Goal: Transaction & Acquisition: Book appointment/travel/reservation

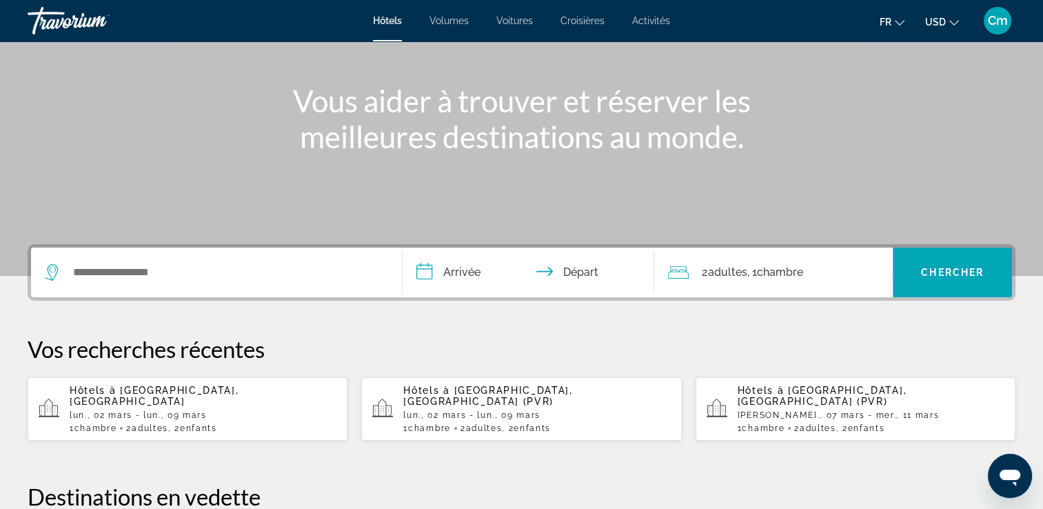
scroll to position [165, 0]
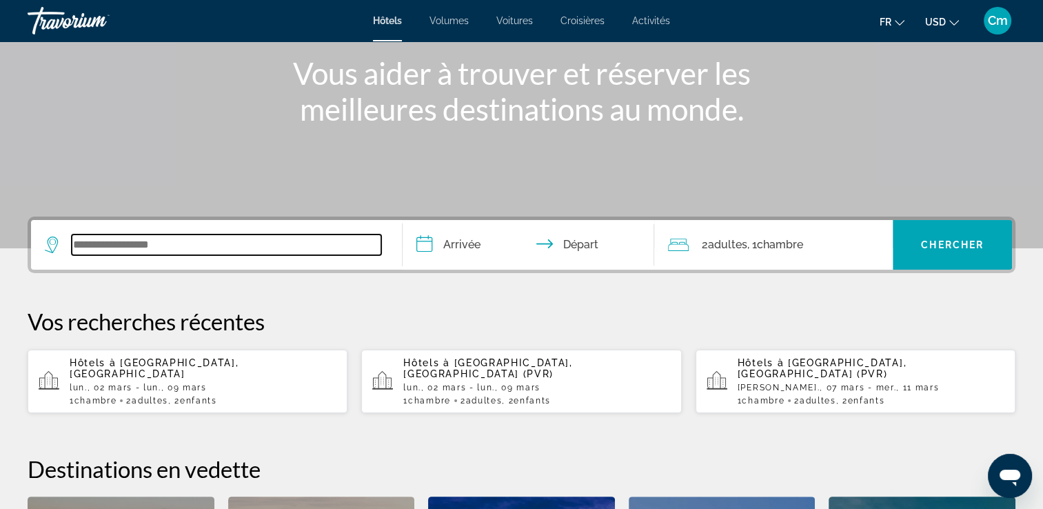
click at [345, 244] on input "Widget de recherche" at bounding box center [227, 244] width 310 height 21
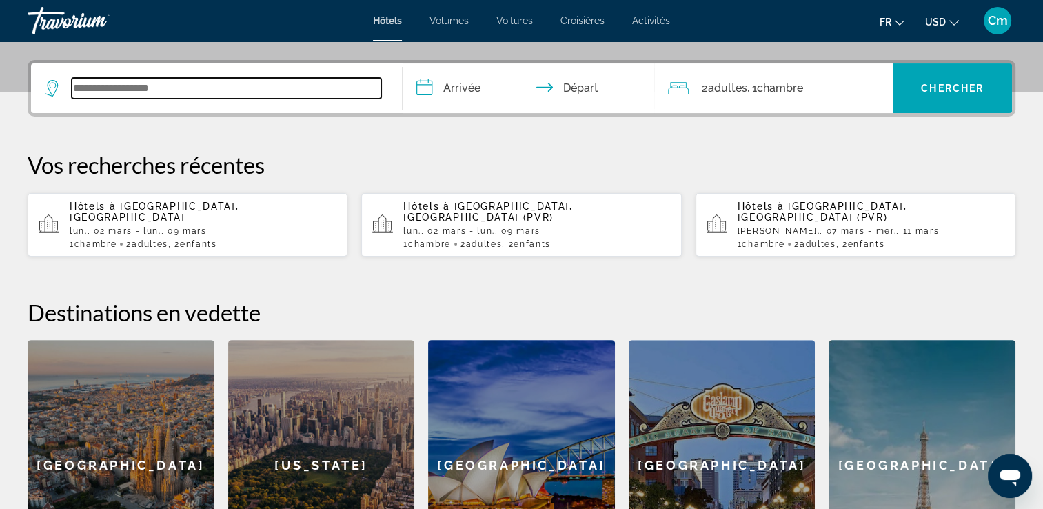
scroll to position [336, 0]
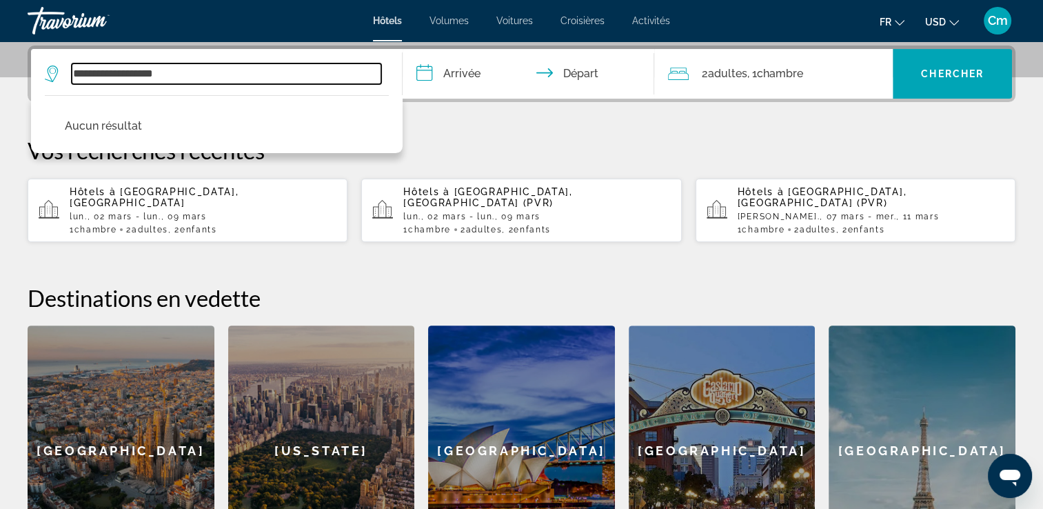
type input "**********"
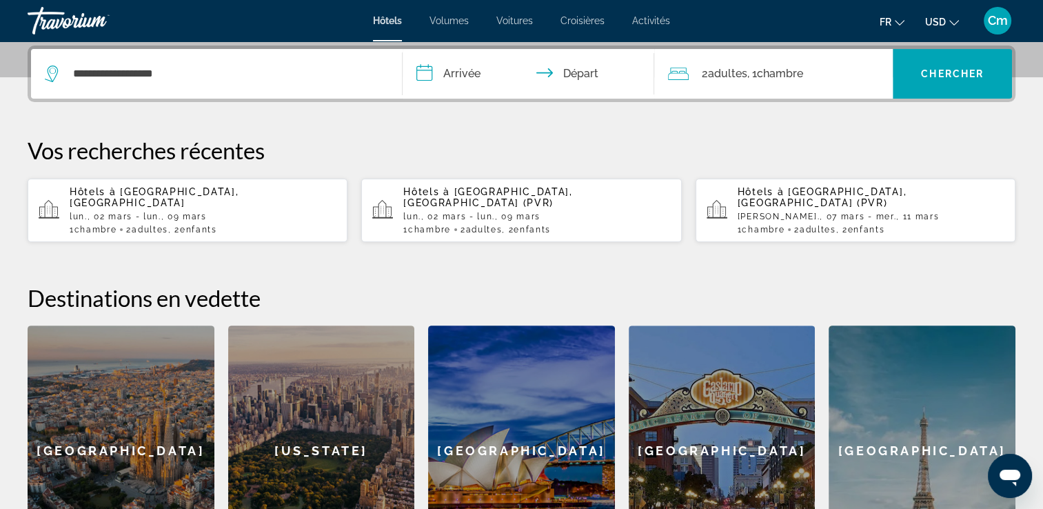
click at [354, 262] on div "**********" at bounding box center [521, 310] width 1043 height 531
click at [957, 69] on span "Chercher" at bounding box center [952, 73] width 63 height 11
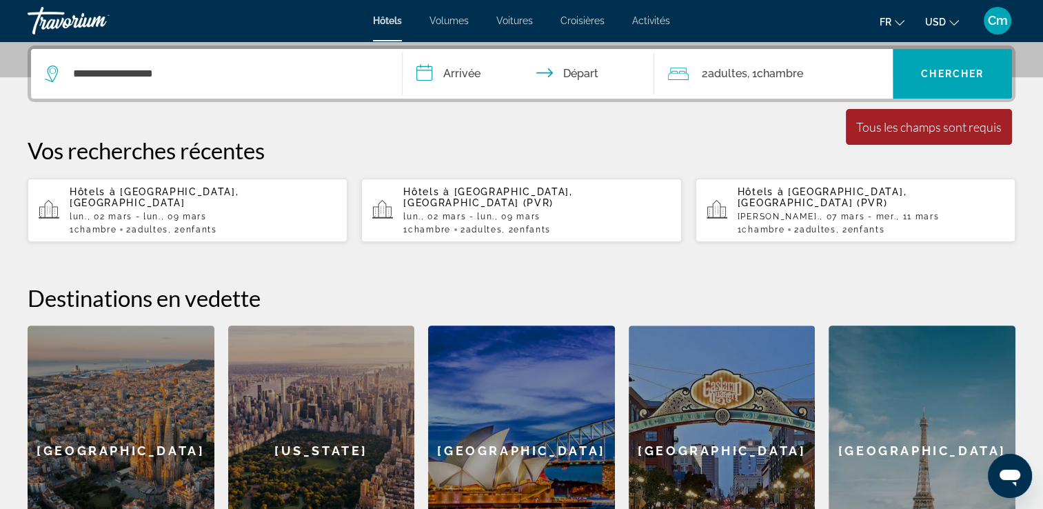
click at [756, 70] on font ", 1" at bounding box center [752, 73] width 10 height 13
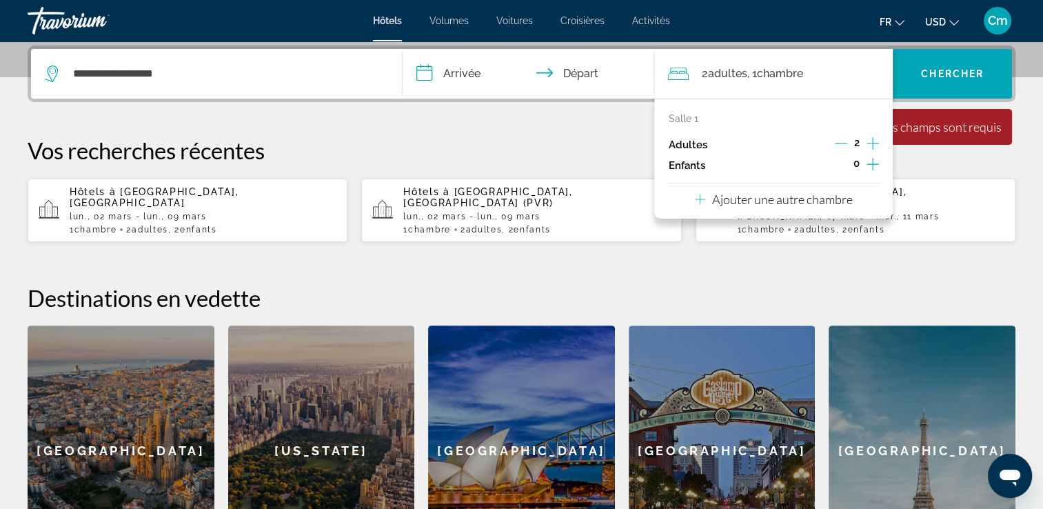
click at [871, 168] on icon "Augmenter les enfants" at bounding box center [873, 164] width 12 height 17
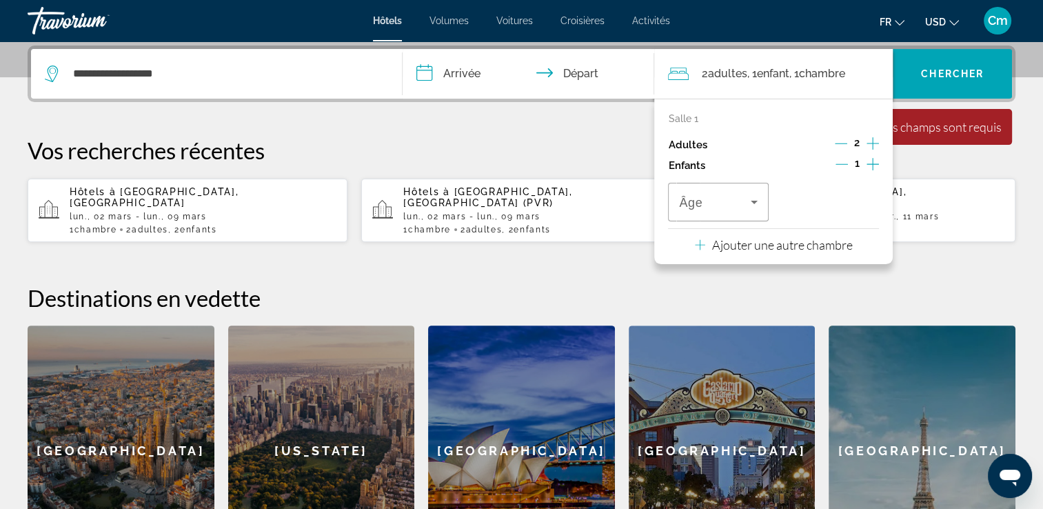
click at [871, 168] on icon "Augmenter les enfants" at bounding box center [873, 164] width 12 height 17
click at [743, 207] on span "Voyageurs : 2 adultes, 2 enfants" at bounding box center [714, 202] width 71 height 17
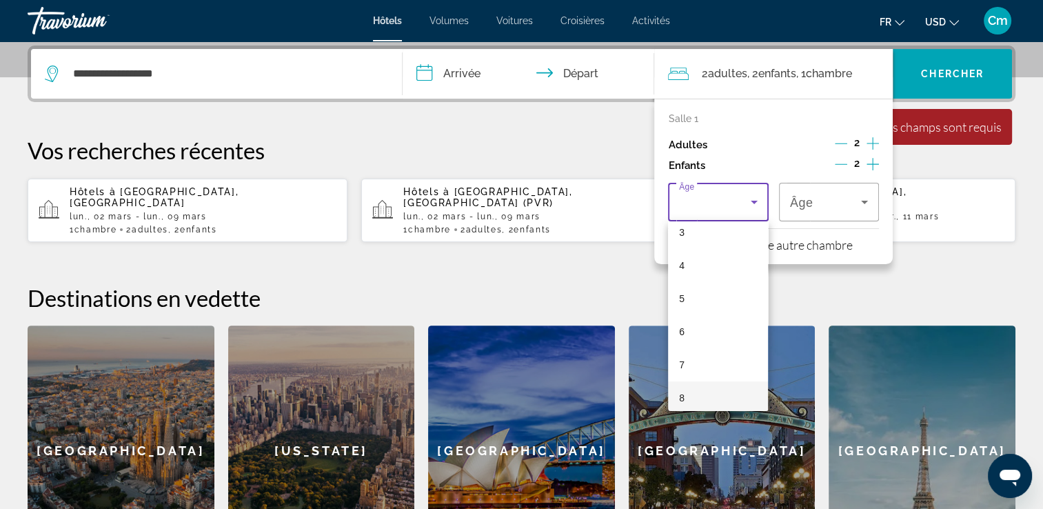
click at [749, 396] on mat-option "8" at bounding box center [718, 397] width 100 height 33
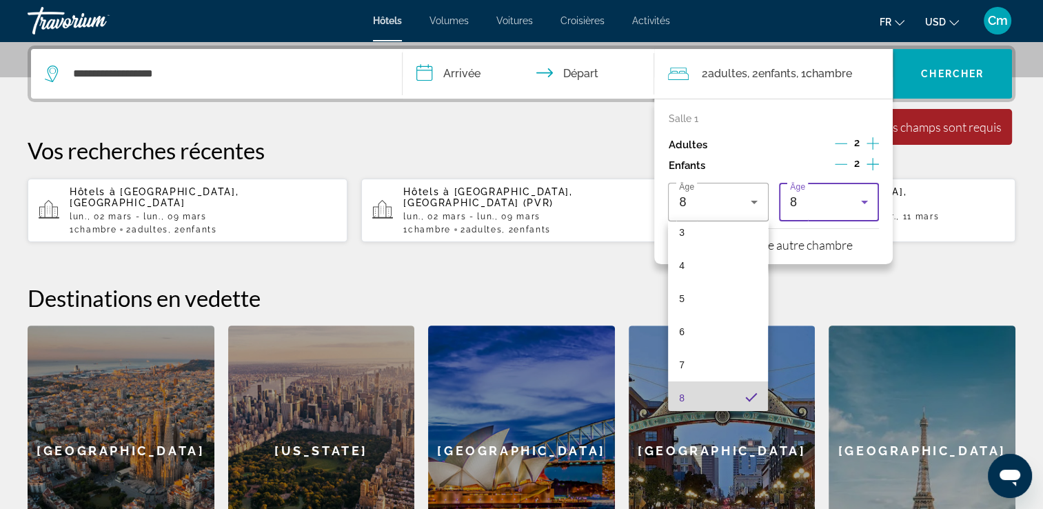
scroll to position [113, 0]
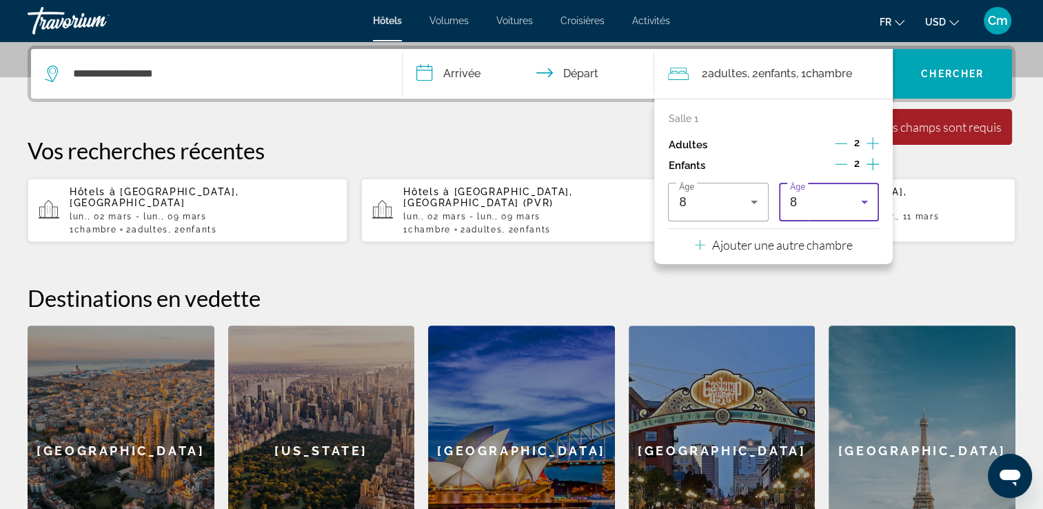
click at [864, 203] on icon "Voyageurs : 2 adultes, 2 enfants" at bounding box center [864, 202] width 7 height 3
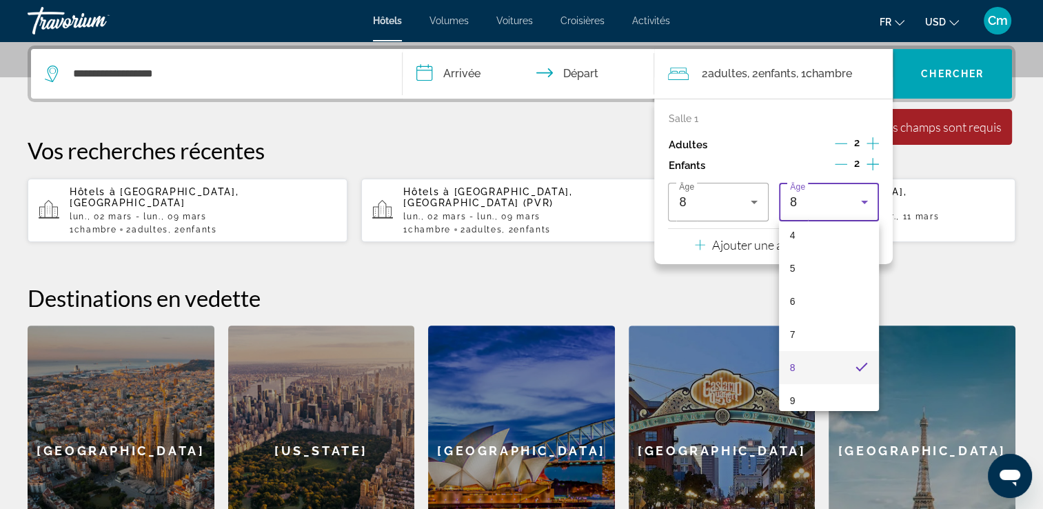
scroll to position [168, 0]
click at [851, 398] on mat-option "10" at bounding box center [829, 405] width 100 height 33
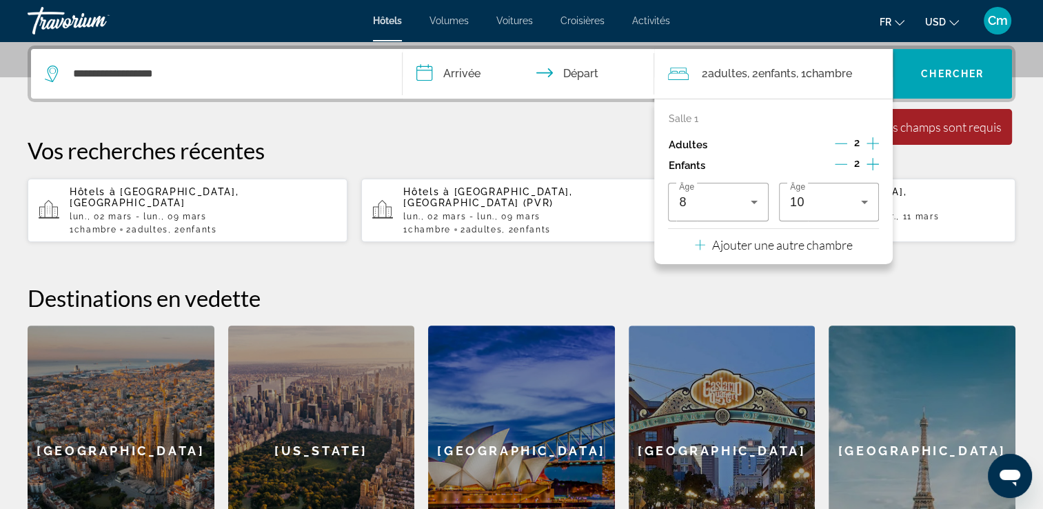
click at [469, 70] on input "**********" at bounding box center [532, 76] width 258 height 54
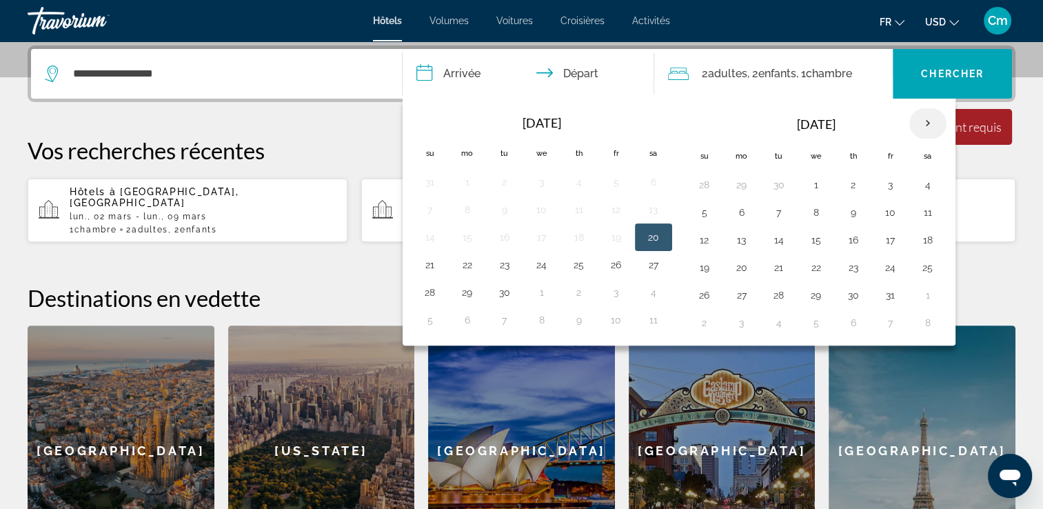
click at [924, 119] on th "Next month" at bounding box center [927, 123] width 37 height 30
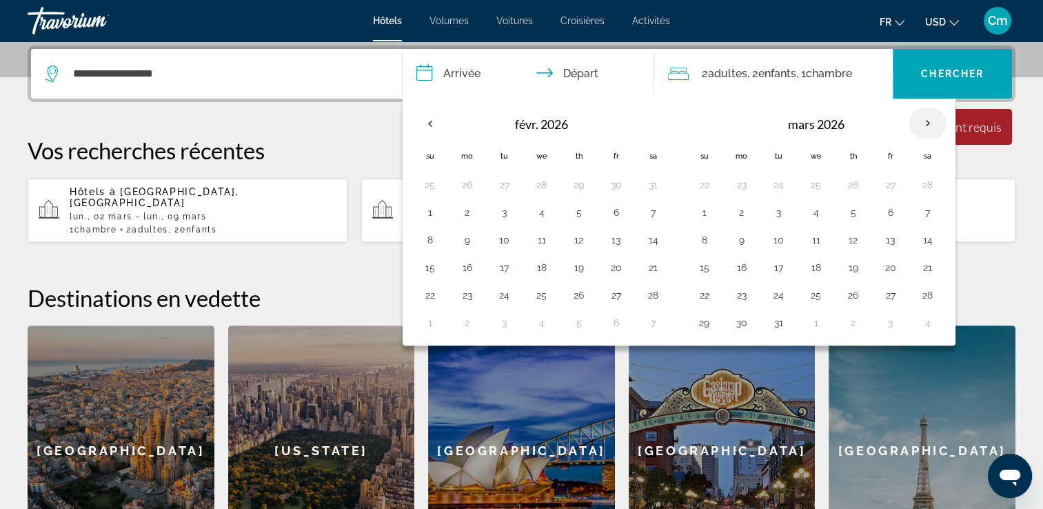
click at [924, 119] on th "Next month" at bounding box center [927, 123] width 37 height 30
click at [776, 181] on button "31" at bounding box center [779, 184] width 22 height 19
click at [816, 181] on button "1" at bounding box center [816, 184] width 22 height 19
type input "**********"
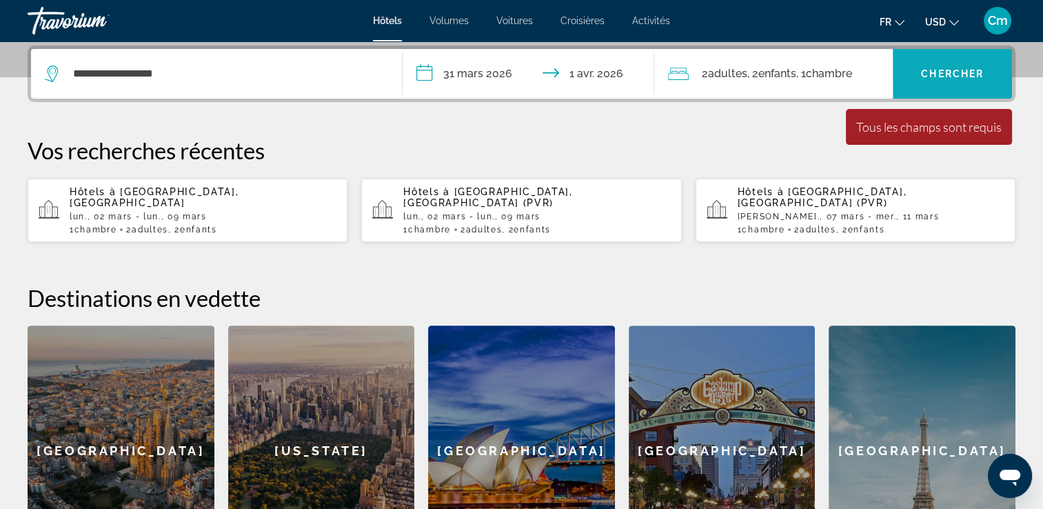
click at [909, 82] on span "Widget de recherche" at bounding box center [952, 73] width 119 height 33
click at [893, 49] on button "Chercher" at bounding box center [952, 74] width 119 height 50
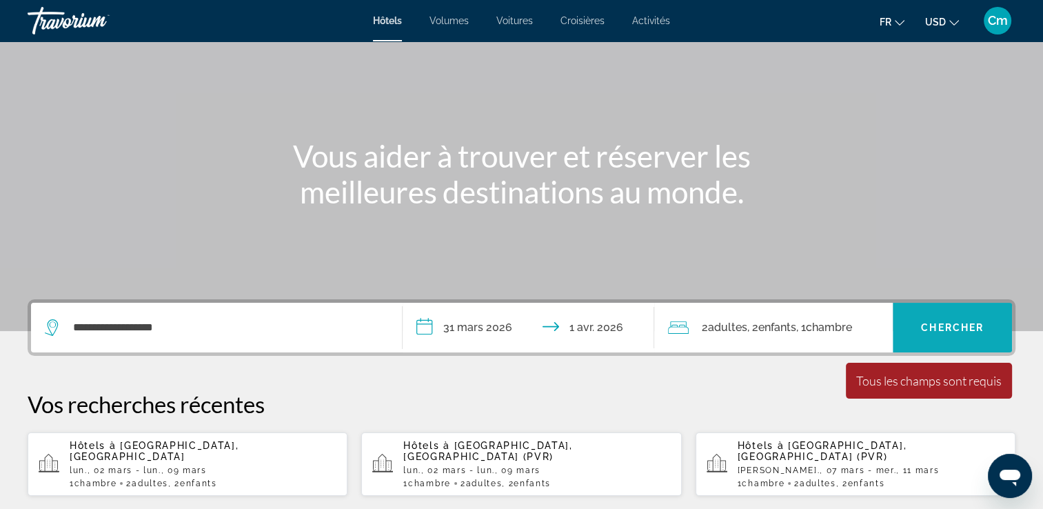
scroll to position [78, 0]
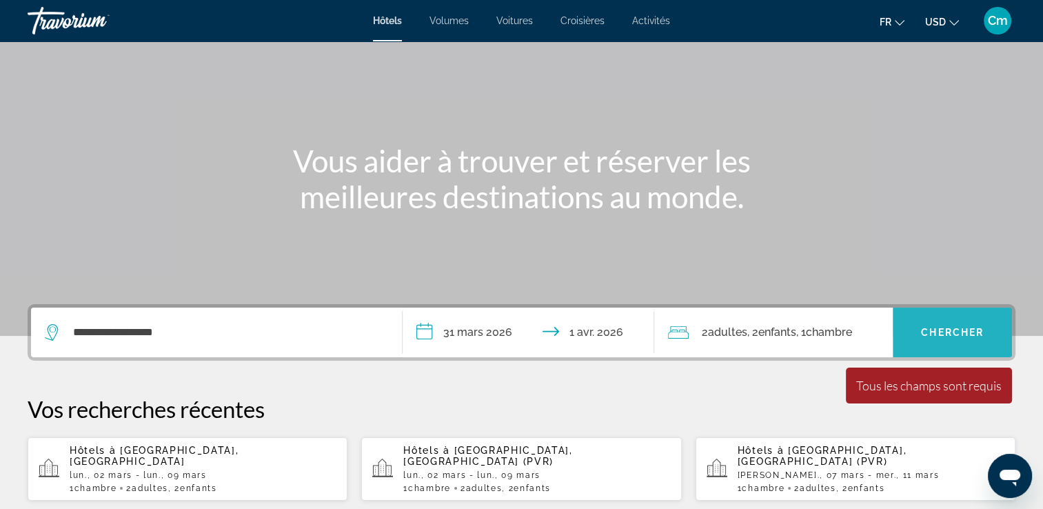
click at [954, 330] on span "Chercher" at bounding box center [952, 332] width 63 height 11
click at [314, 318] on div "**********" at bounding box center [216, 332] width 343 height 50
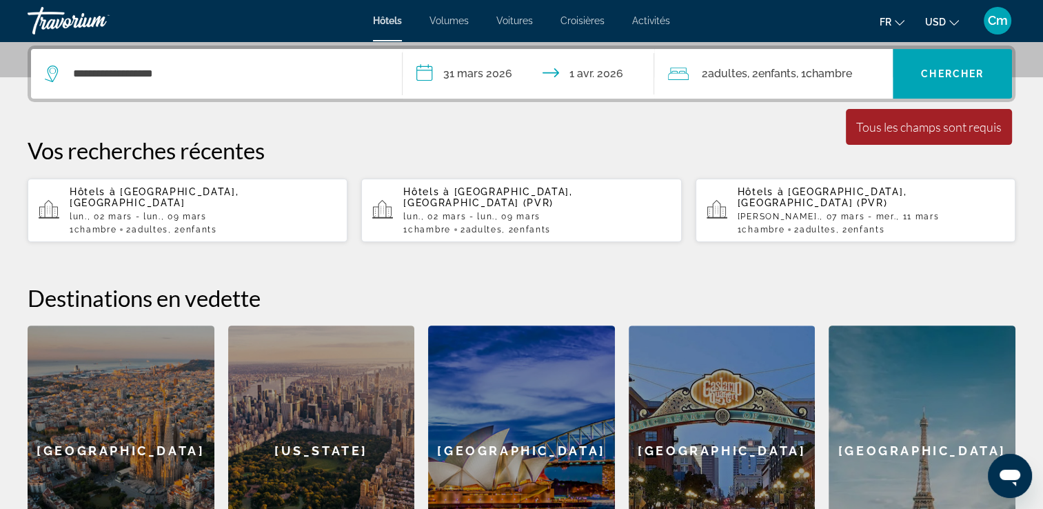
scroll to position [336, 0]
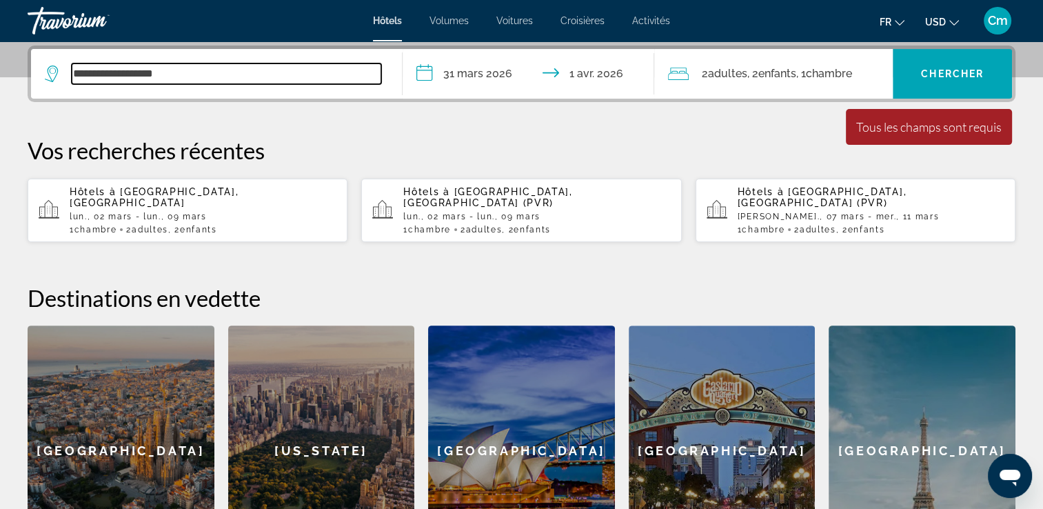
click at [335, 77] on input "**********" at bounding box center [227, 73] width 310 height 21
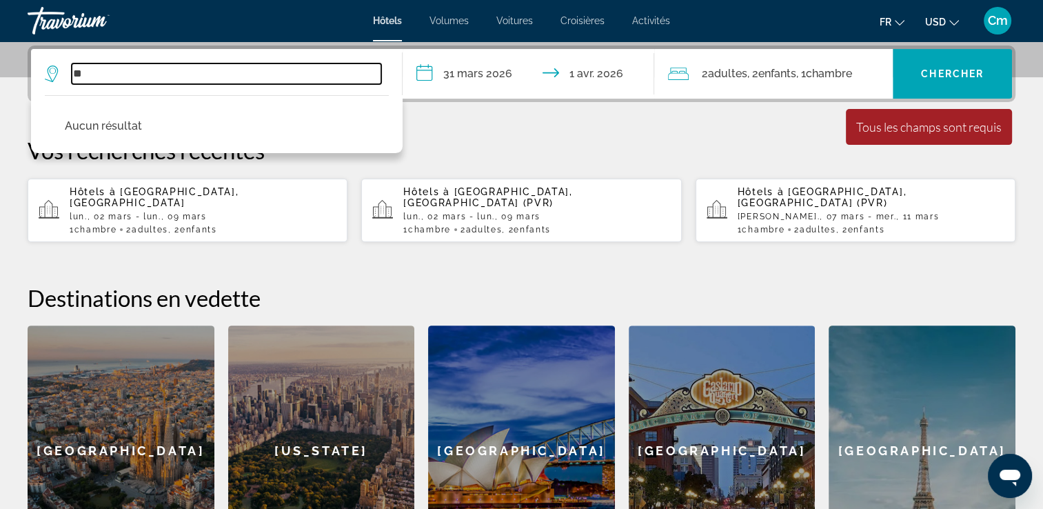
type input "*"
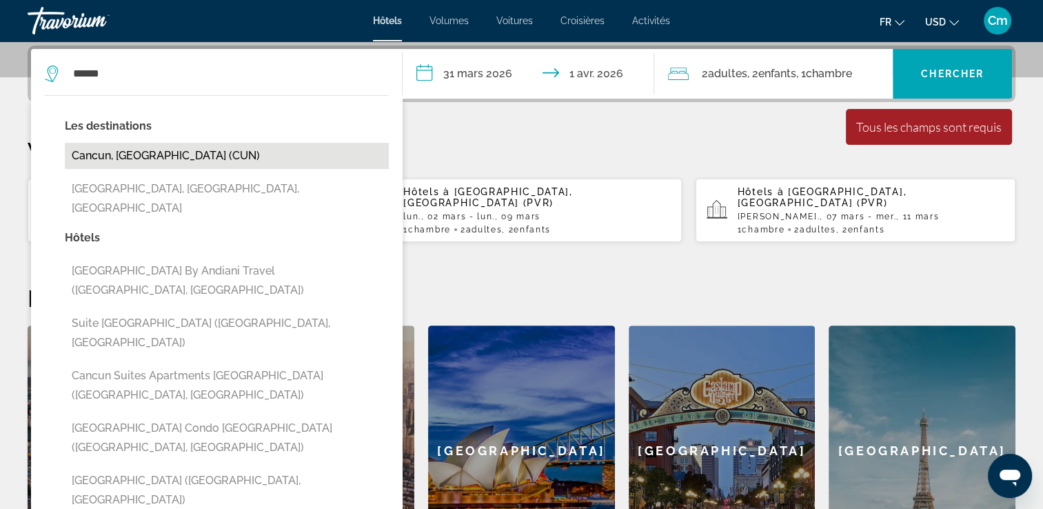
click at [211, 151] on button "Cancun, Mexique (CUN)" at bounding box center [227, 156] width 324 height 26
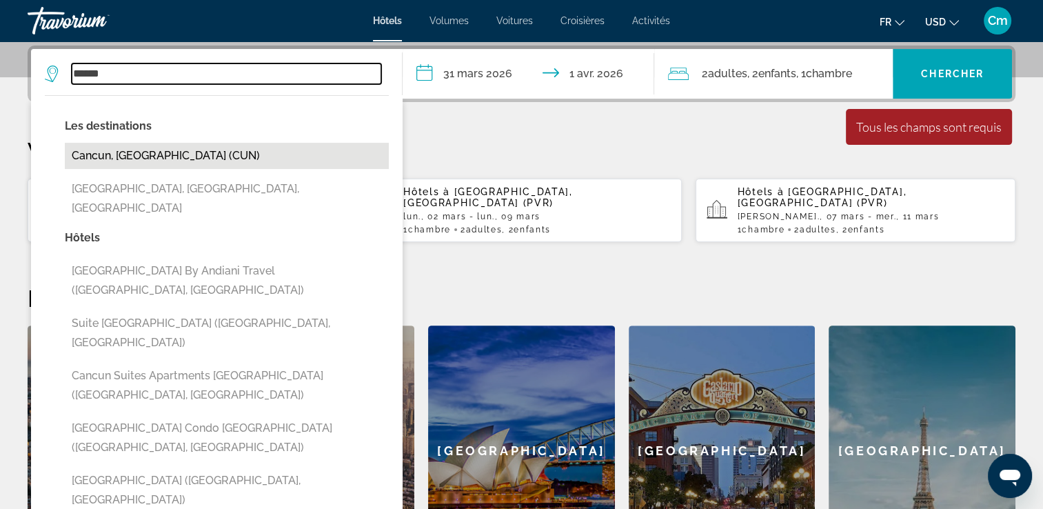
type input "**********"
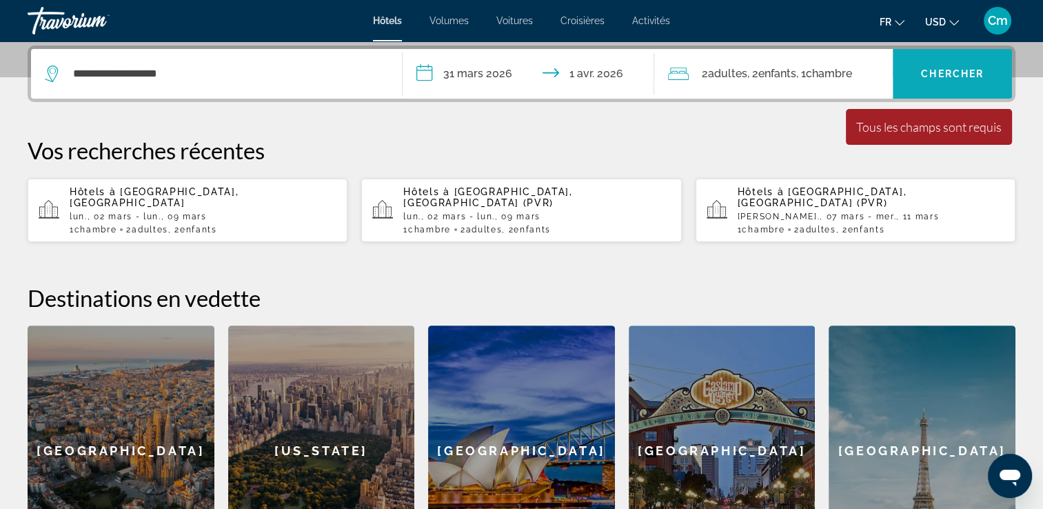
click at [985, 69] on span "Widget de recherche" at bounding box center [952, 73] width 119 height 33
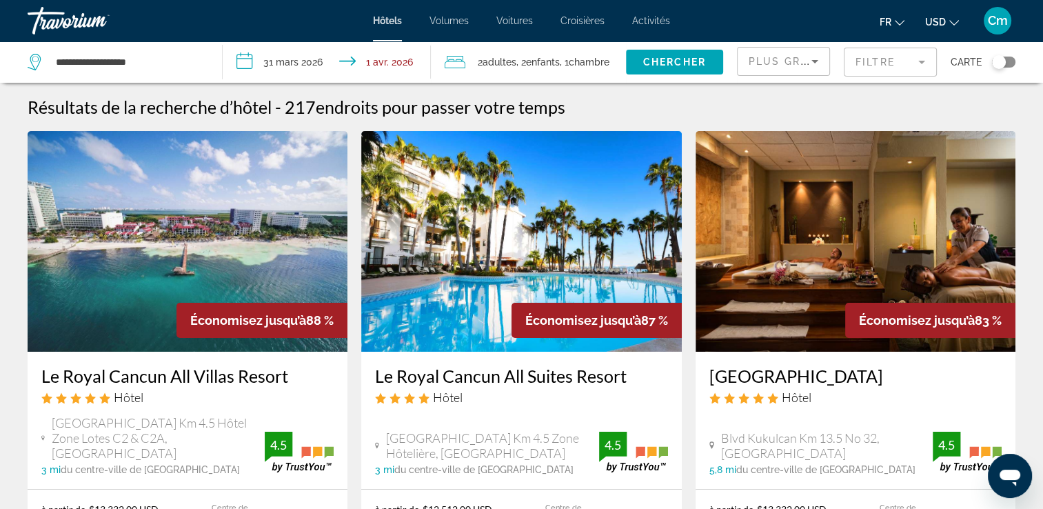
click at [955, 23] on icon "Changer de devise" at bounding box center [954, 23] width 10 height 6
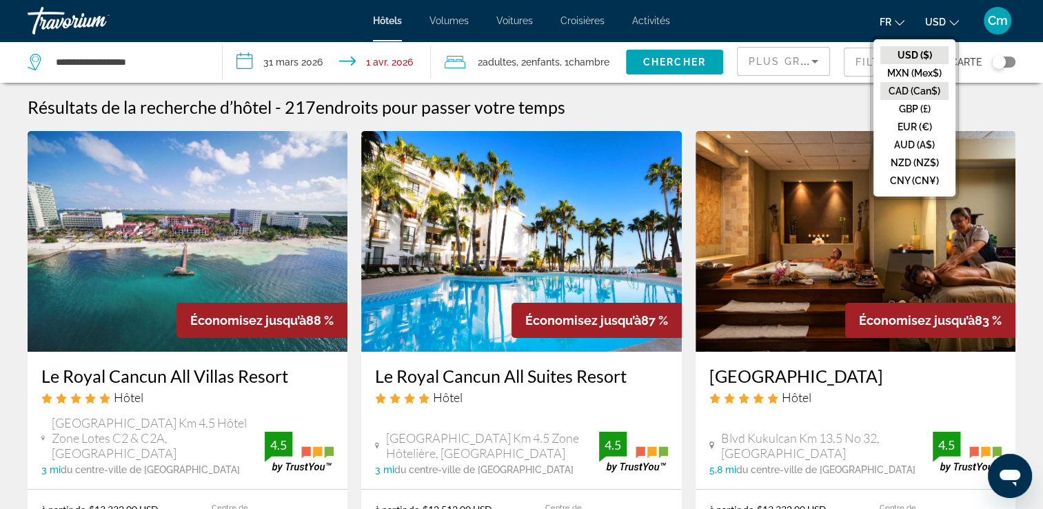
click at [938, 91] on button "CAD (Can$)" at bounding box center [914, 91] width 68 height 18
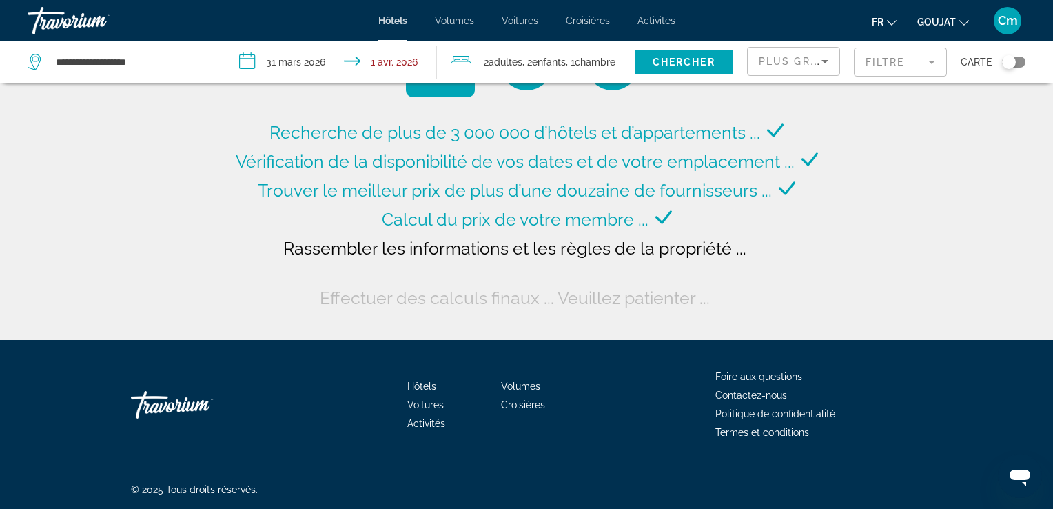
click at [255, 68] on input "**********" at bounding box center [333, 63] width 217 height 45
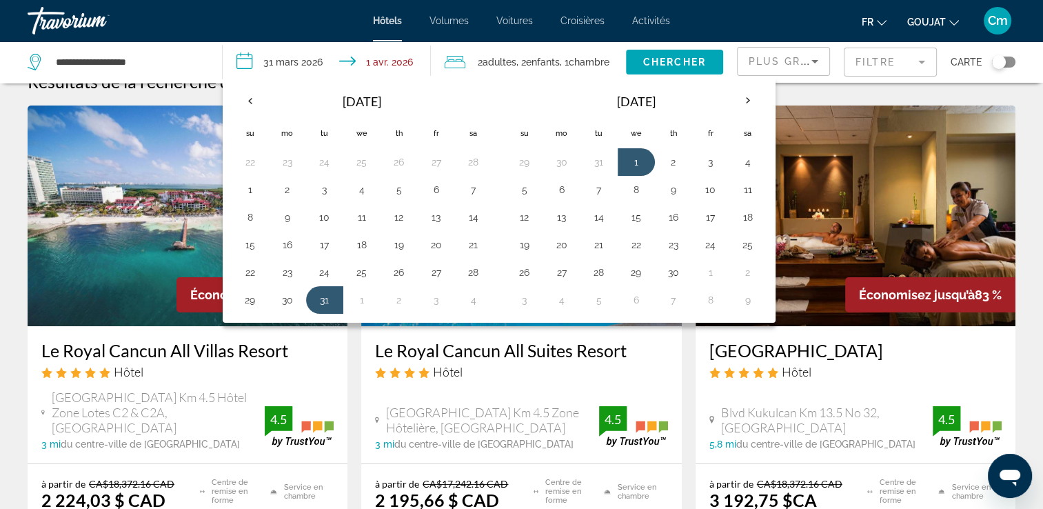
scroll to position [28, 0]
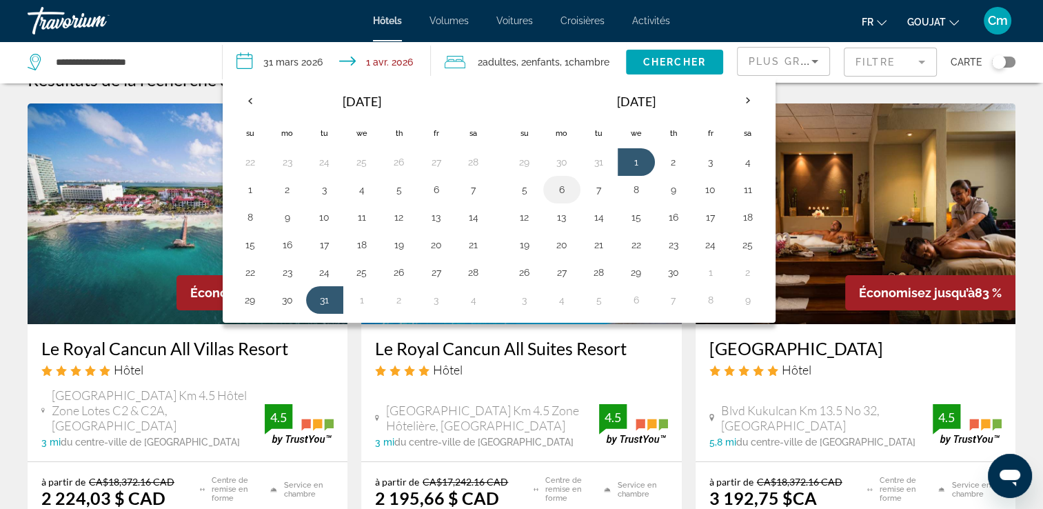
click at [569, 185] on button "6" at bounding box center [562, 189] width 22 height 19
click at [630, 168] on button "1" at bounding box center [636, 161] width 22 height 19
type input "**********"
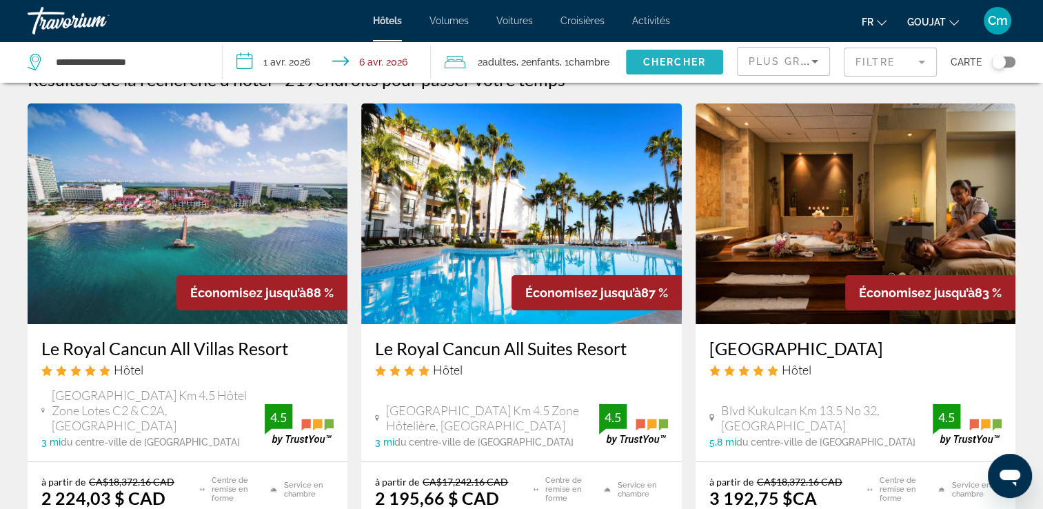
click at [676, 66] on span "Chercher" at bounding box center [674, 62] width 63 height 11
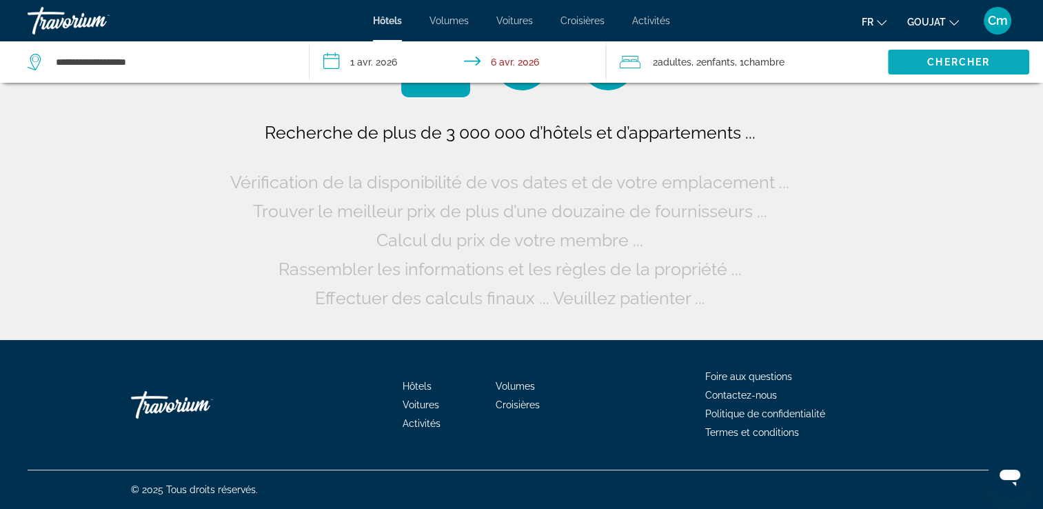
scroll to position [0, 0]
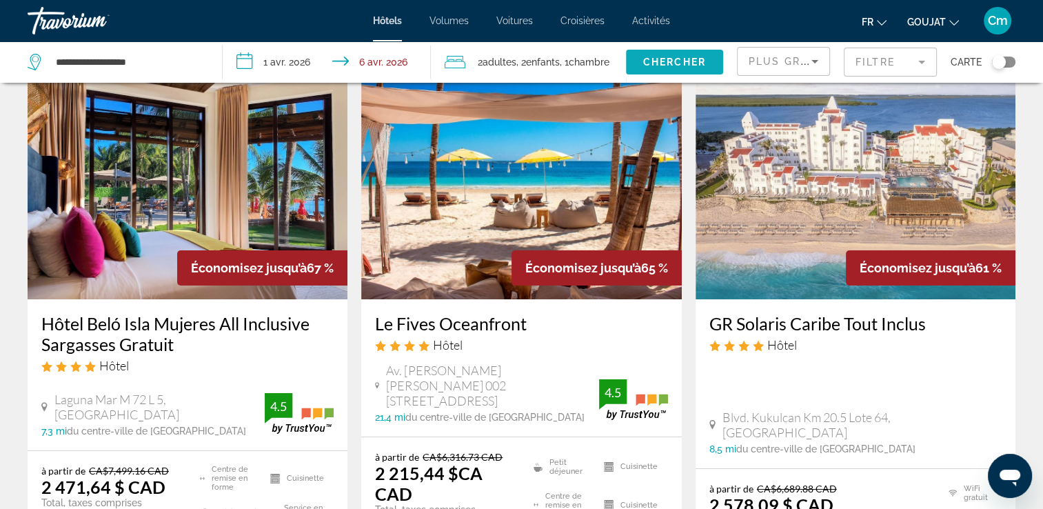
scroll to position [55, 0]
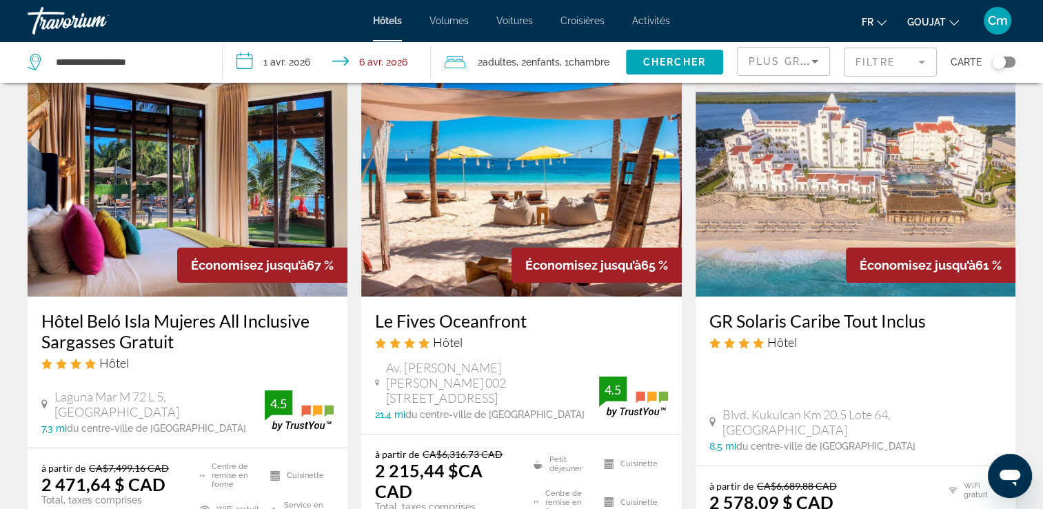
click at [258, 62] on input "**********" at bounding box center [330, 63] width 214 height 45
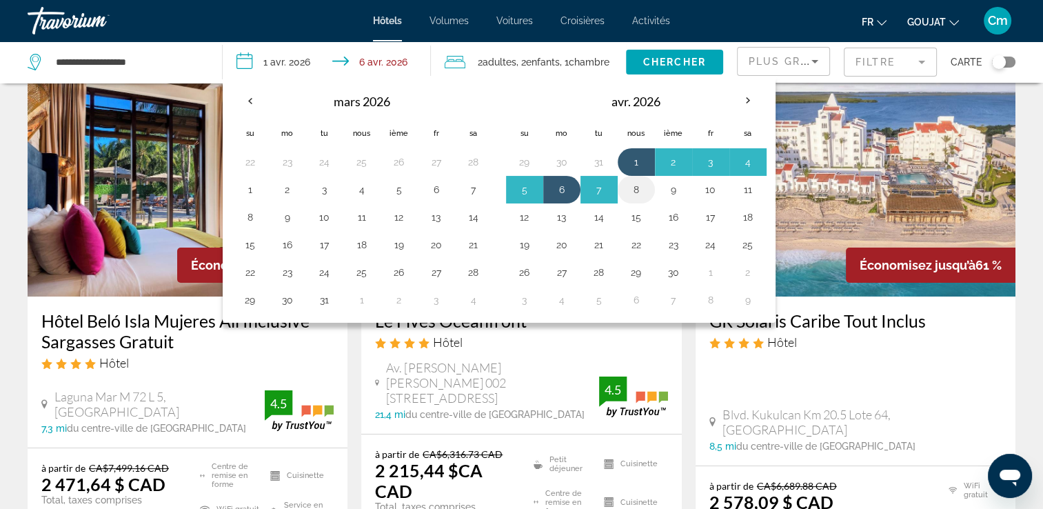
click at [629, 190] on button "8" at bounding box center [636, 189] width 22 height 19
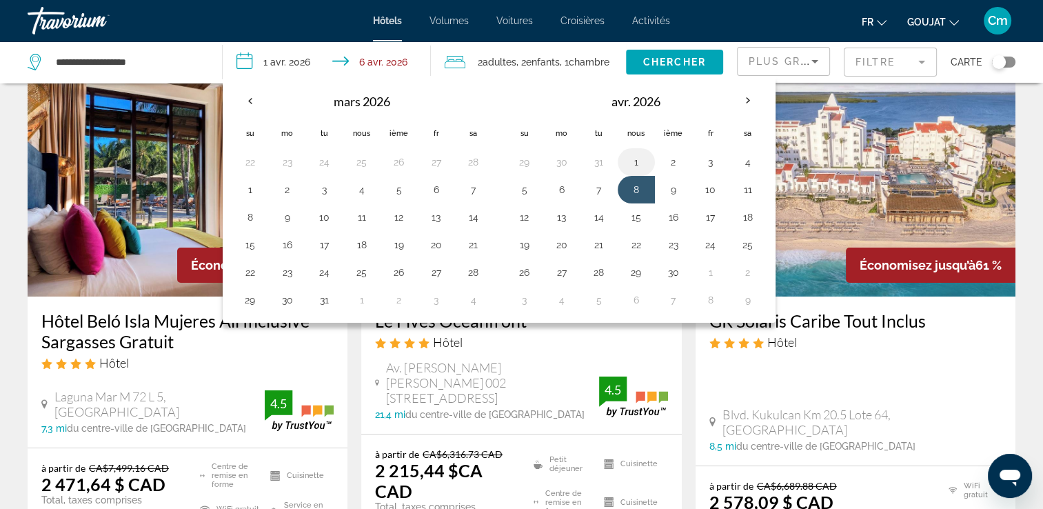
click at [633, 164] on button "1" at bounding box center [636, 161] width 22 height 19
type input "**********"
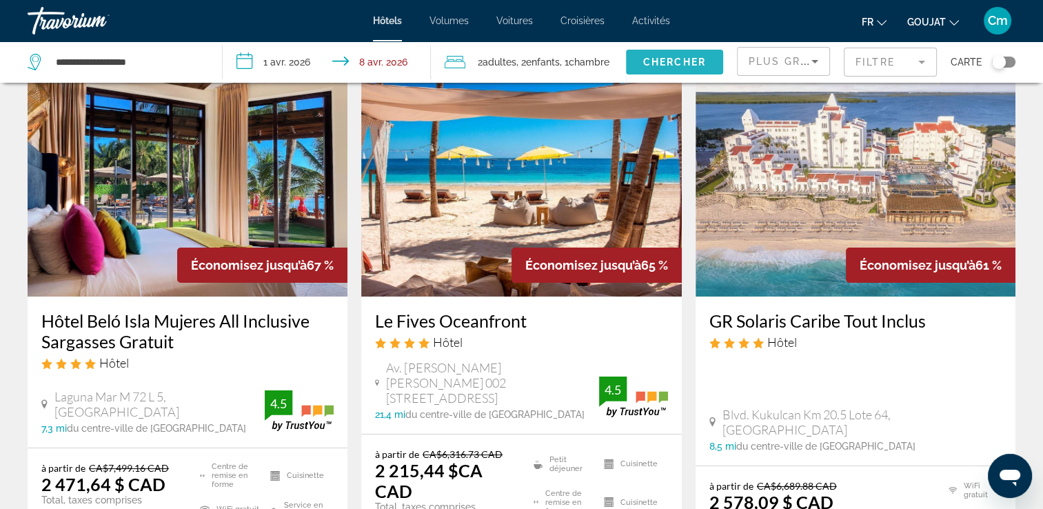
click at [675, 66] on span "Chercher" at bounding box center [674, 62] width 63 height 11
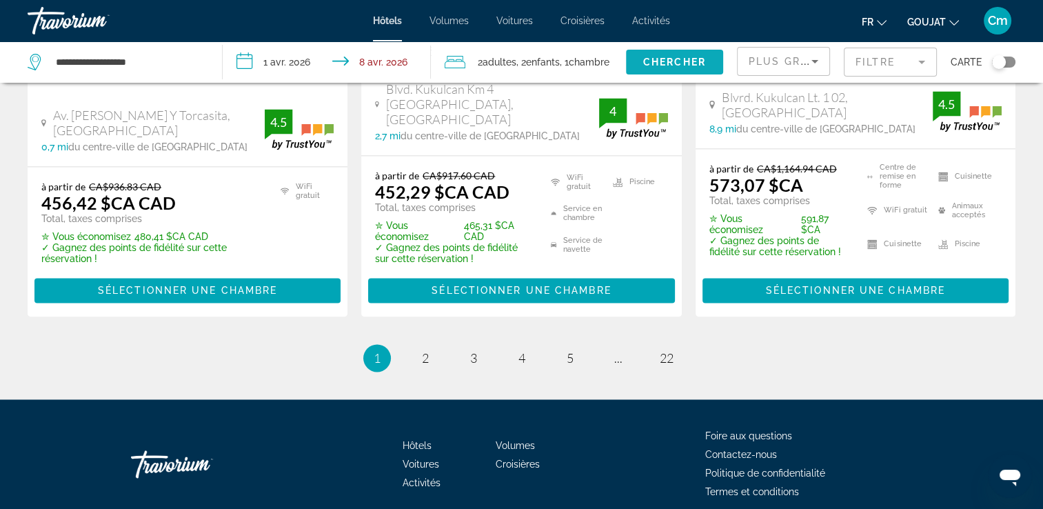
scroll to position [2013, 0]
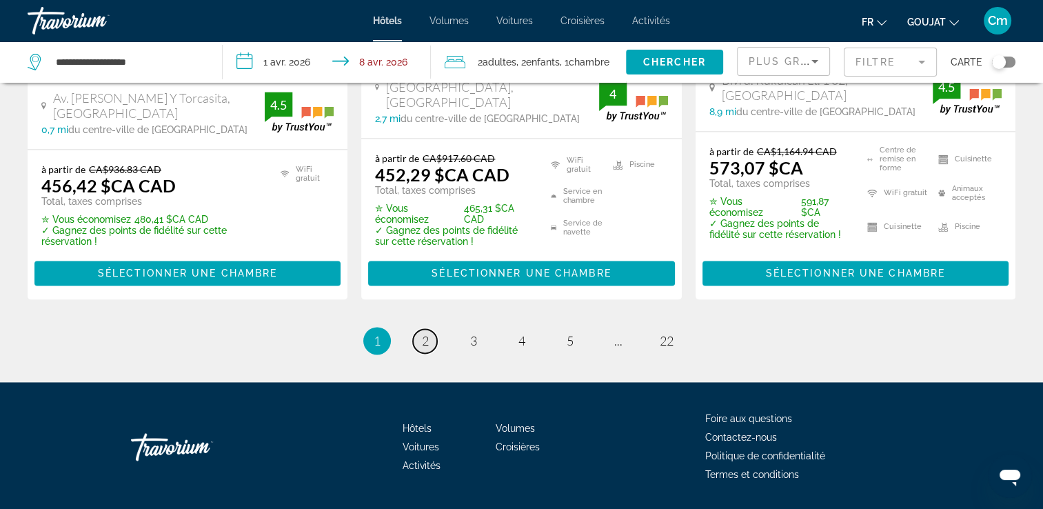
click at [426, 333] on span "2" at bounding box center [425, 340] width 7 height 15
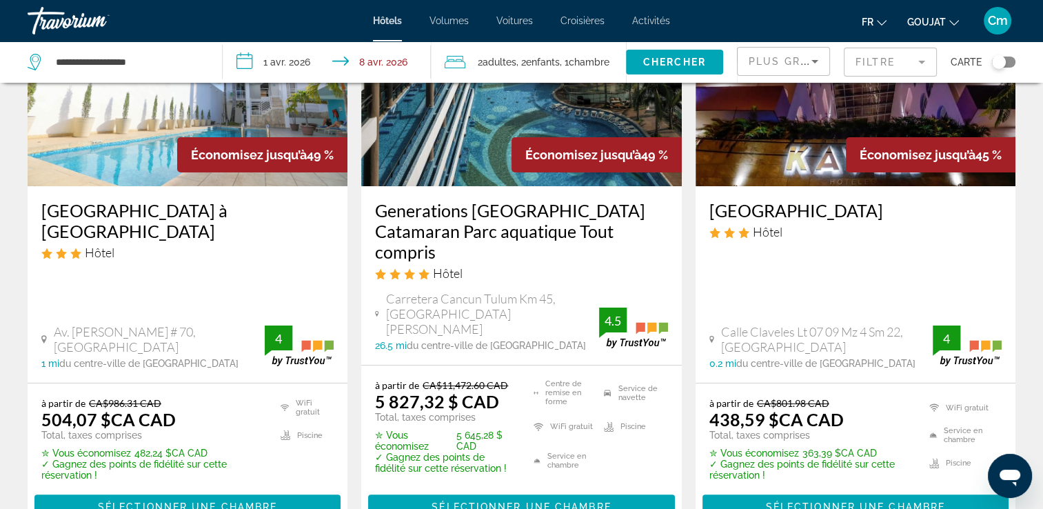
click at [405, 326] on div "Generations Riviera Maya Family Resort Catamaran Parc aquatique Tout compris Hô…" at bounding box center [521, 275] width 320 height 179
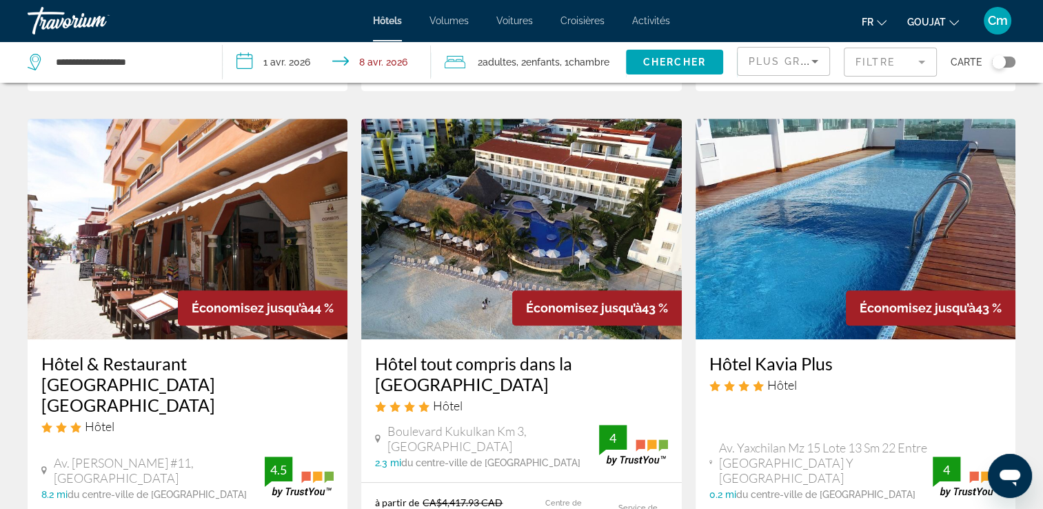
scroll to position [717, 0]
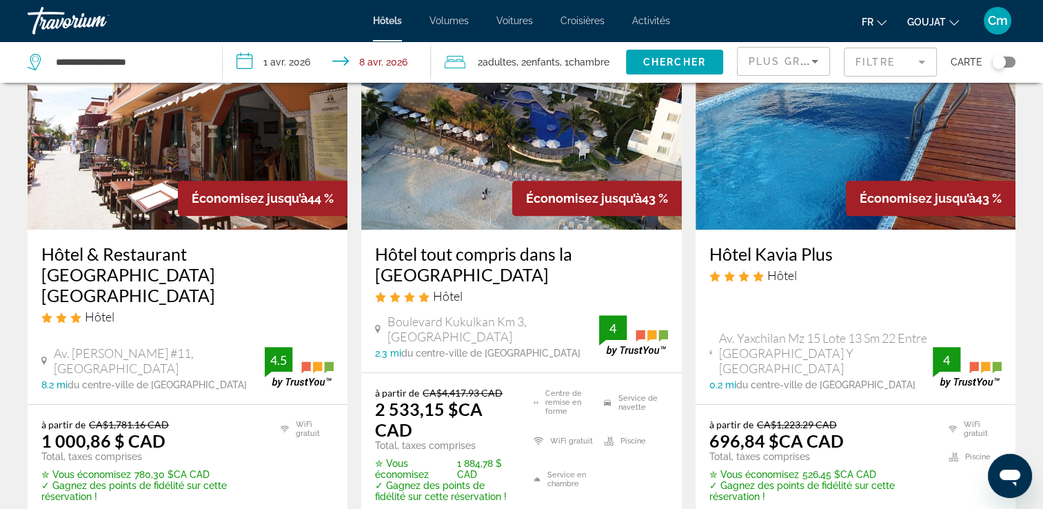
click at [401, 327] on span "Boulevard Kukulkan Km 3, [GEOGRAPHIC_DATA]" at bounding box center [492, 329] width 211 height 30
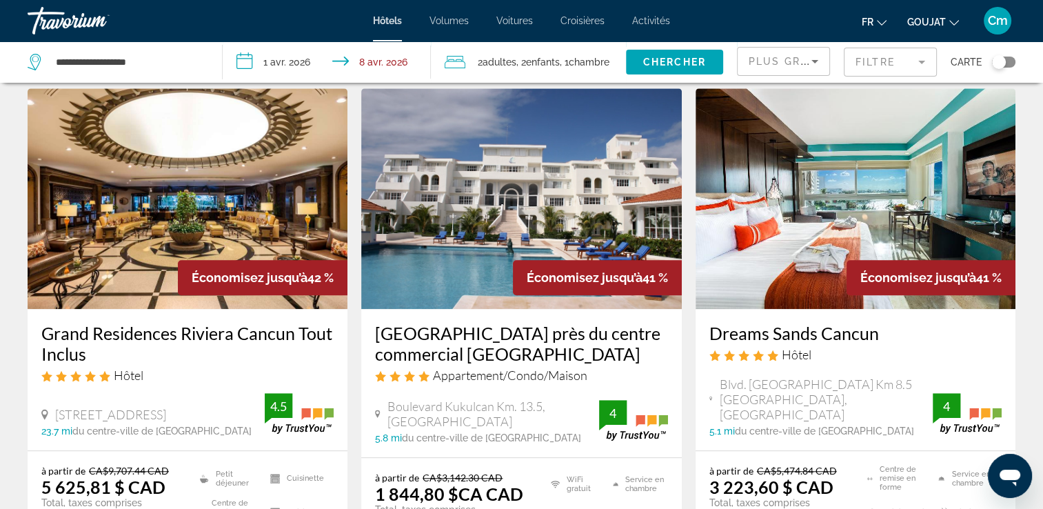
scroll to position [1213, 0]
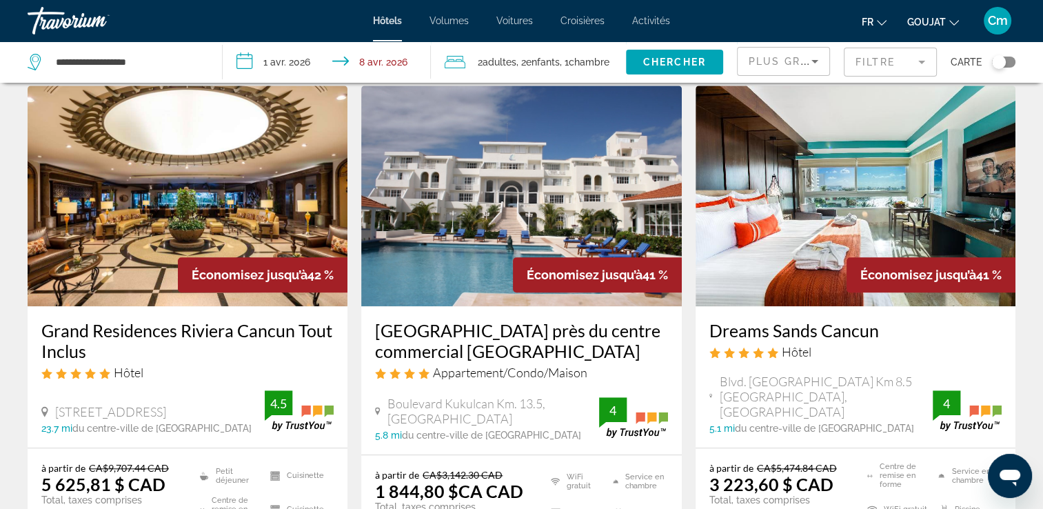
click at [390, 330] on h3 "[GEOGRAPHIC_DATA] près du centre commercial [GEOGRAPHIC_DATA]" at bounding box center [521, 340] width 292 height 41
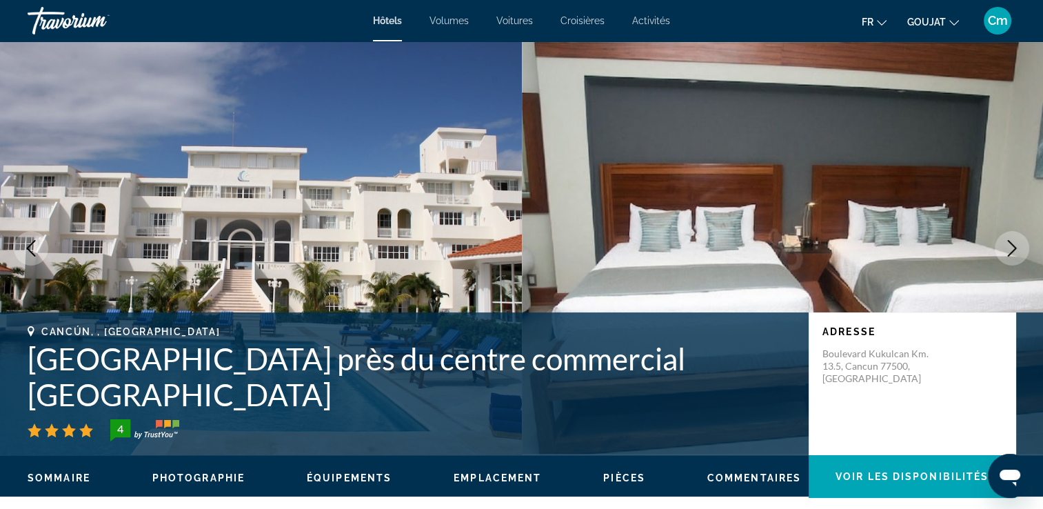
click at [386, 330] on img "Contenu principal" at bounding box center [261, 248] width 522 height 414
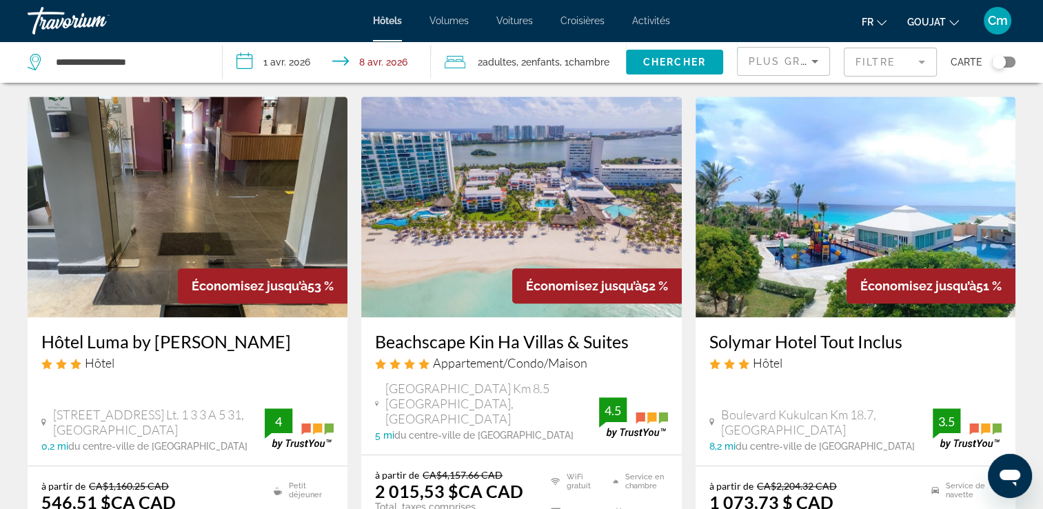
scroll to position [1186, 0]
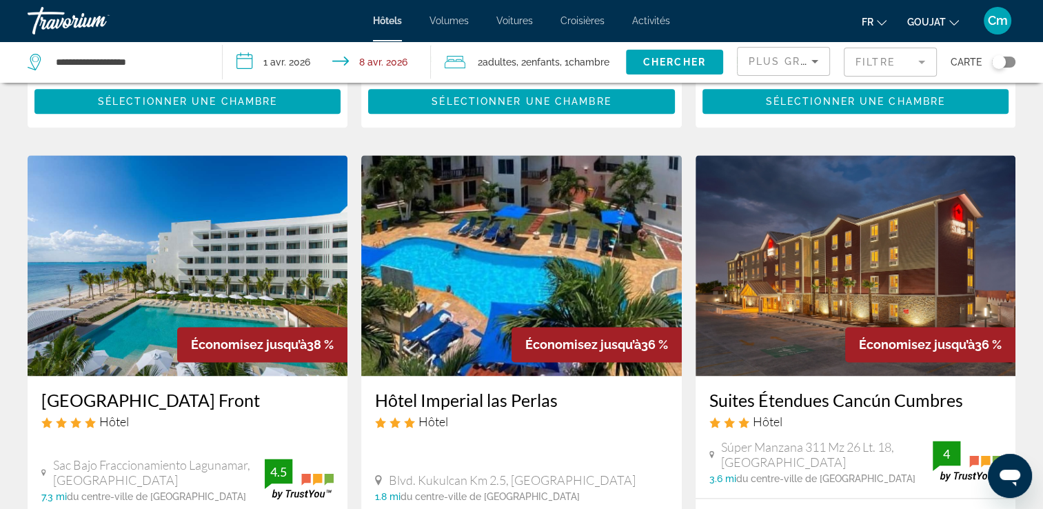
scroll to position [1848, 0]
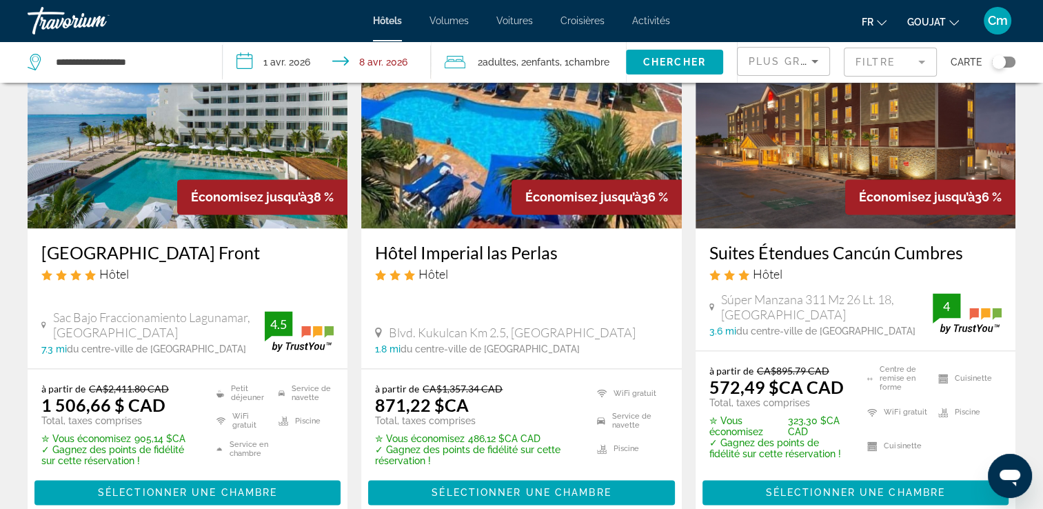
drag, startPoint x: 201, startPoint y: 7, endPoint x: 492, endPoint y: 174, distance: 335.7
click at [492, 174] on img "Contenu principal" at bounding box center [521, 118] width 320 height 221
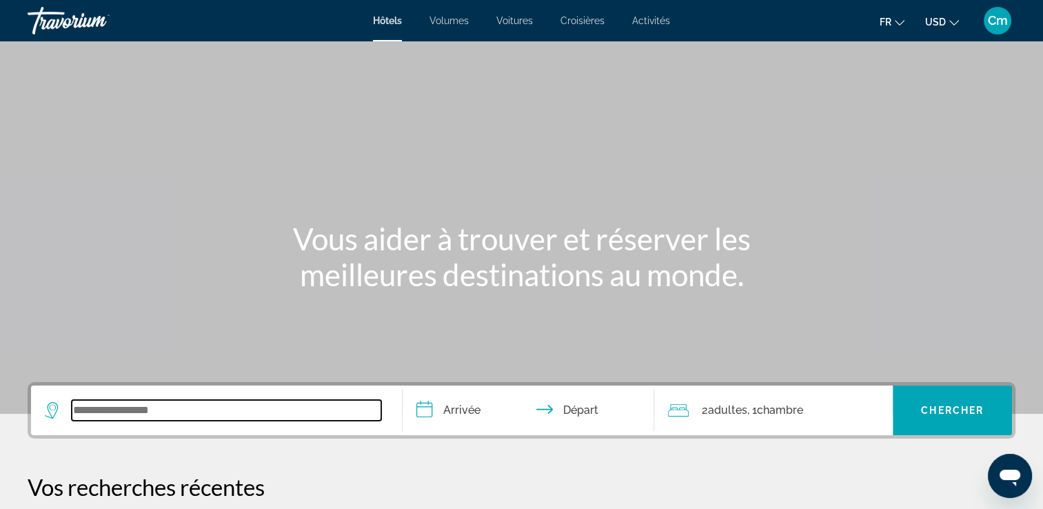
click at [152, 421] on div "Widget de recherche" at bounding box center [216, 410] width 343 height 50
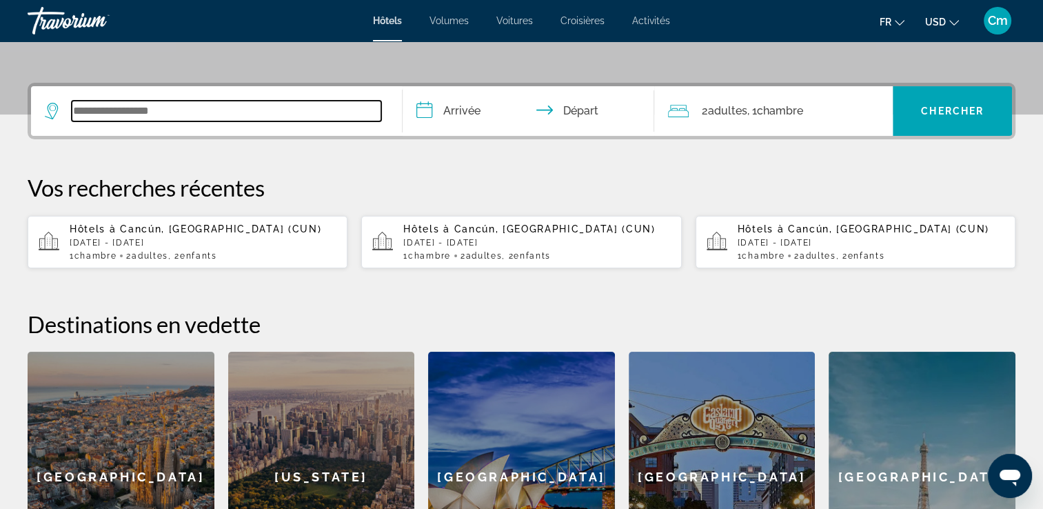
scroll to position [336, 0]
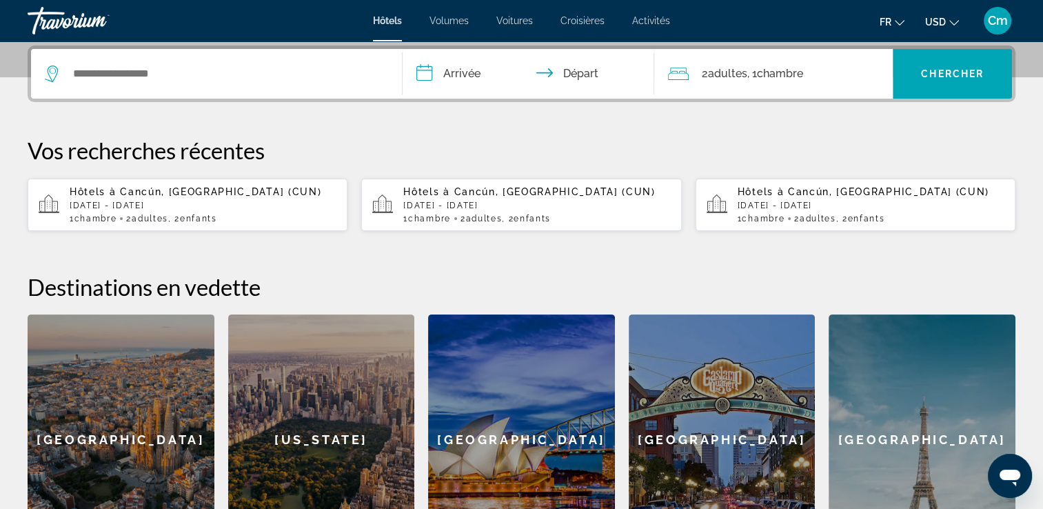
click at [226, 209] on div "Hôtels à [GEOGRAPHIC_DATA], [GEOGRAPHIC_DATA] (CUN) [DATE] - [DATE] 1 Chambre p…" at bounding box center [203, 204] width 267 height 37
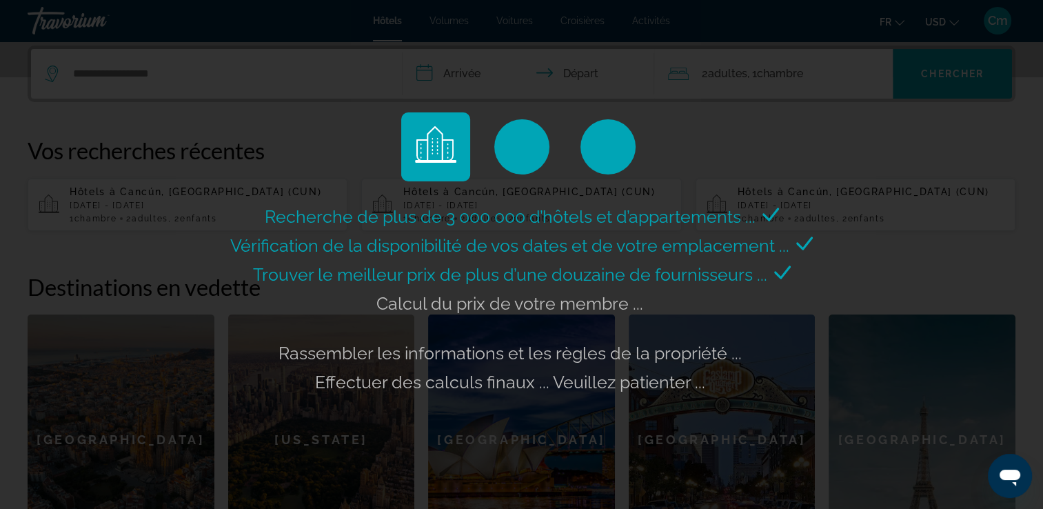
click at [168, 273] on div "Recherche de plus de 3 000 000 d’hôtels et d’appartements ... Vérification de l…" at bounding box center [521, 254] width 1043 height 509
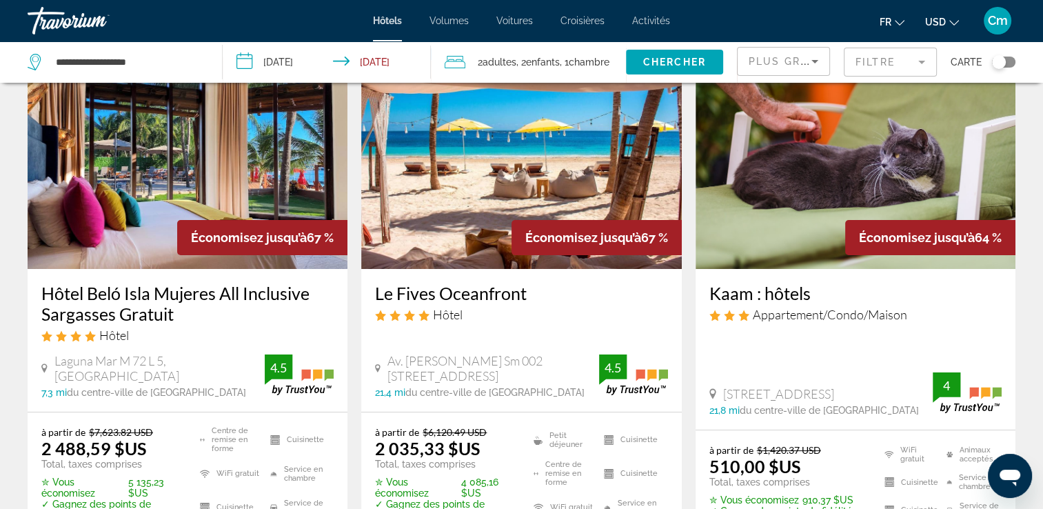
scroll to position [110, 0]
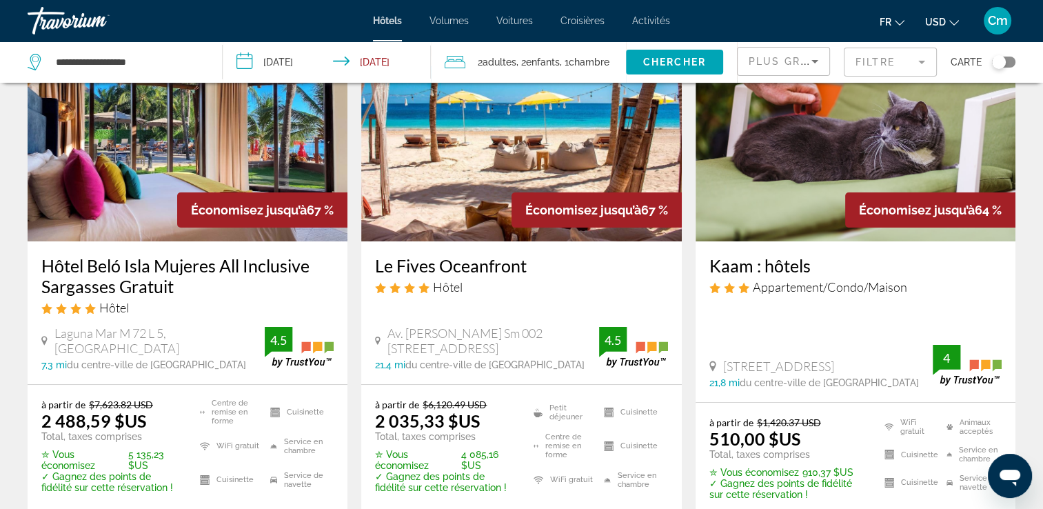
click at [945, 17] on span "USD" at bounding box center [935, 22] width 21 height 11
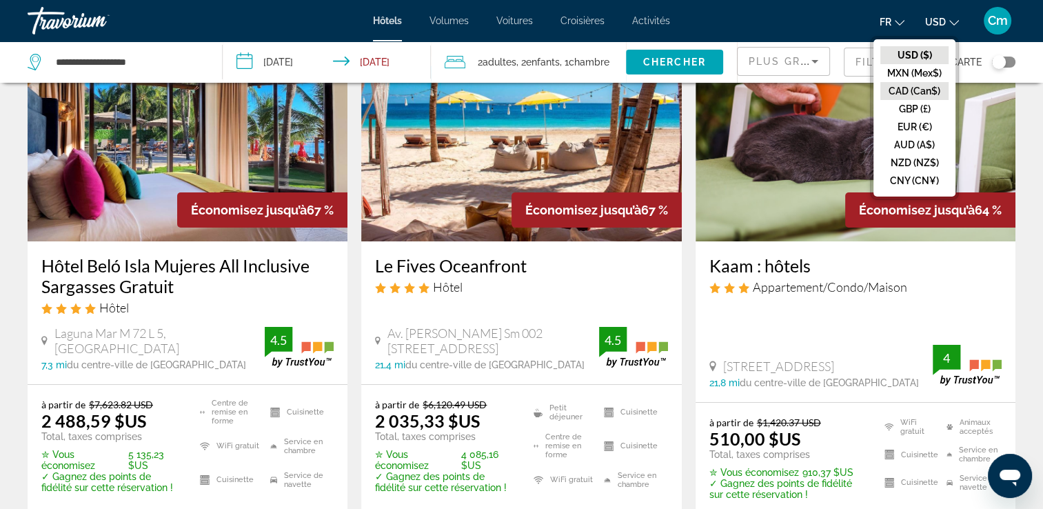
click at [931, 91] on button "CAD (Can$)" at bounding box center [914, 91] width 68 height 18
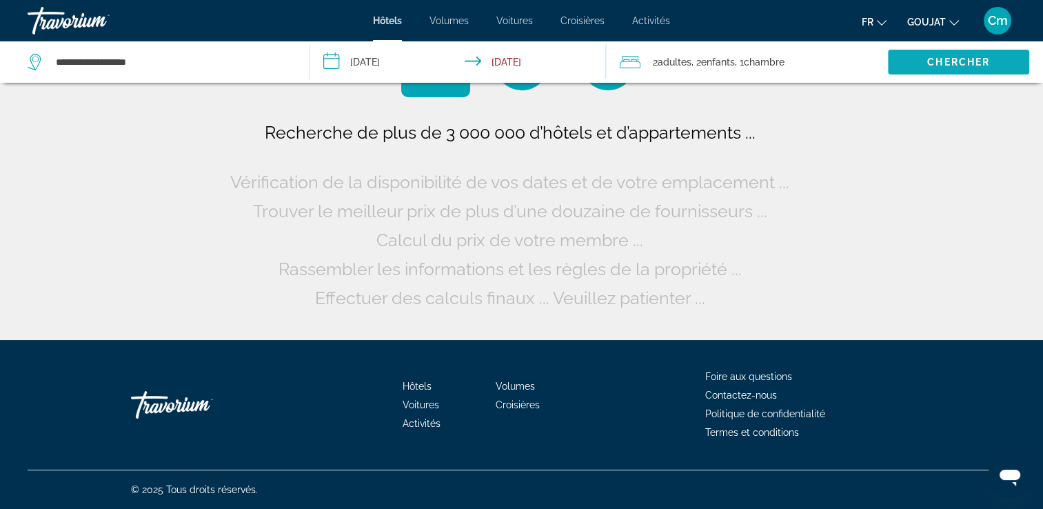
scroll to position [0, 0]
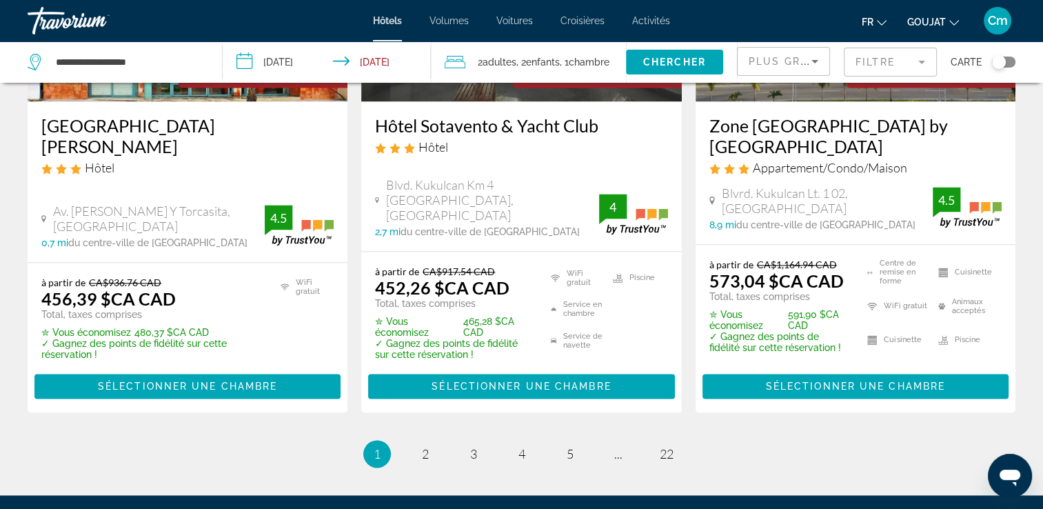
scroll to position [1926, 0]
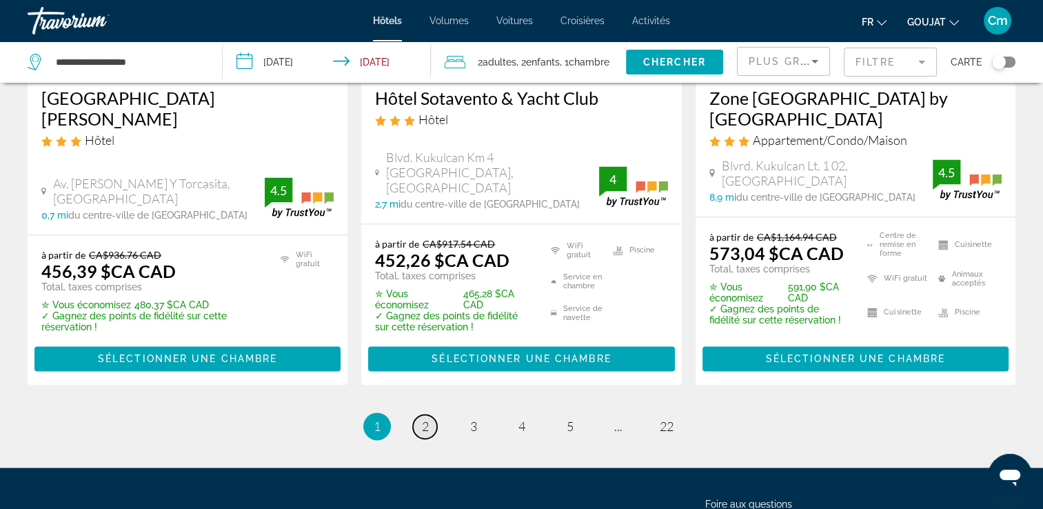
drag, startPoint x: 427, startPoint y: 401, endPoint x: 419, endPoint y: 407, distance: 10.3
click at [419, 414] on link "page 2" at bounding box center [425, 426] width 24 height 24
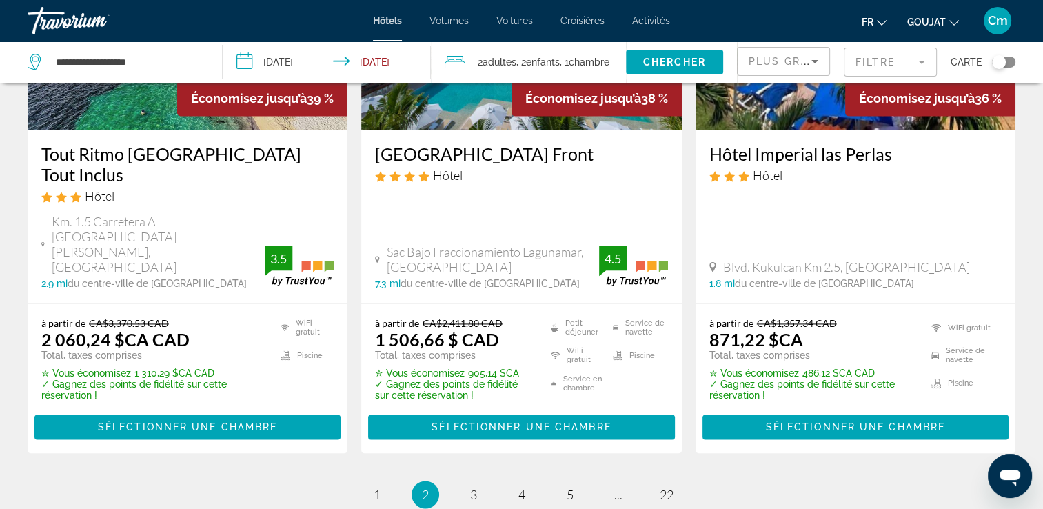
scroll to position [2083, 0]
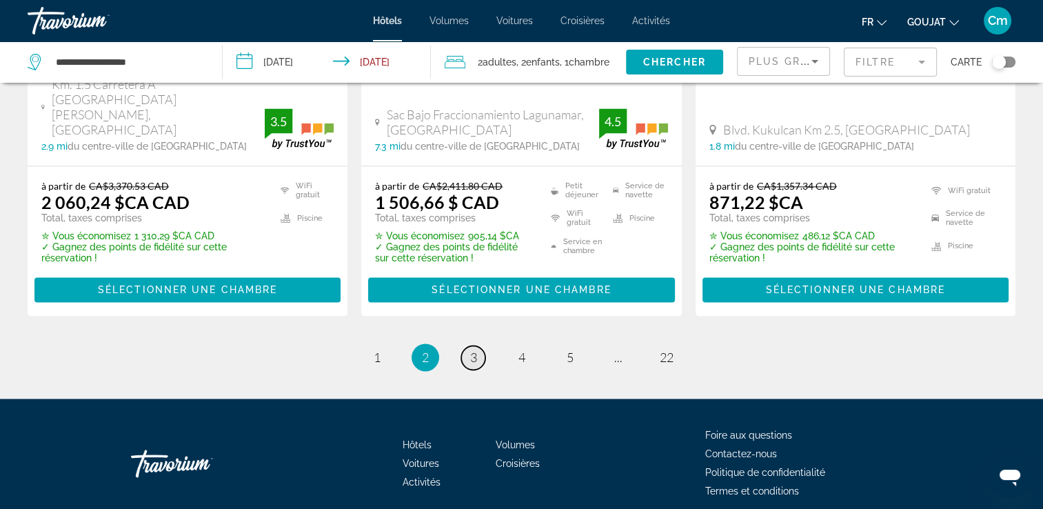
click at [479, 345] on link "page 3" at bounding box center [473, 357] width 24 height 24
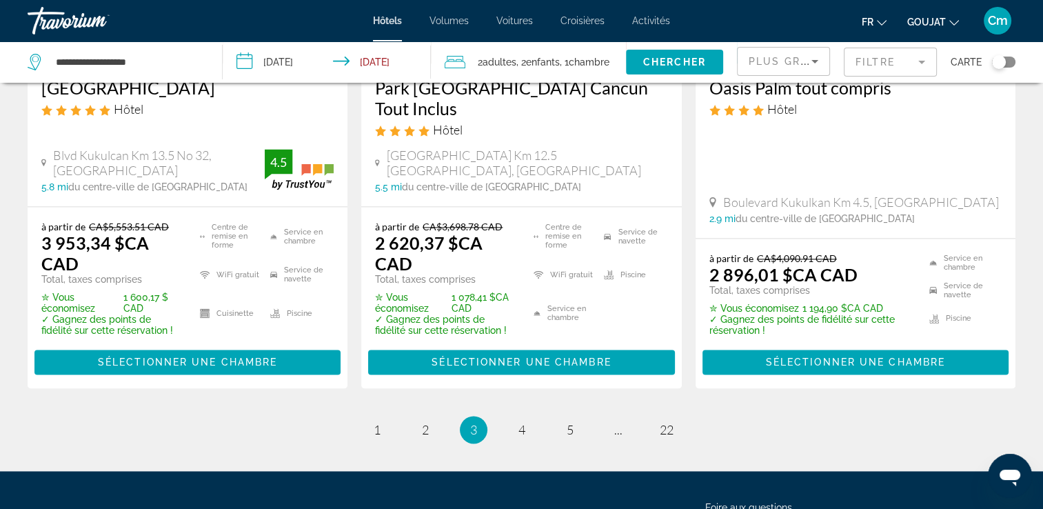
scroll to position [2046, 0]
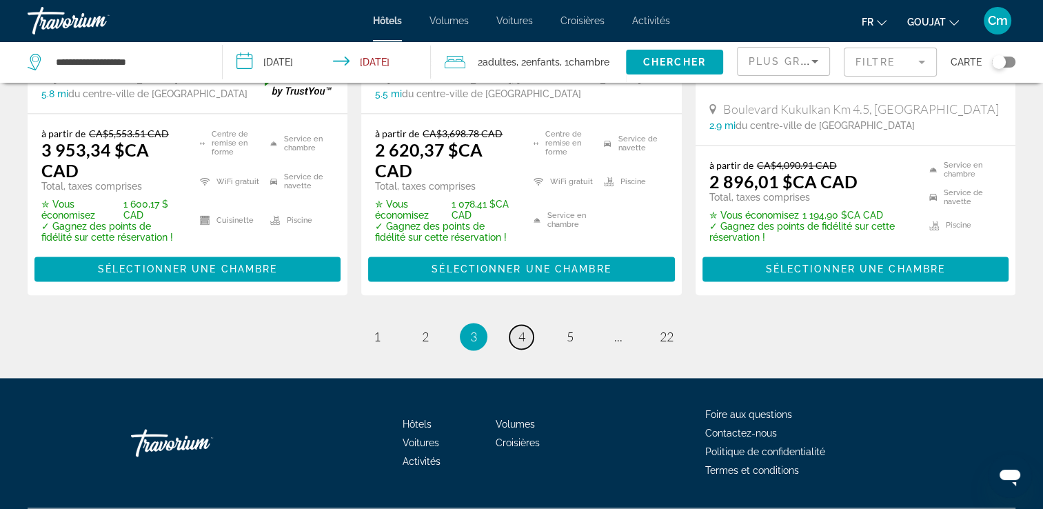
click at [524, 329] on span "4" at bounding box center [521, 336] width 7 height 15
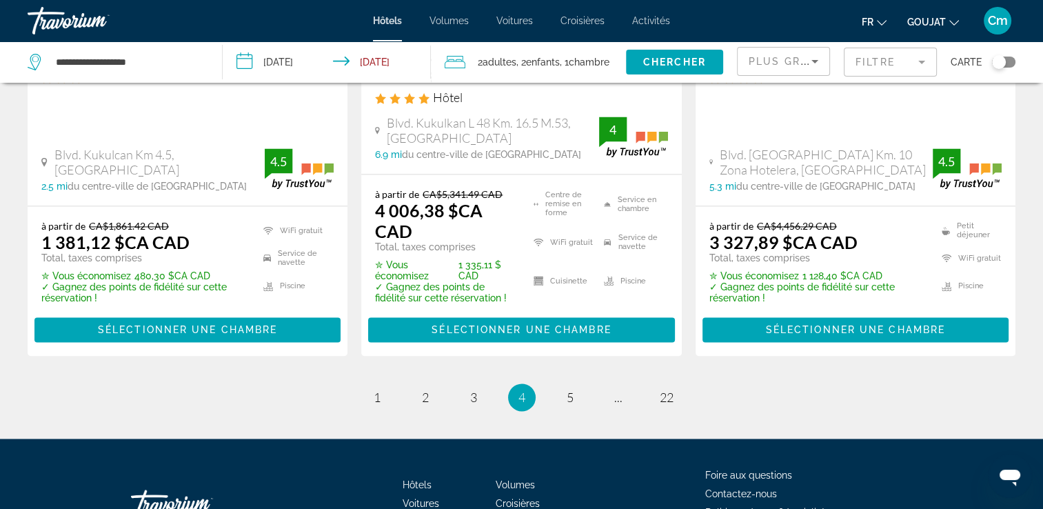
scroll to position [2126, 0]
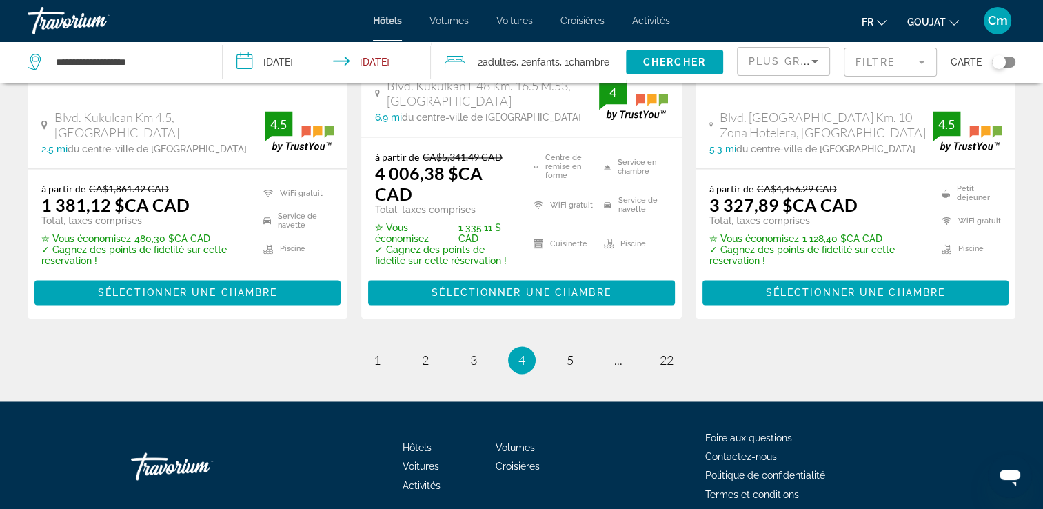
click at [571, 352] on span "5" at bounding box center [570, 359] width 7 height 15
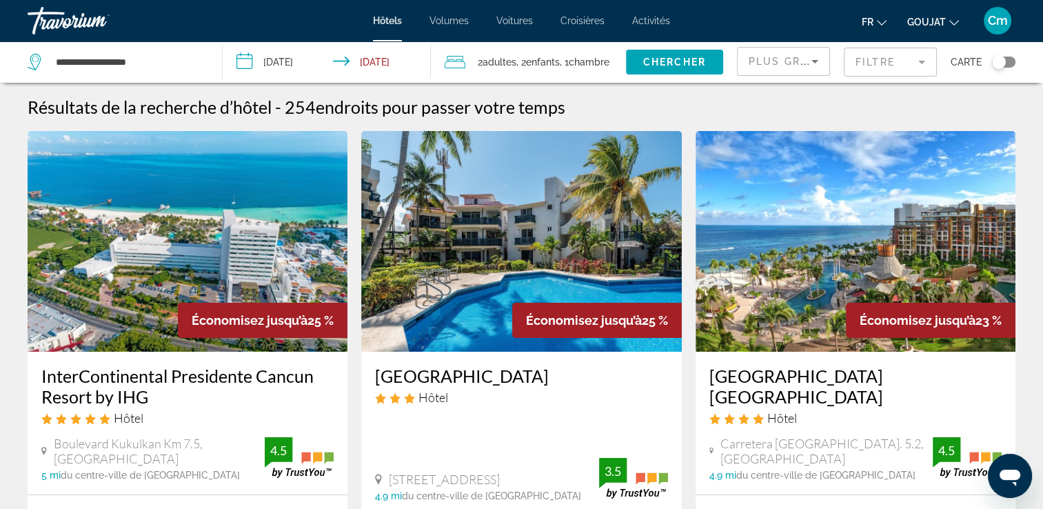
click at [574, 321] on span "Économisez jusqu’à" at bounding box center [584, 320] width 116 height 14
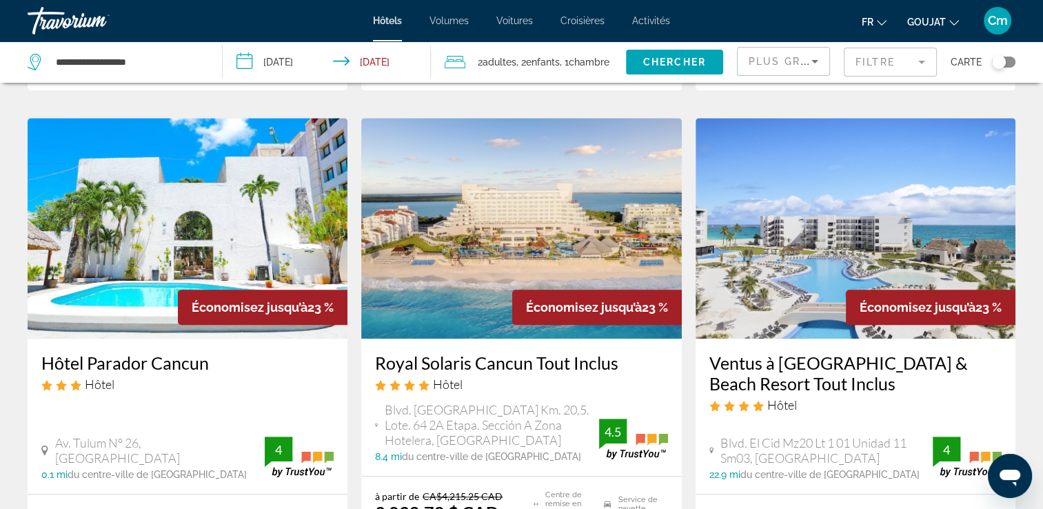
scroll to position [1229, 0]
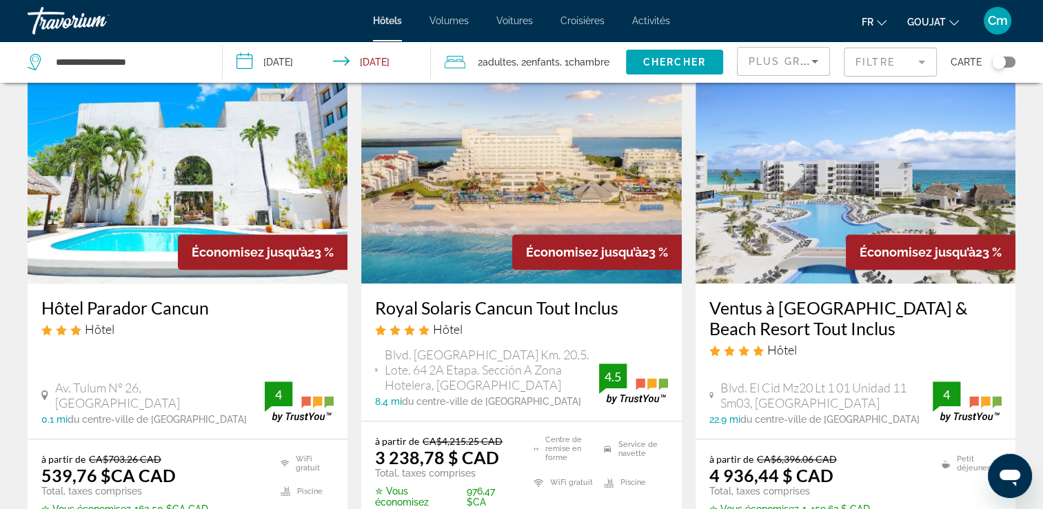
click at [502, 212] on img "Contenu principal" at bounding box center [521, 173] width 320 height 221
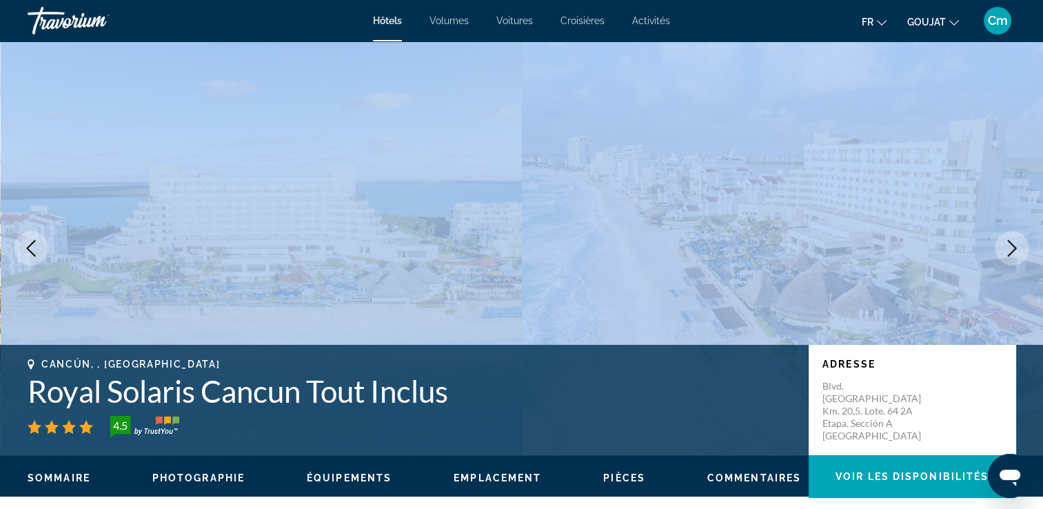
drag, startPoint x: 502, startPoint y: 212, endPoint x: 576, endPoint y: 326, distance: 135.6
click at [576, 326] on div "Passer au contenu principal Hôtels Volumes Voitures Croisières Activités Hôtels…" at bounding box center [521, 254] width 1043 height 509
click at [1013, 252] on icon "Image suivante" at bounding box center [1012, 248] width 17 height 17
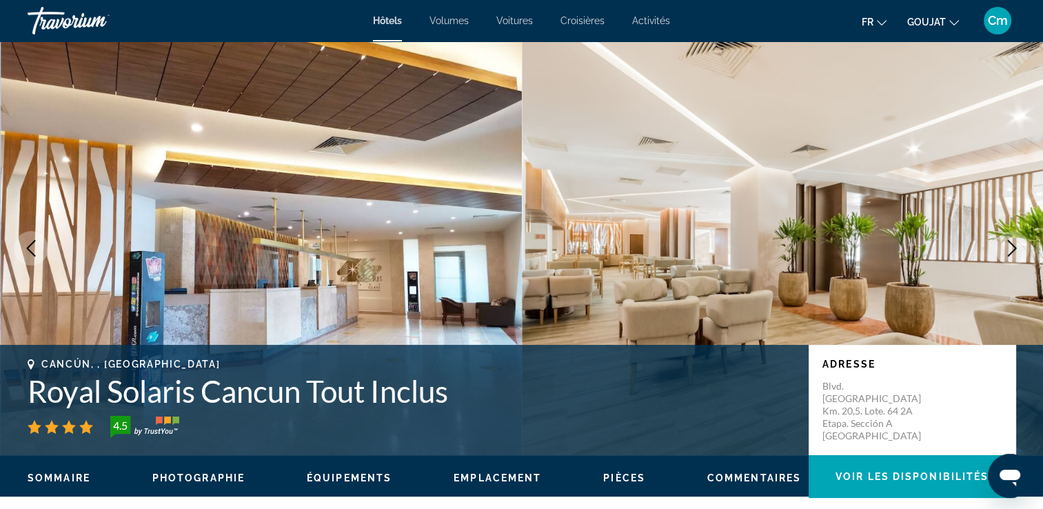
click at [1013, 252] on icon "Image suivante" at bounding box center [1012, 248] width 17 height 17
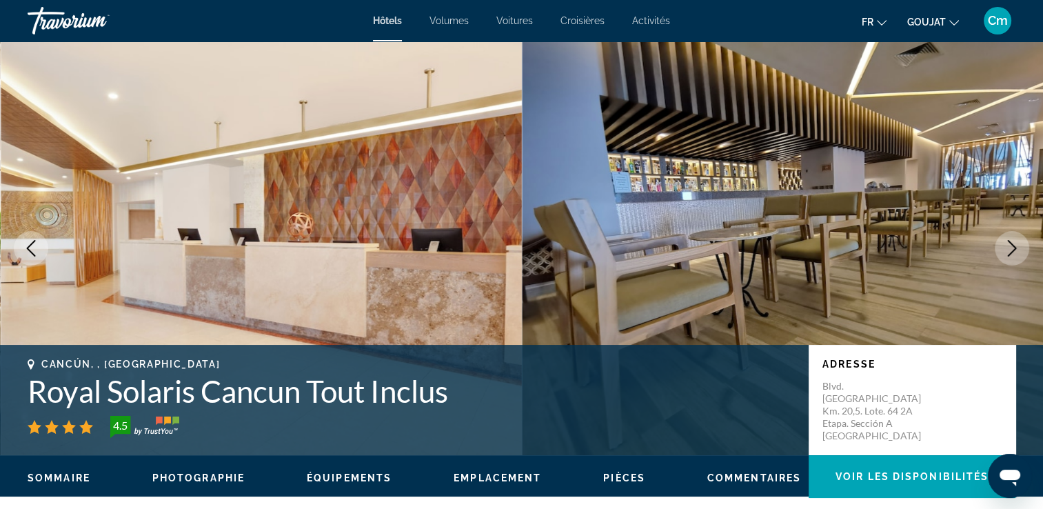
click at [1013, 252] on icon "Image suivante" at bounding box center [1012, 248] width 17 height 17
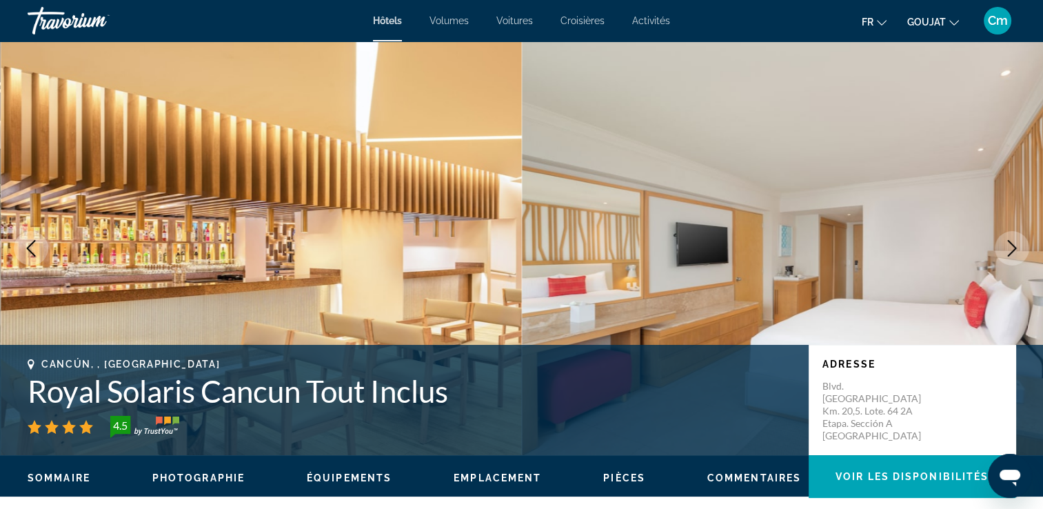
click at [1013, 252] on icon "Image suivante" at bounding box center [1012, 248] width 17 height 17
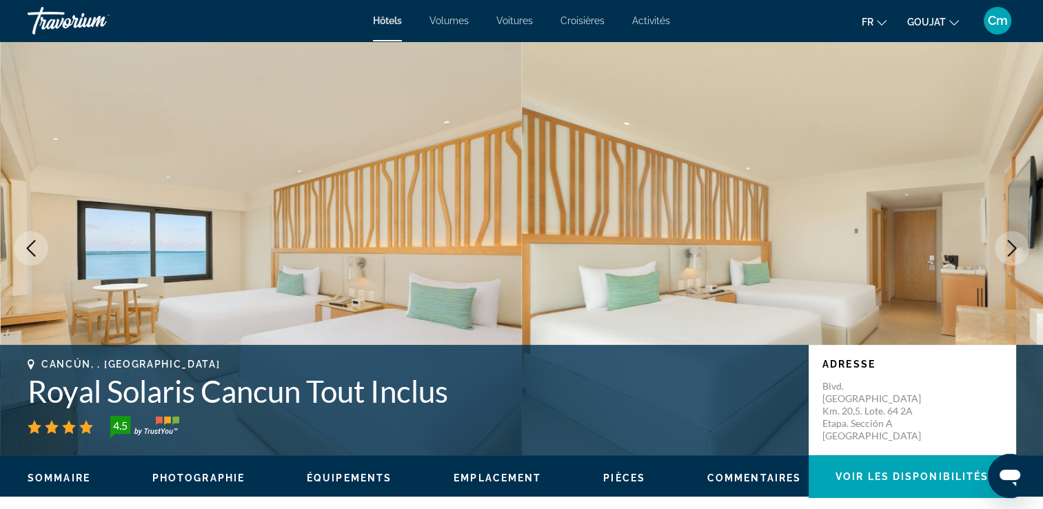
click at [1013, 252] on icon "Image suivante" at bounding box center [1012, 248] width 17 height 17
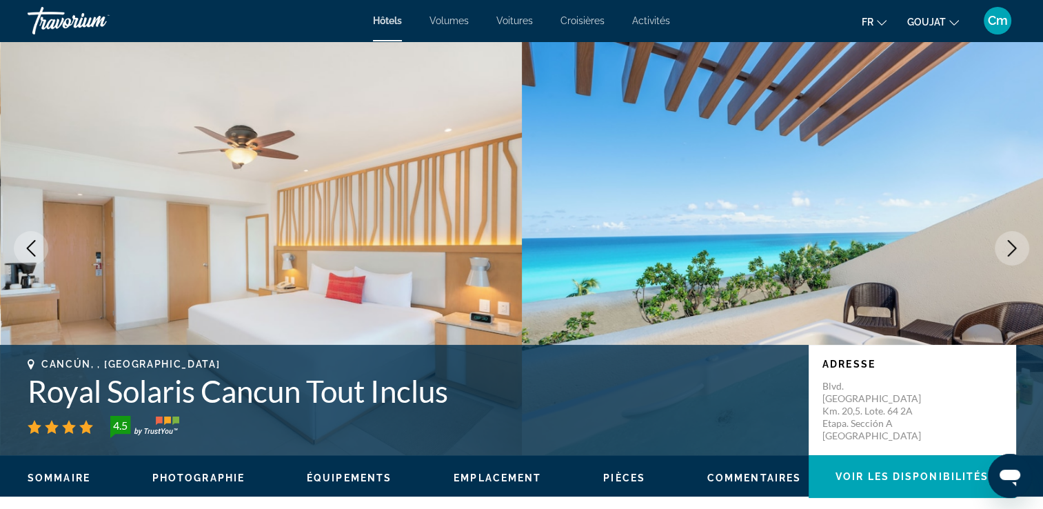
click at [1013, 252] on icon "Image suivante" at bounding box center [1012, 248] width 17 height 17
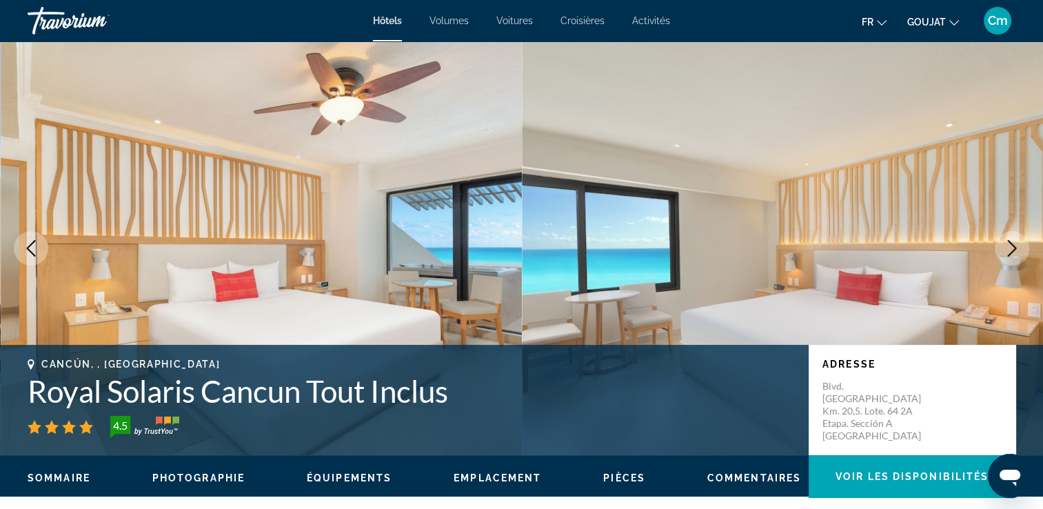
click at [1013, 252] on icon "Image suivante" at bounding box center [1012, 248] width 17 height 17
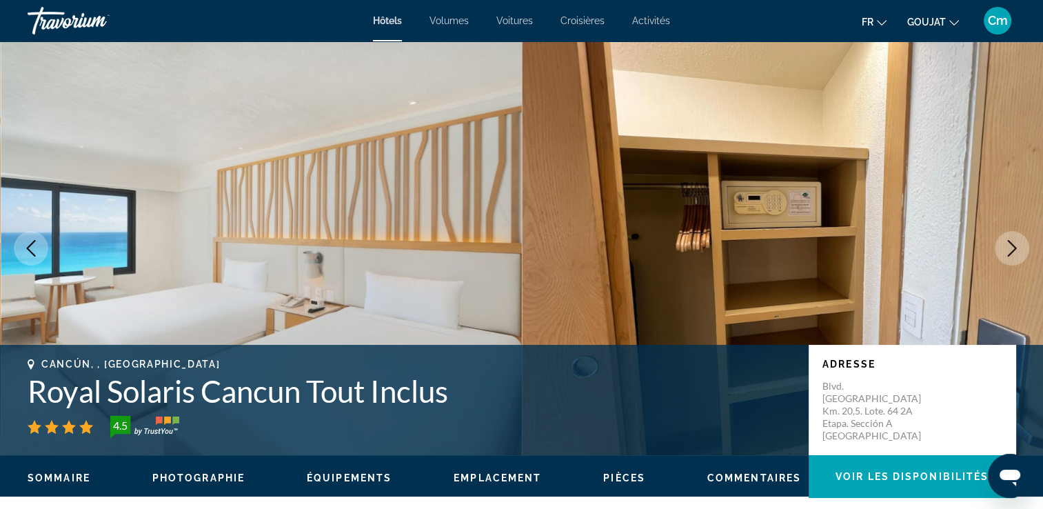
click at [1013, 252] on icon "Image suivante" at bounding box center [1012, 248] width 17 height 17
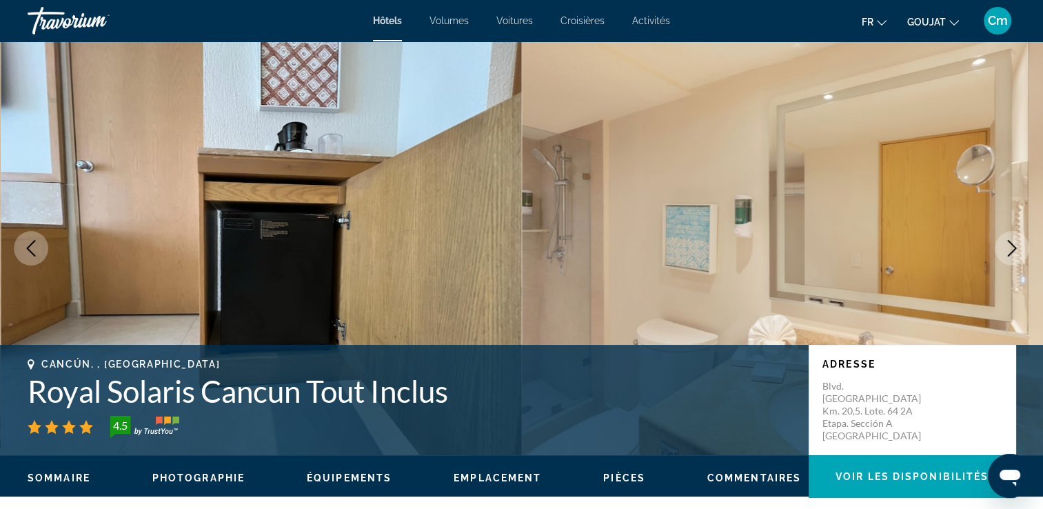
click at [1013, 252] on icon "Image suivante" at bounding box center [1012, 248] width 17 height 17
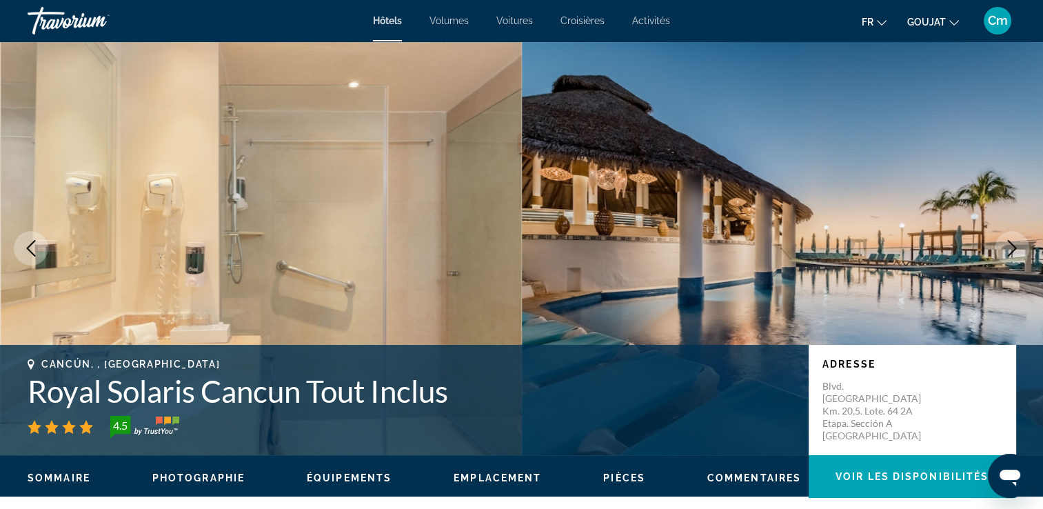
click at [1013, 252] on icon "Image suivante" at bounding box center [1012, 248] width 17 height 17
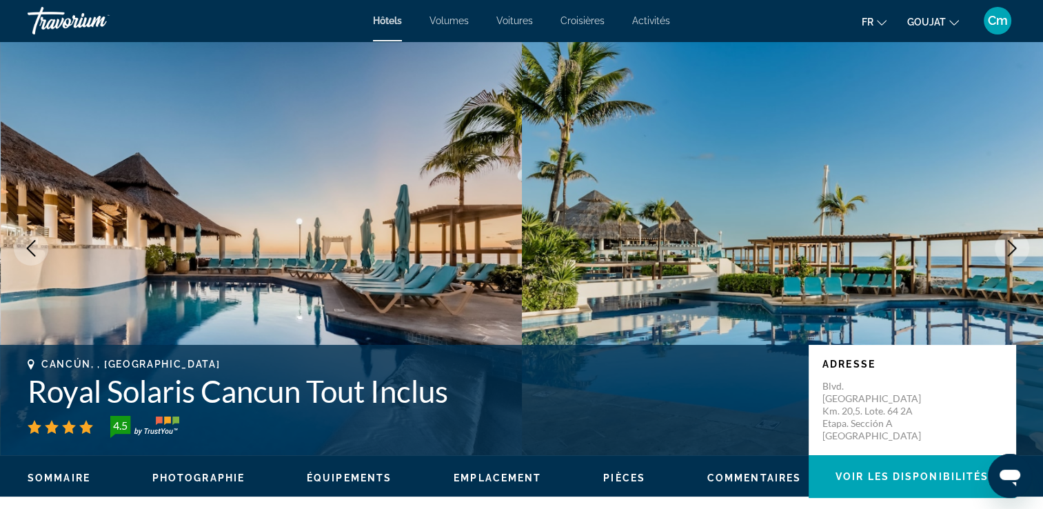
click at [1014, 254] on icon "Image suivante" at bounding box center [1012, 248] width 17 height 17
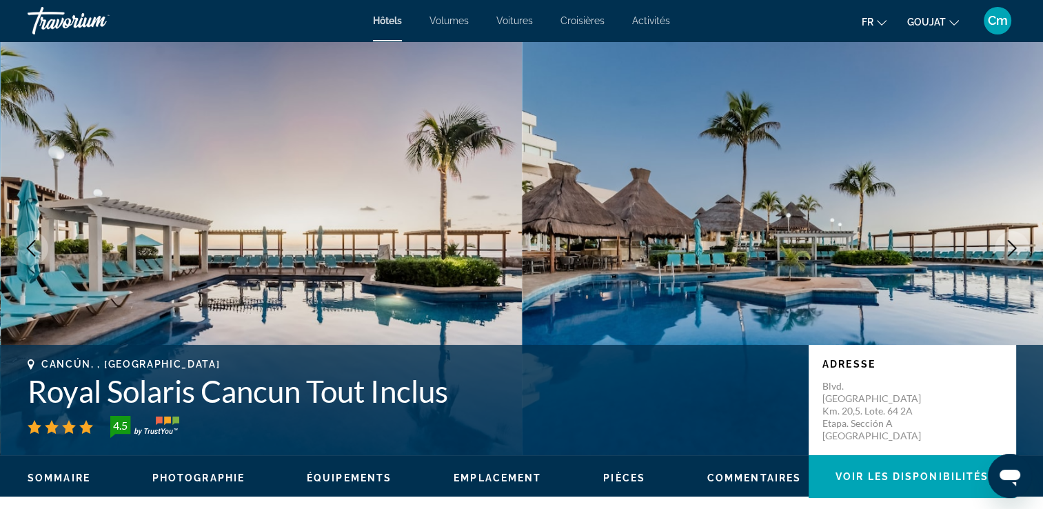
click at [1012, 252] on icon "Image suivante" at bounding box center [1012, 248] width 17 height 17
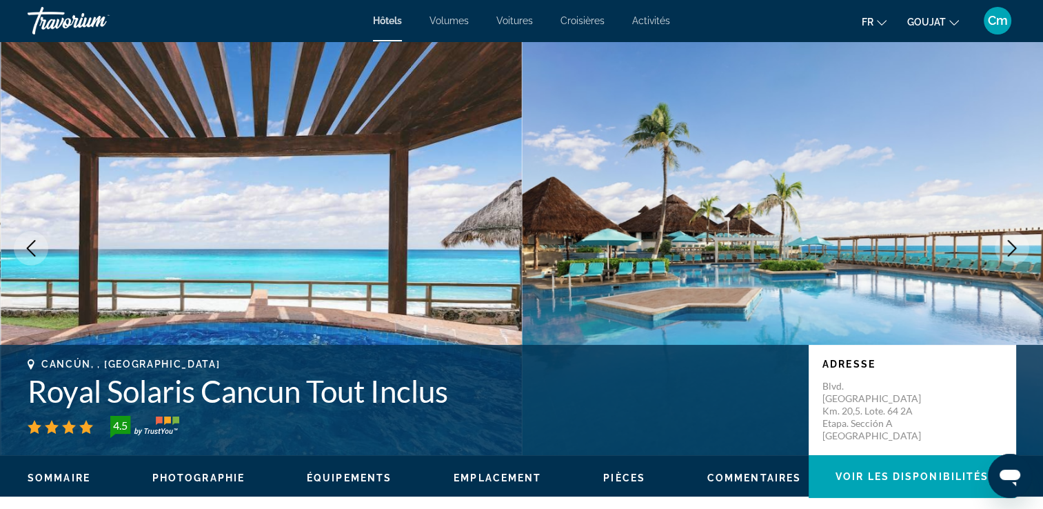
click at [1012, 252] on icon "Image suivante" at bounding box center [1012, 248] width 17 height 17
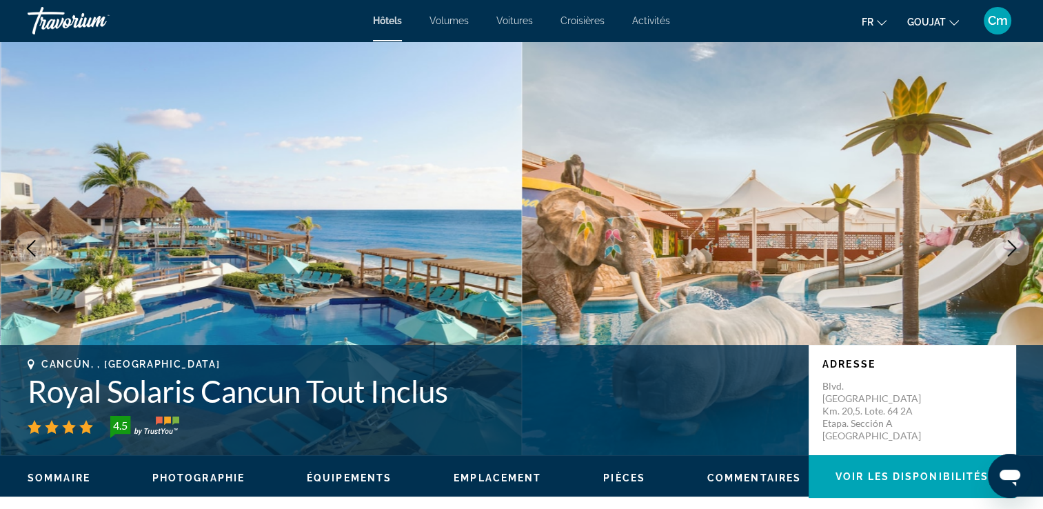
click at [1012, 252] on icon "Image suivante" at bounding box center [1012, 248] width 17 height 17
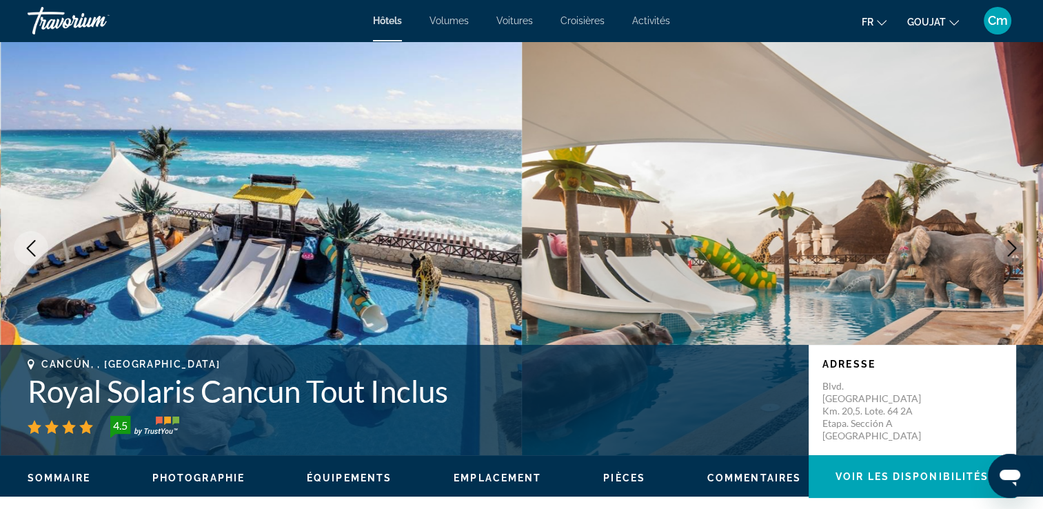
click at [1012, 252] on icon "Image suivante" at bounding box center [1012, 248] width 17 height 17
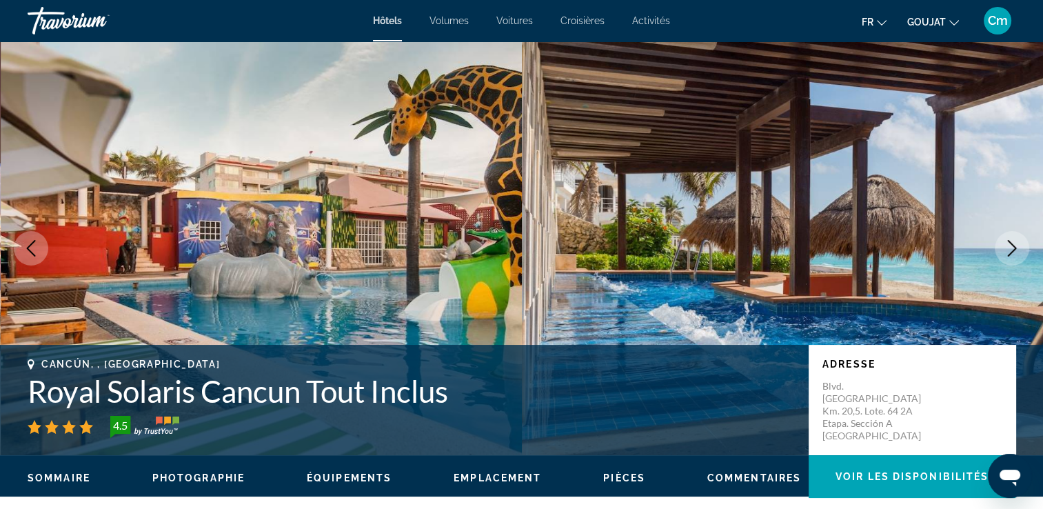
click at [1012, 252] on icon "Image suivante" at bounding box center [1012, 248] width 17 height 17
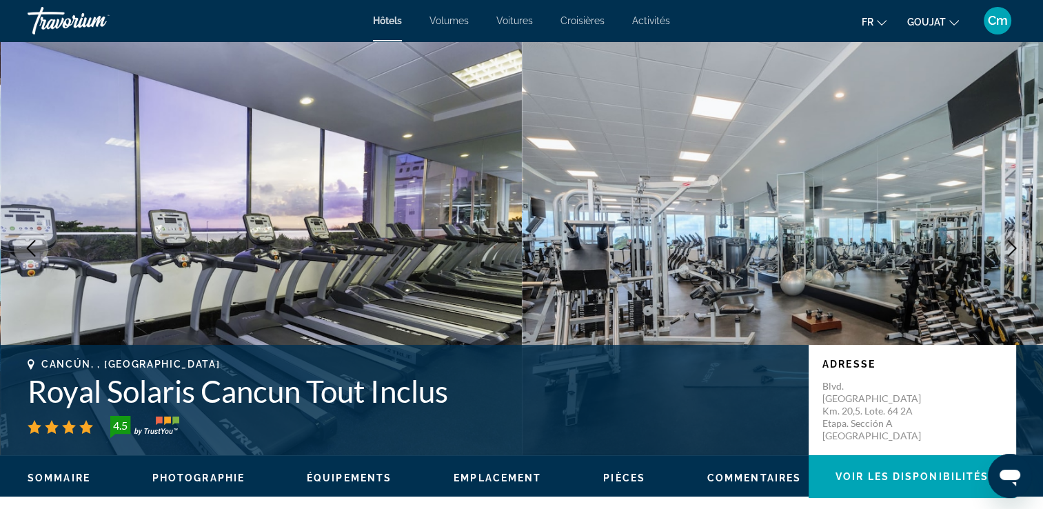
click at [1012, 252] on icon "Image suivante" at bounding box center [1012, 248] width 17 height 17
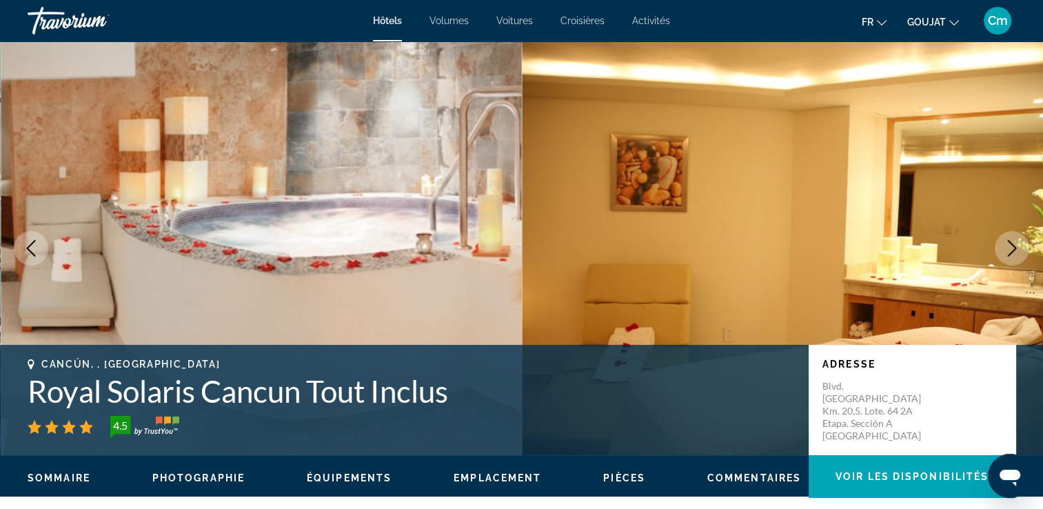
click at [1012, 252] on icon "Image suivante" at bounding box center [1012, 248] width 17 height 17
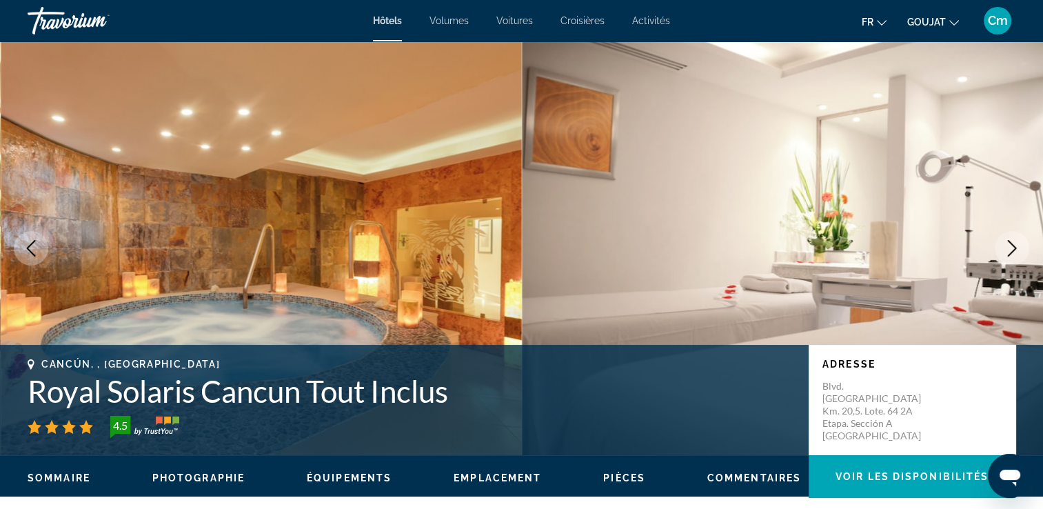
click at [1012, 252] on icon "Image suivante" at bounding box center [1012, 248] width 17 height 17
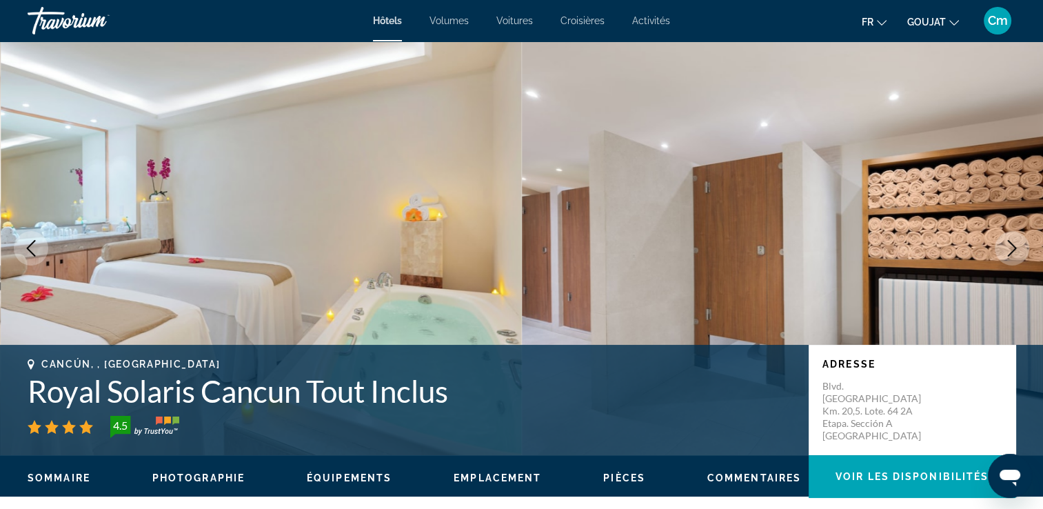
click at [1012, 252] on icon "Image suivante" at bounding box center [1012, 248] width 17 height 17
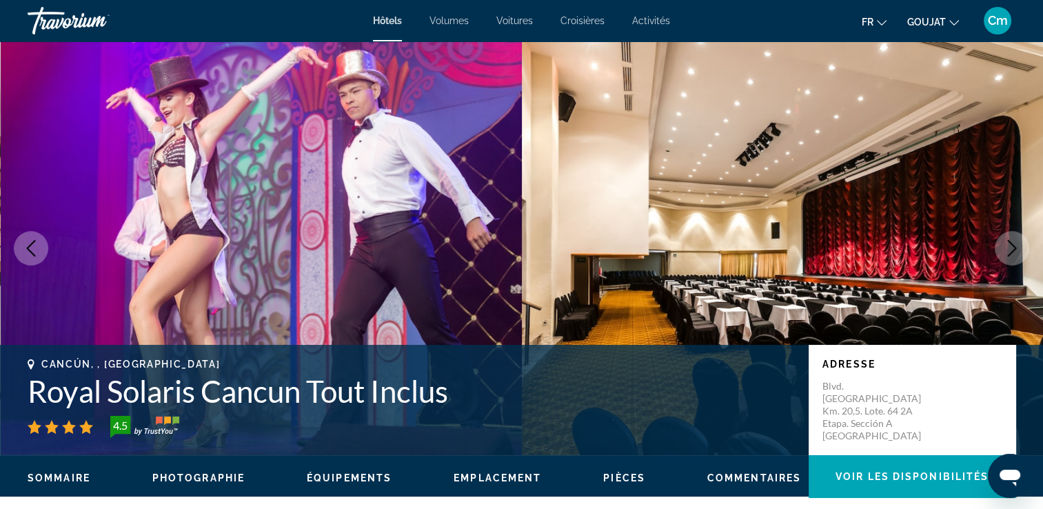
click at [1012, 252] on icon "Image suivante" at bounding box center [1012, 248] width 17 height 17
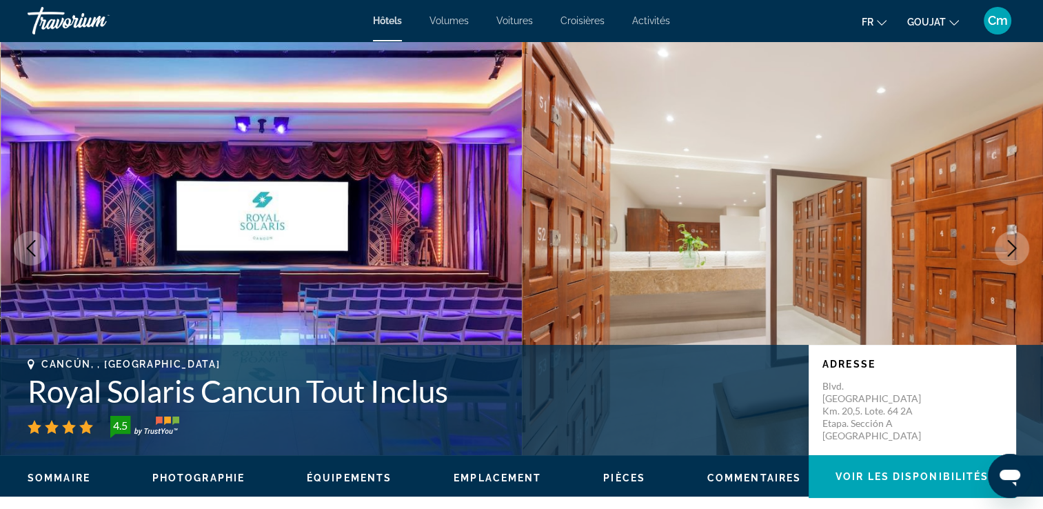
click at [1012, 252] on icon "Image suivante" at bounding box center [1012, 248] width 17 height 17
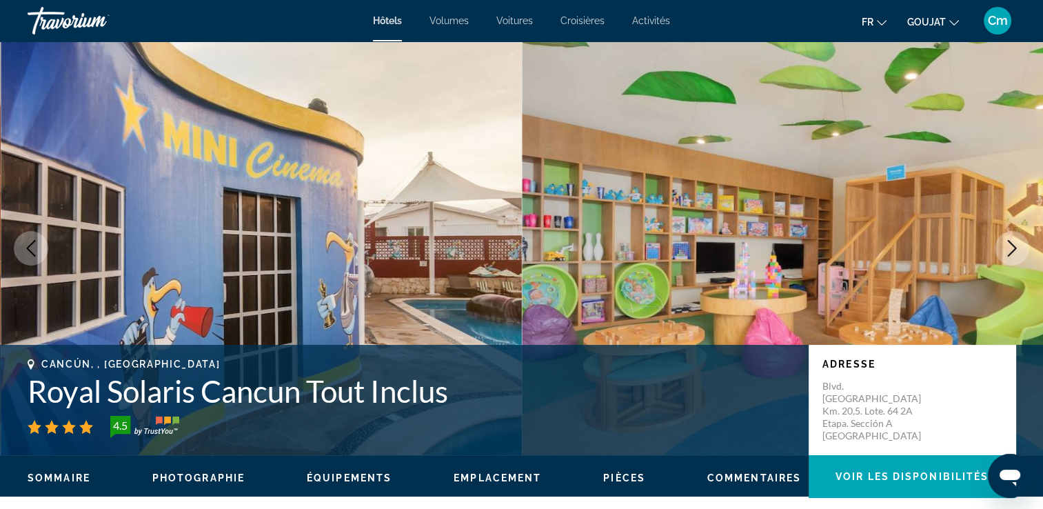
click at [1012, 252] on icon "Image suivante" at bounding box center [1012, 248] width 17 height 17
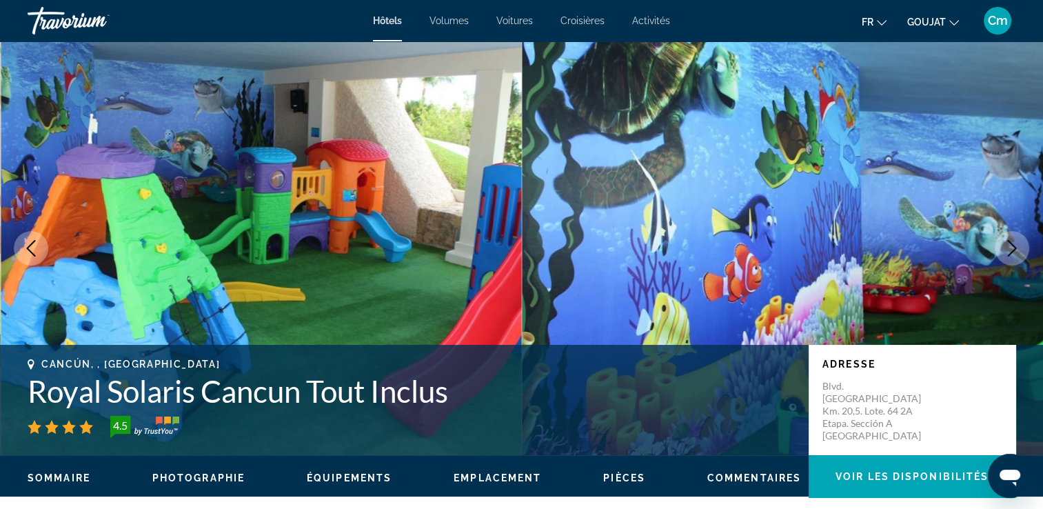
click at [1012, 252] on icon "Image suivante" at bounding box center [1012, 248] width 17 height 17
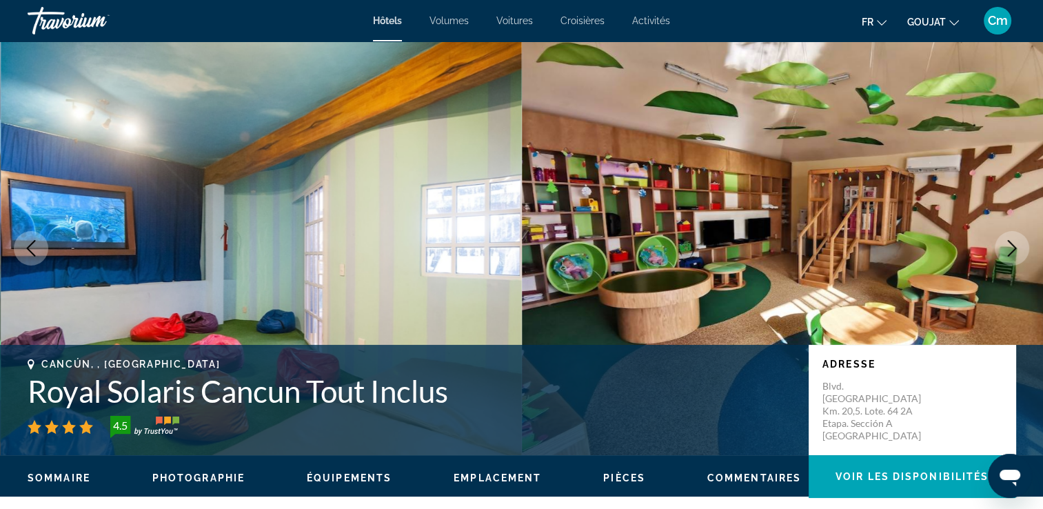
click at [1012, 252] on icon "Image suivante" at bounding box center [1012, 248] width 17 height 17
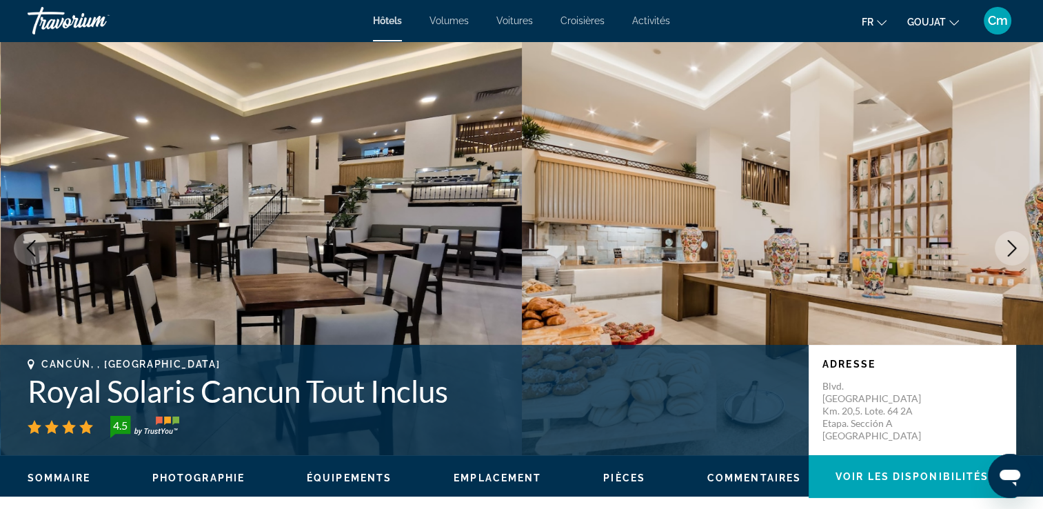
click at [1012, 252] on icon "Image suivante" at bounding box center [1012, 248] width 17 height 17
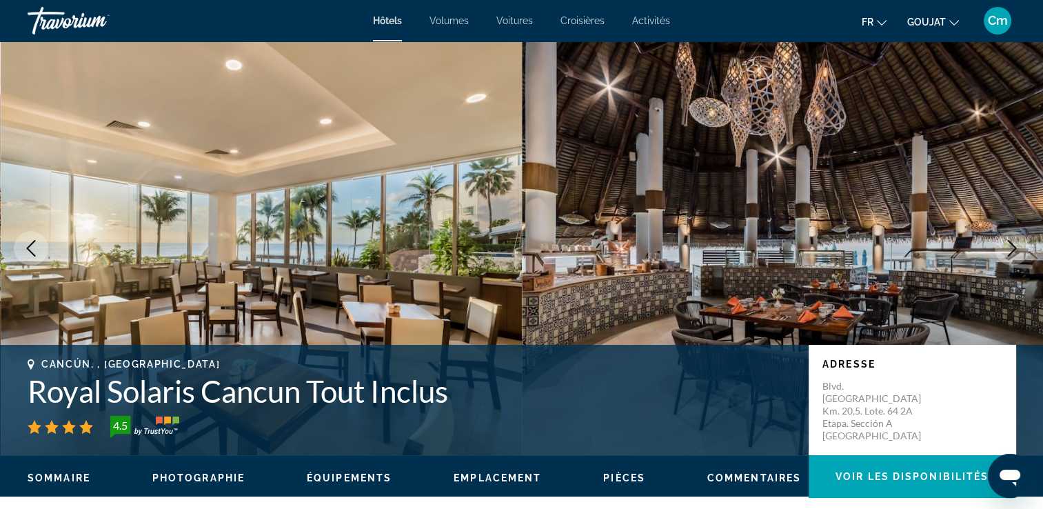
click at [1012, 252] on icon "Image suivante" at bounding box center [1012, 248] width 17 height 17
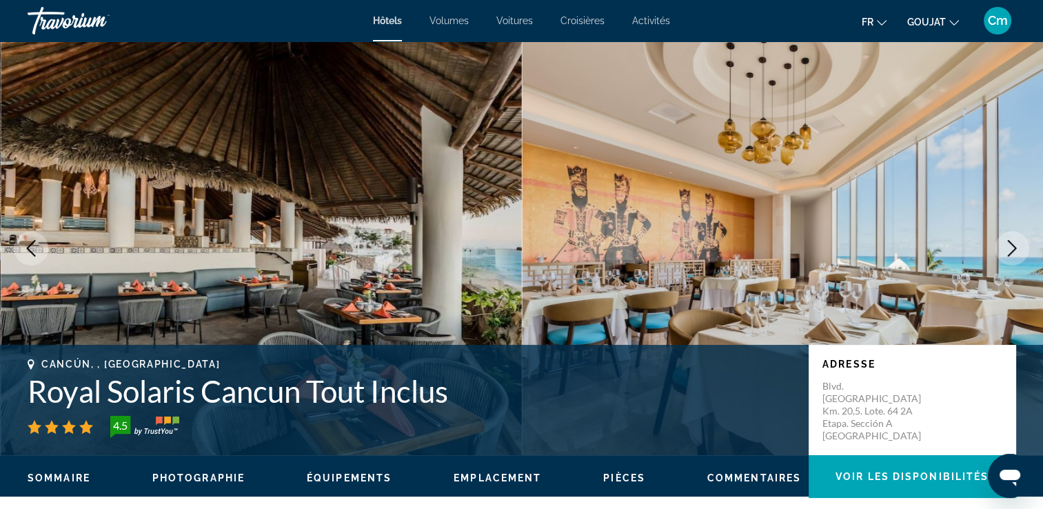
click at [1012, 252] on icon "Image suivante" at bounding box center [1012, 248] width 17 height 17
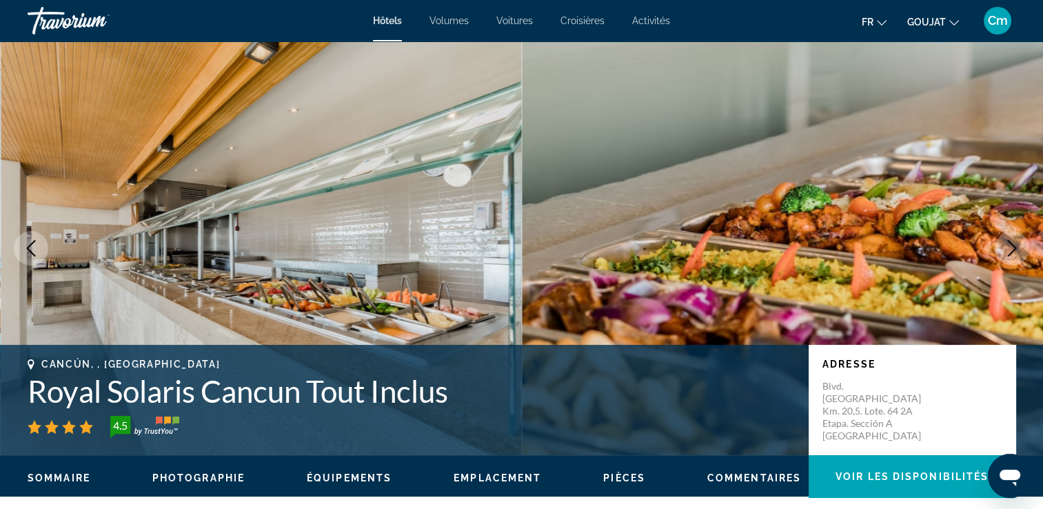
click at [1012, 252] on icon "Image suivante" at bounding box center [1012, 248] width 17 height 17
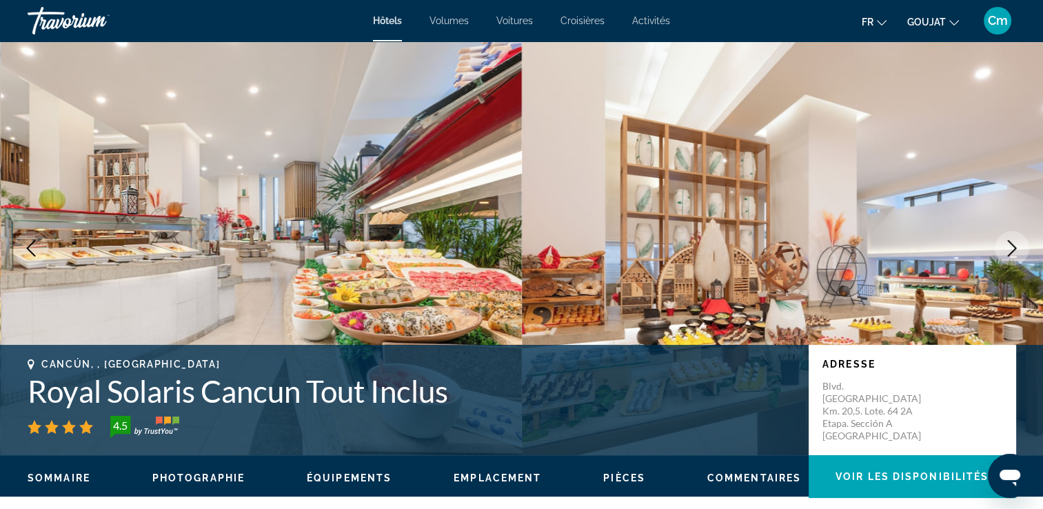
click at [1012, 252] on icon "Image suivante" at bounding box center [1012, 248] width 17 height 17
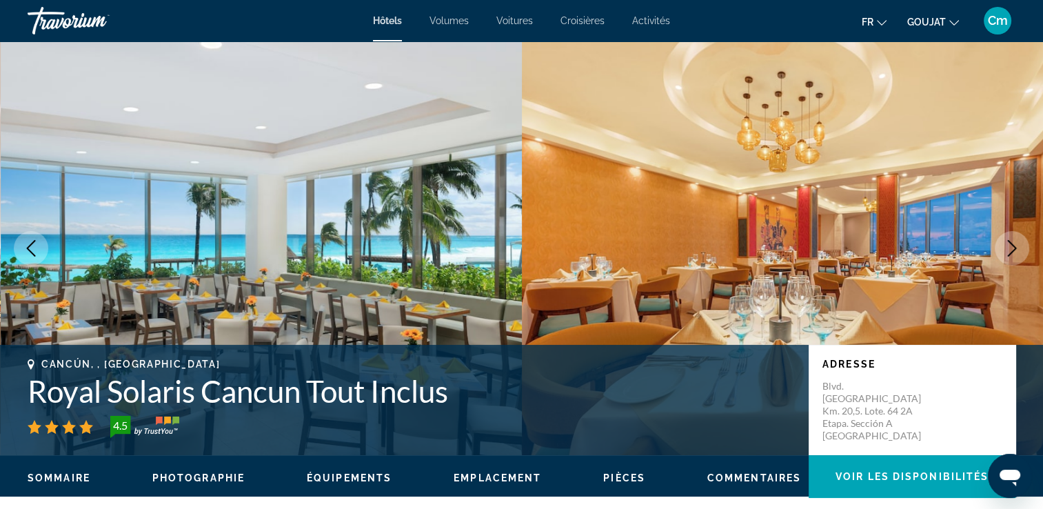
click at [1012, 252] on icon "Image suivante" at bounding box center [1012, 248] width 17 height 17
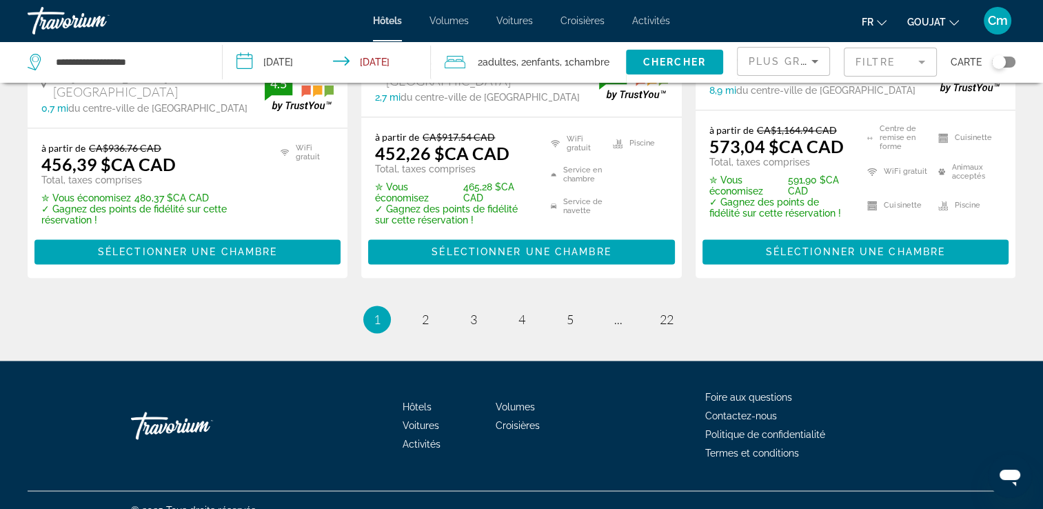
scroll to position [2034, 0]
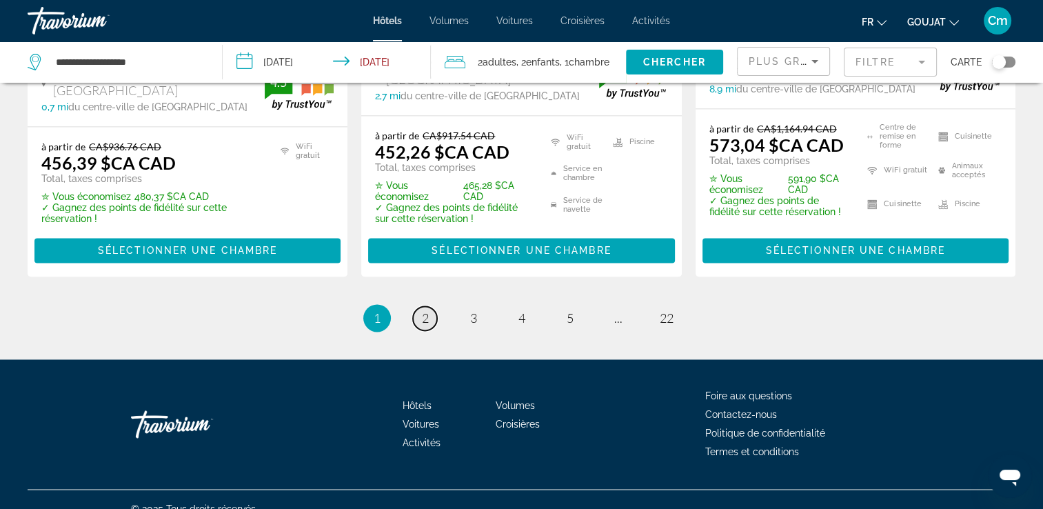
click at [422, 310] on span "2" at bounding box center [425, 317] width 7 height 15
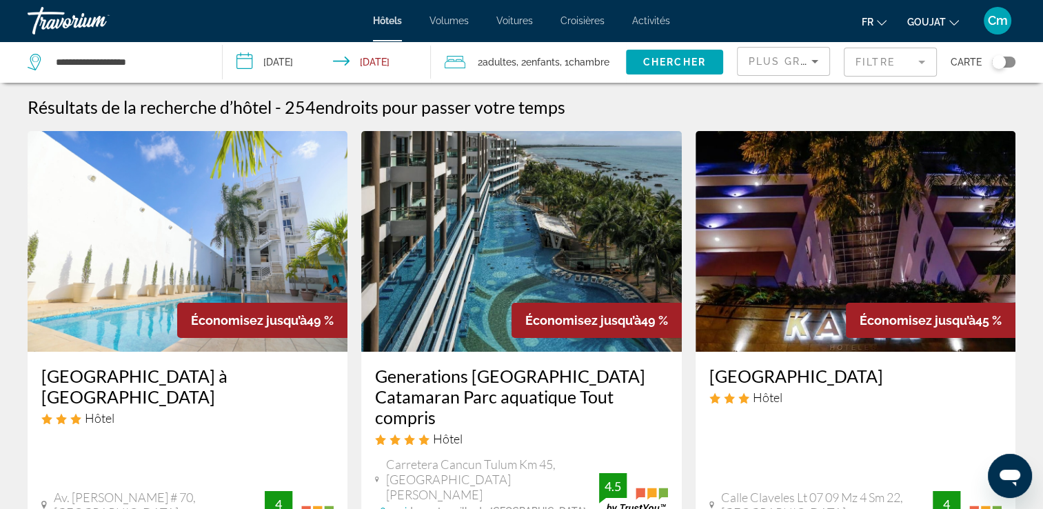
click at [421, 294] on img "Contenu principal" at bounding box center [521, 241] width 320 height 221
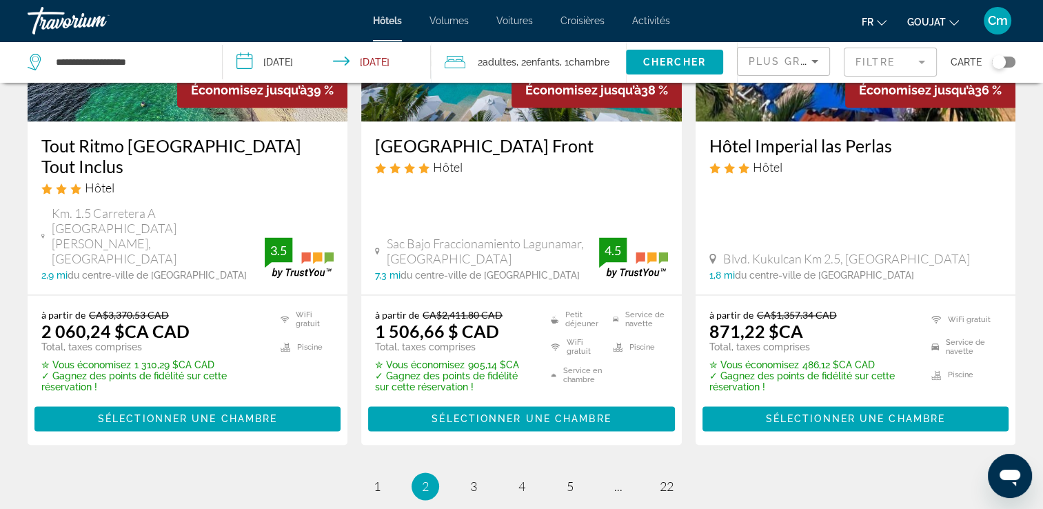
scroll to position [1958, 0]
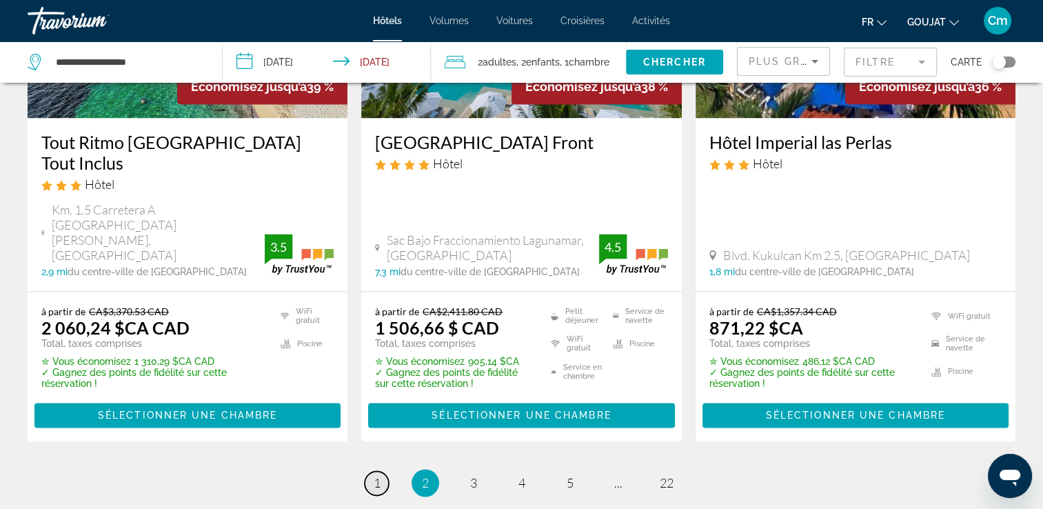
click at [376, 475] on span "1" at bounding box center [377, 482] width 7 height 15
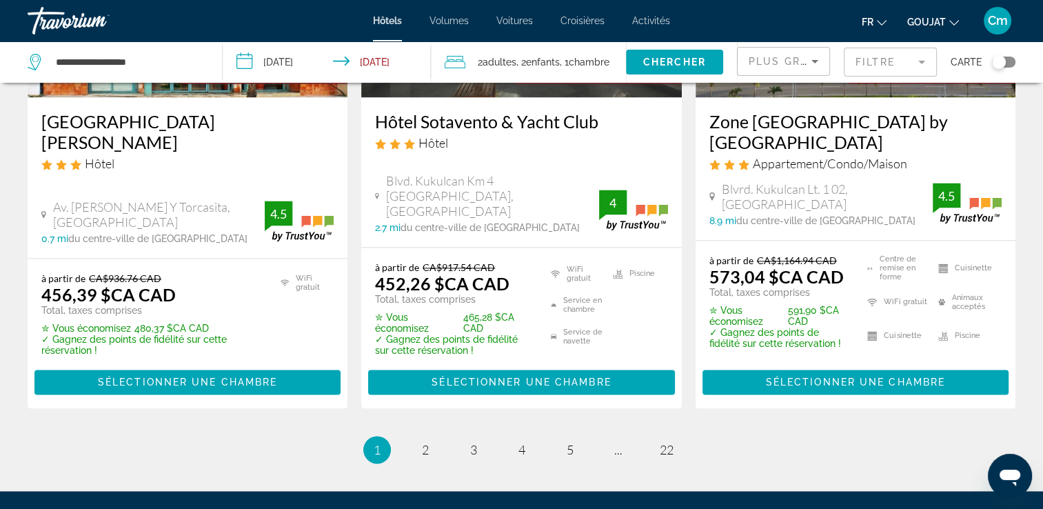
scroll to position [1930, 0]
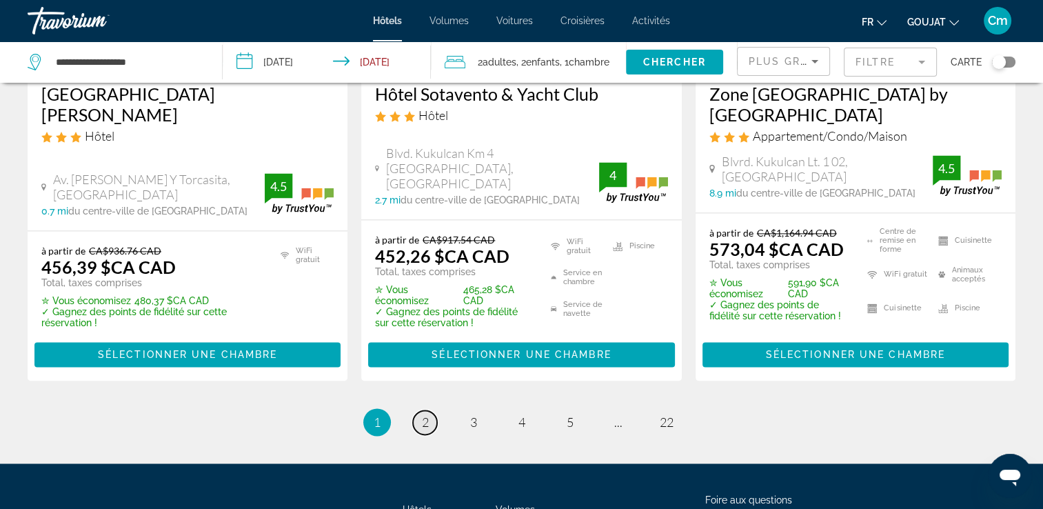
click at [430, 410] on link "page 2" at bounding box center [425, 422] width 24 height 24
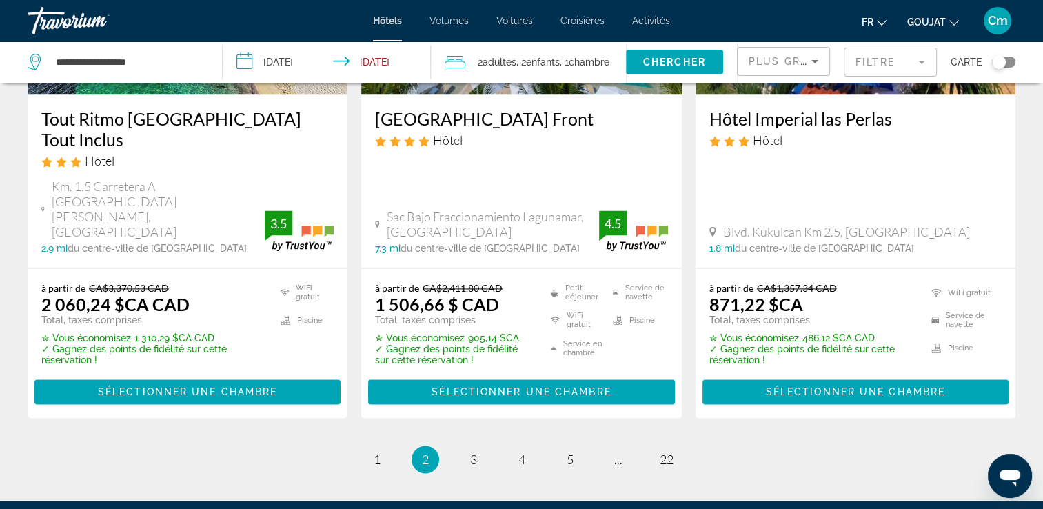
scroll to position [2083, 0]
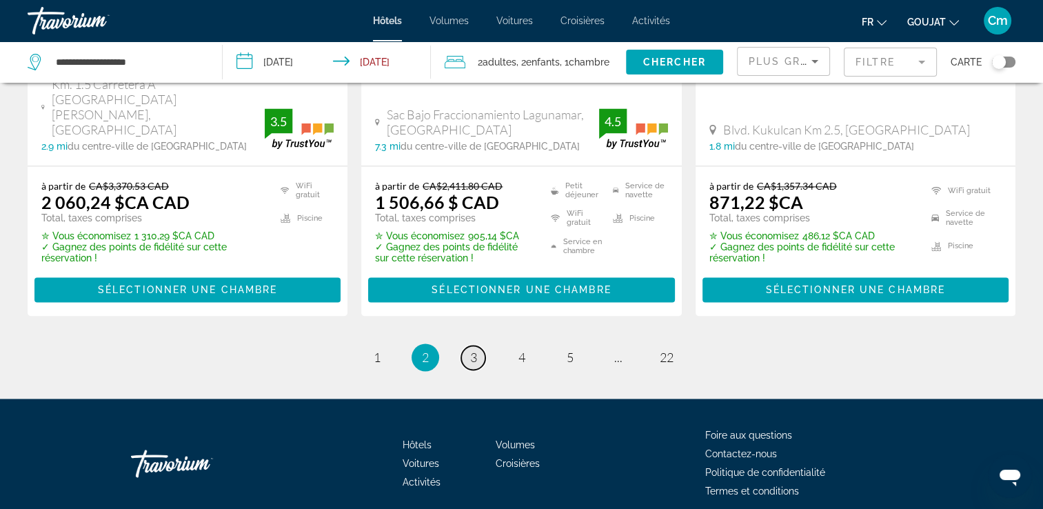
click at [474, 345] on link "page 3" at bounding box center [473, 357] width 24 height 24
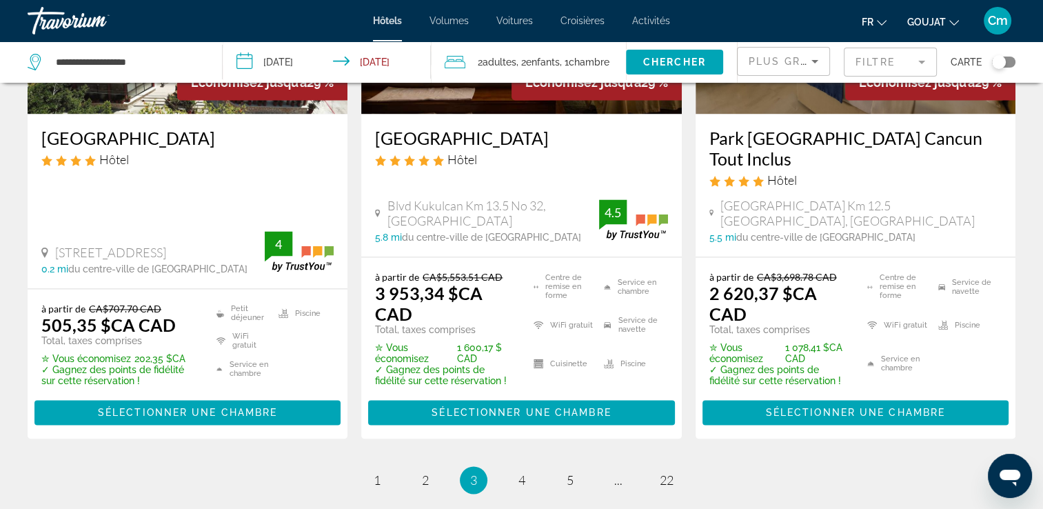
scroll to position [1985, 0]
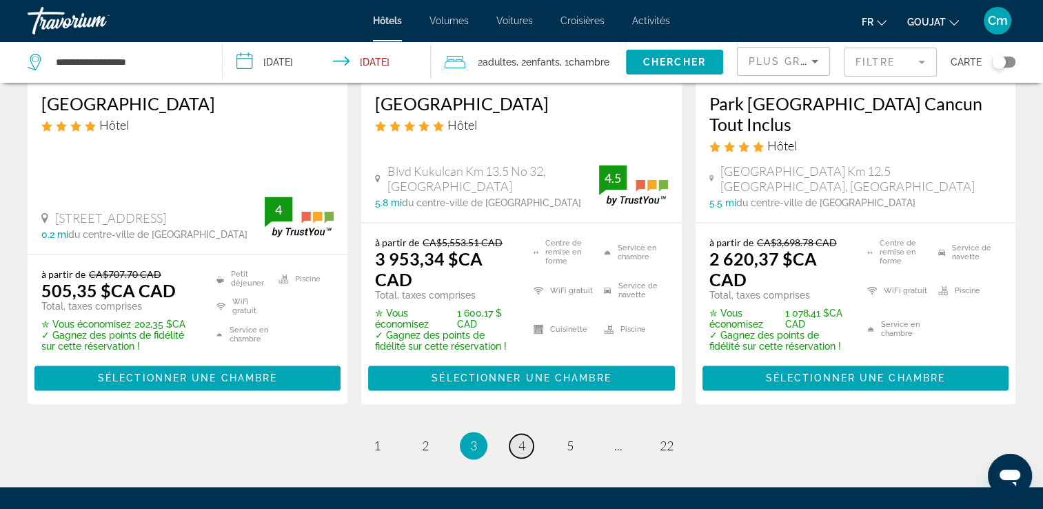
click at [518, 434] on link "page 4" at bounding box center [521, 446] width 24 height 24
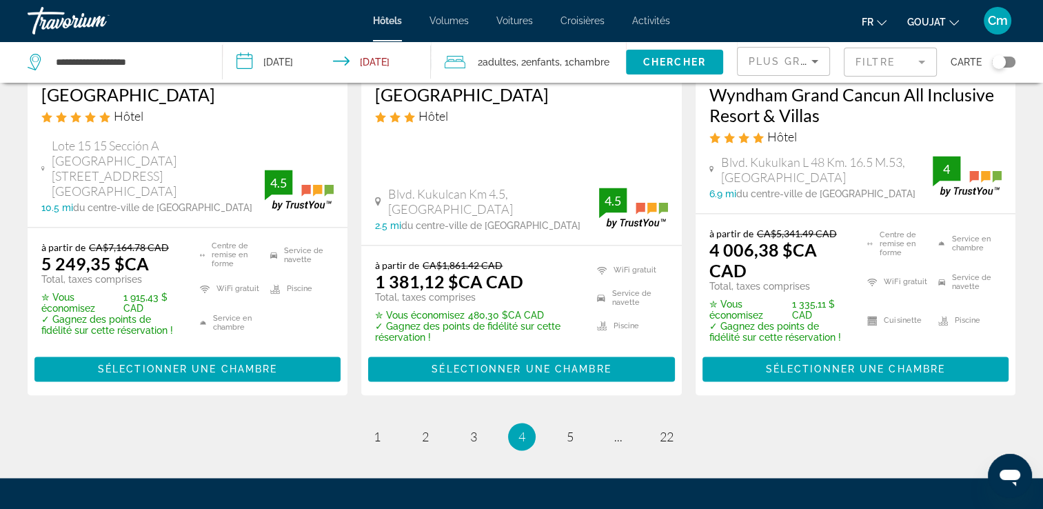
scroll to position [2041, 0]
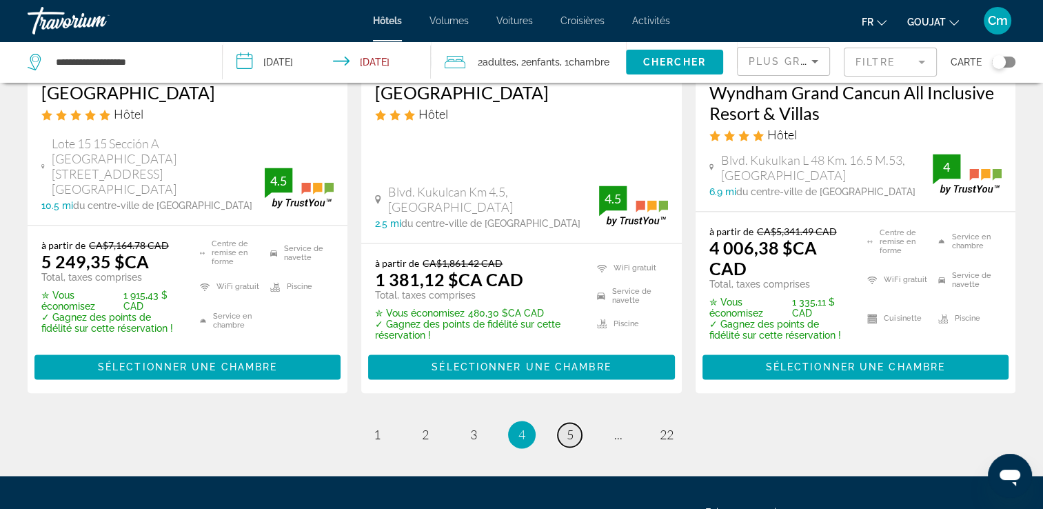
click at [571, 427] on span "5" at bounding box center [570, 434] width 7 height 15
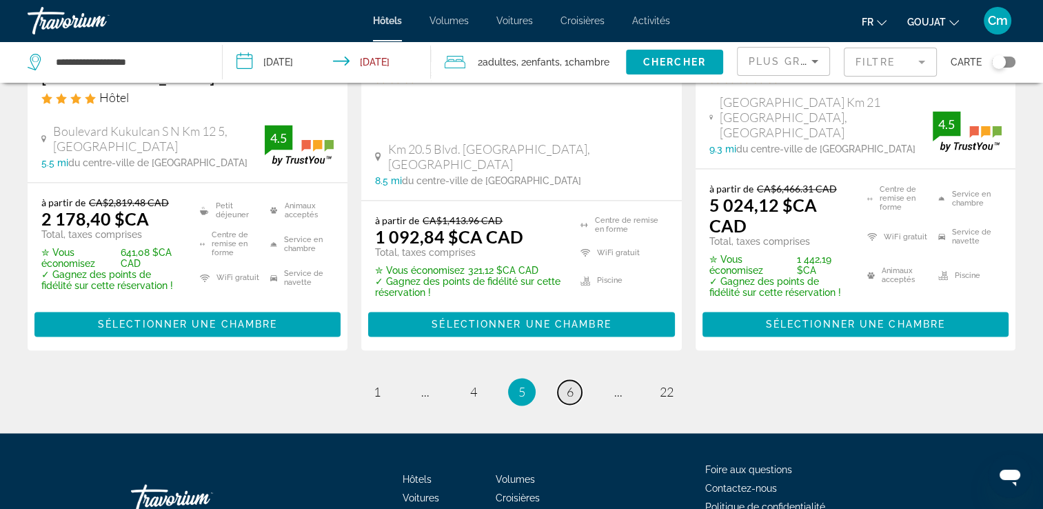
scroll to position [2083, 0]
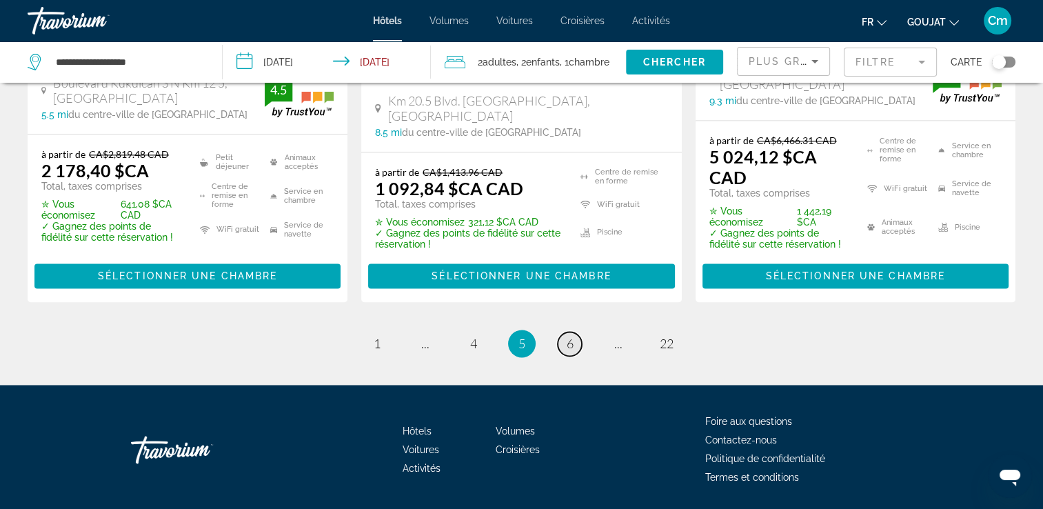
click at [574, 332] on link "page 6" at bounding box center [570, 344] width 24 height 24
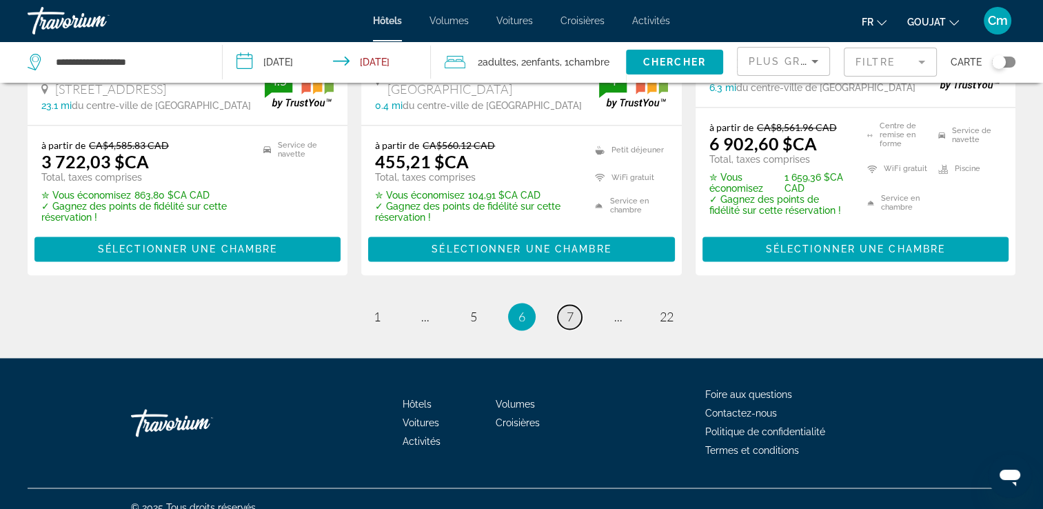
scroll to position [2082, 0]
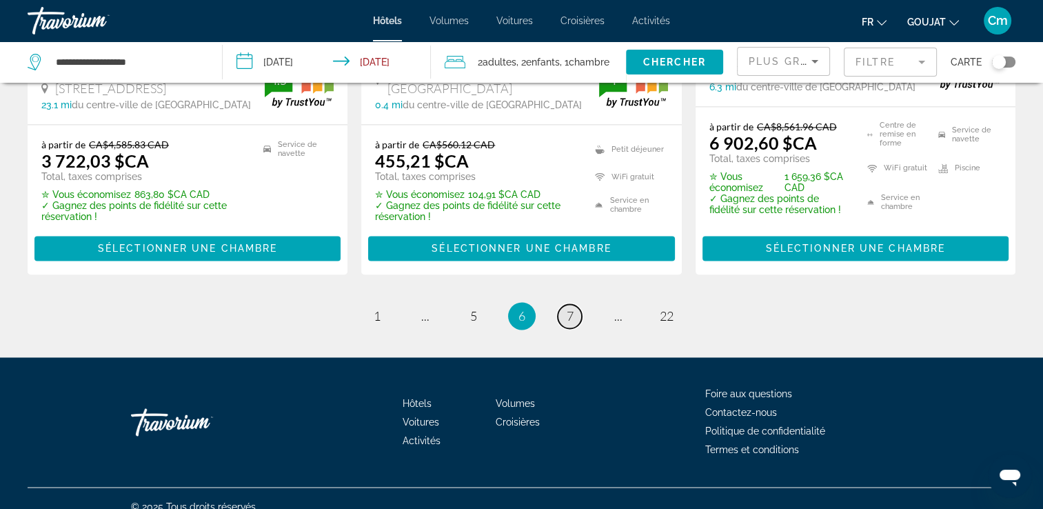
click at [574, 304] on link "page 7" at bounding box center [570, 316] width 24 height 24
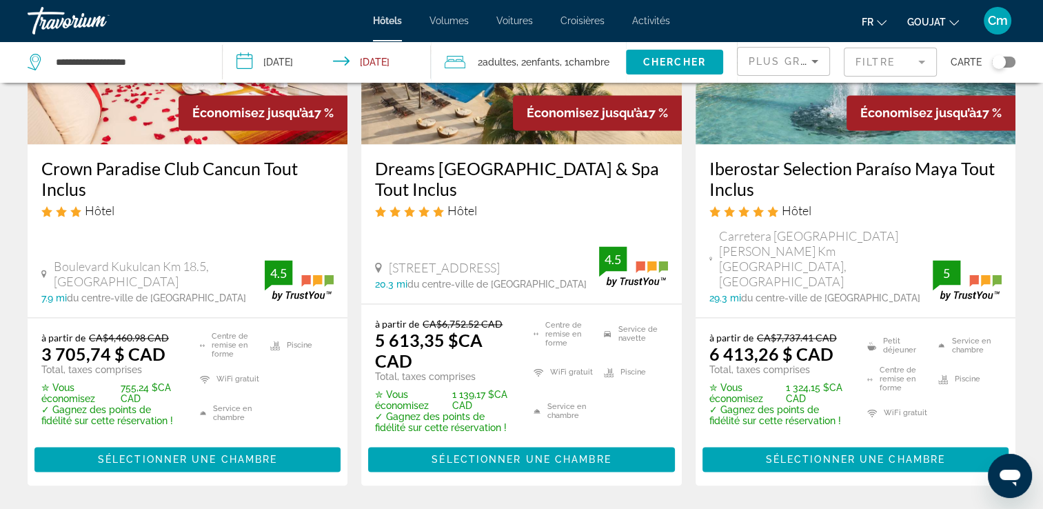
scroll to position [1930, 0]
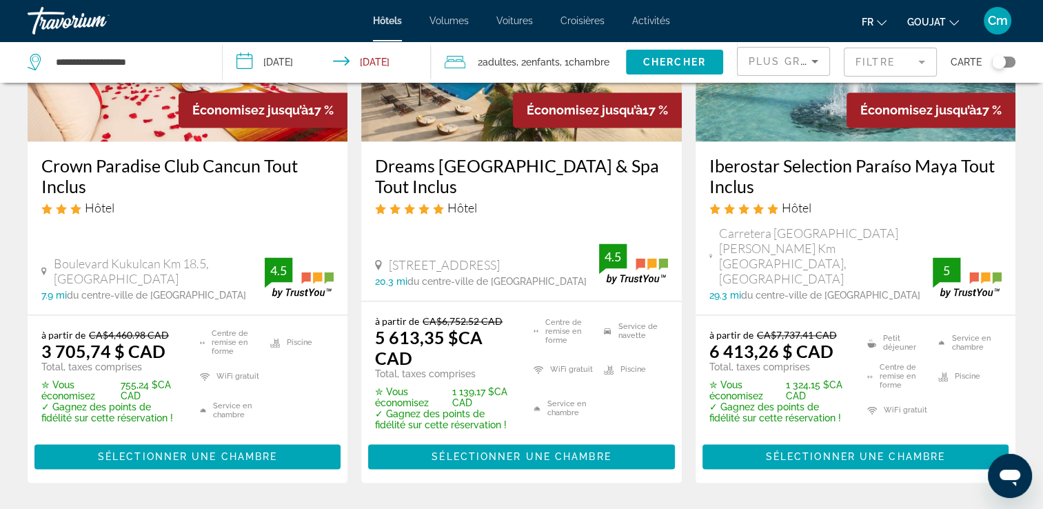
click at [287, 54] on input "**********" at bounding box center [330, 63] width 214 height 45
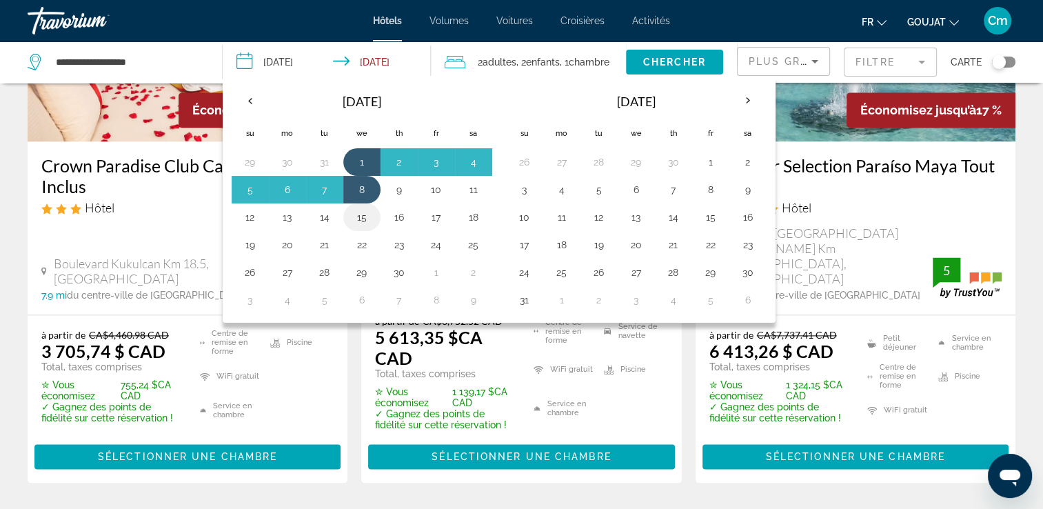
click at [358, 219] on button "15" at bounding box center [362, 216] width 22 height 19
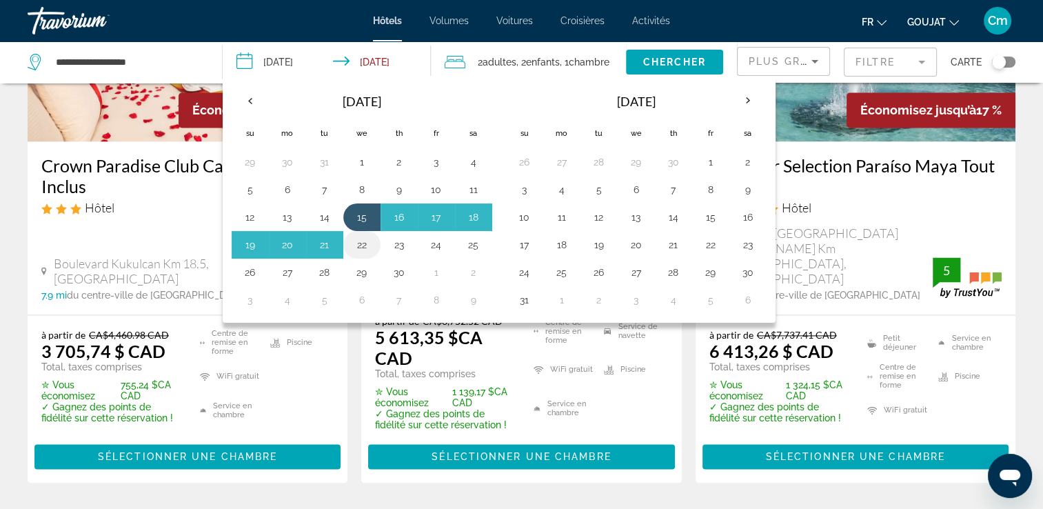
click at [360, 236] on button "22" at bounding box center [362, 244] width 22 height 19
type input "**********"
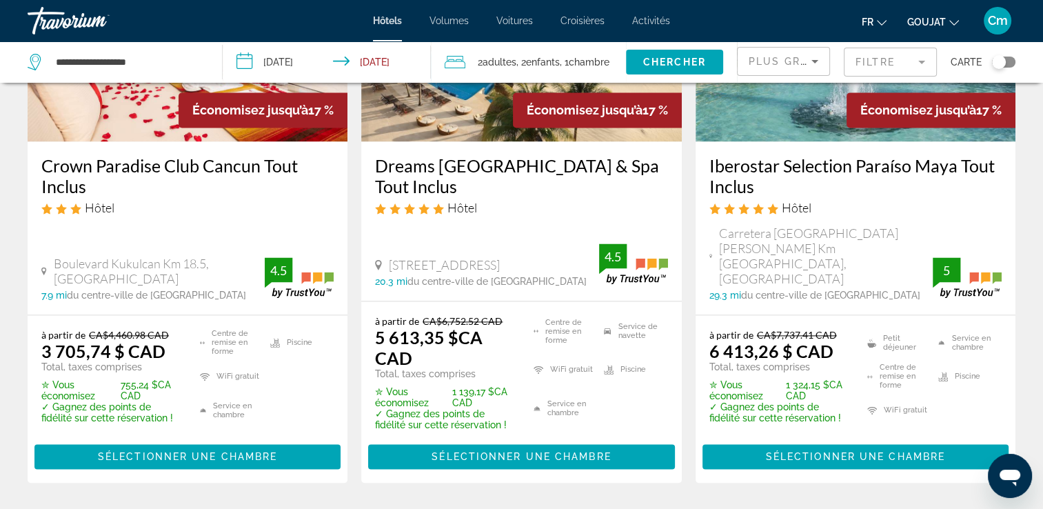
click at [360, 236] on app-hotels-search-item "Économisez jusqu’à 17 % Dreams [GEOGRAPHIC_DATA] & Spa Tout Inclus Hôtel Calle …" at bounding box center [521, 202] width 334 height 562
click at [662, 62] on span "Chercher" at bounding box center [674, 62] width 63 height 11
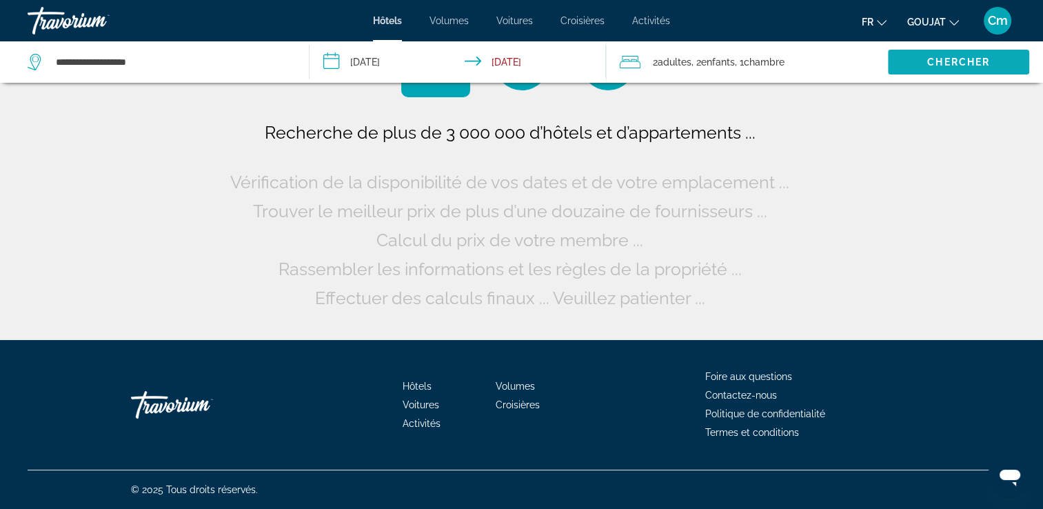
scroll to position [0, 0]
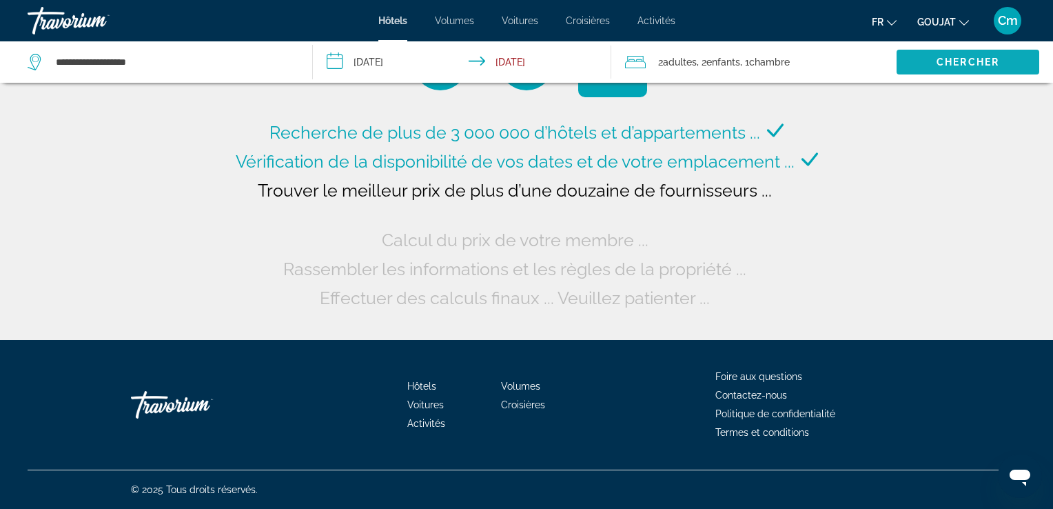
click at [662, 62] on font "2" at bounding box center [660, 62] width 5 height 11
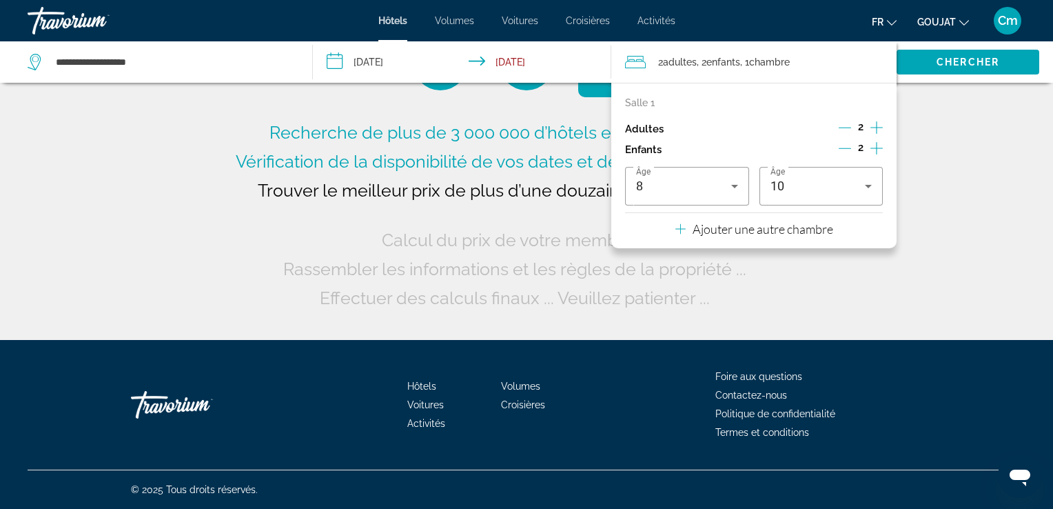
click at [565, 214] on div "Recherche de plus de 3 000 000 d’hôtels et d’appartements ... Vérification de l…" at bounding box center [526, 215] width 589 height 194
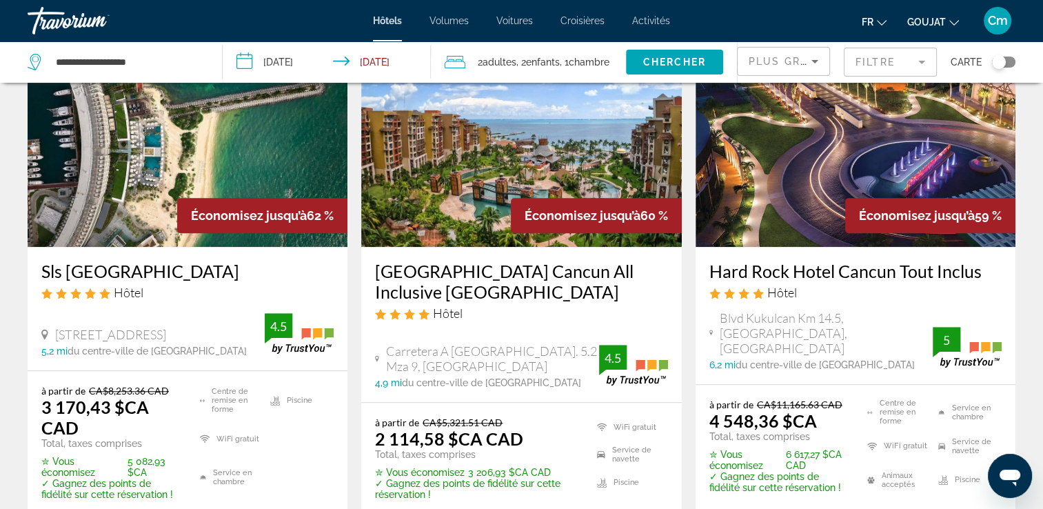
scroll to position [1213, 0]
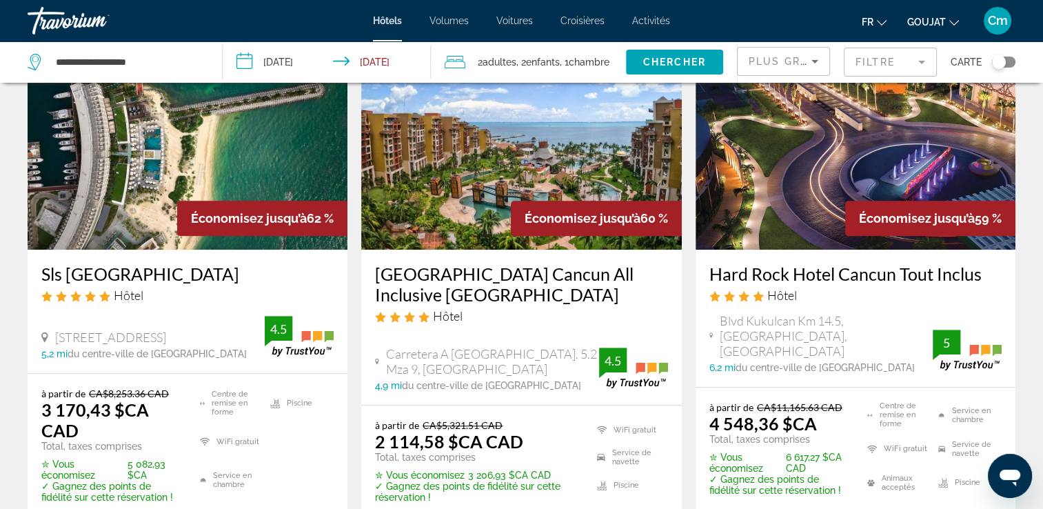
click at [603, 237] on img "Contenu principal" at bounding box center [521, 139] width 320 height 221
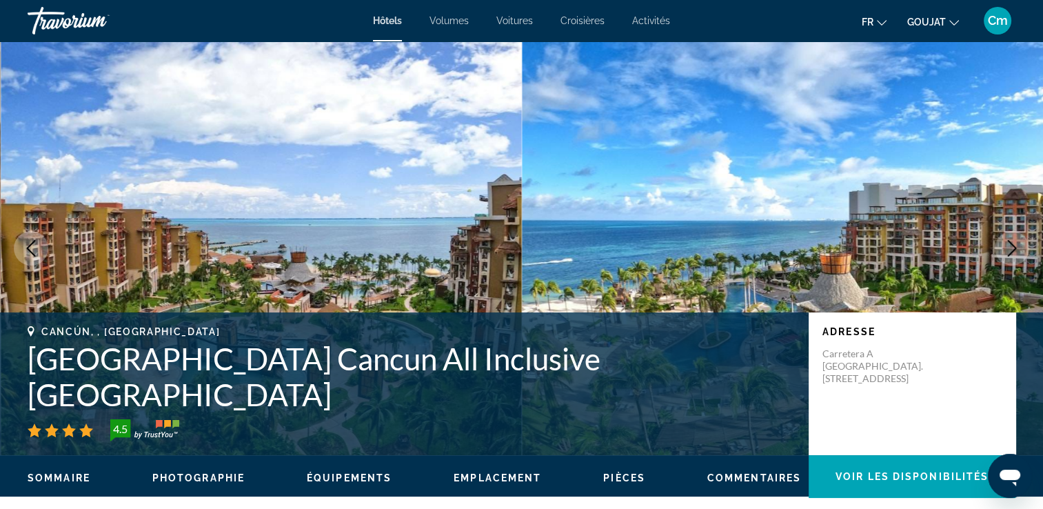
click at [993, 242] on img "Contenu principal" at bounding box center [783, 248] width 522 height 414
click at [1002, 247] on button "Image suivante" at bounding box center [1012, 248] width 34 height 34
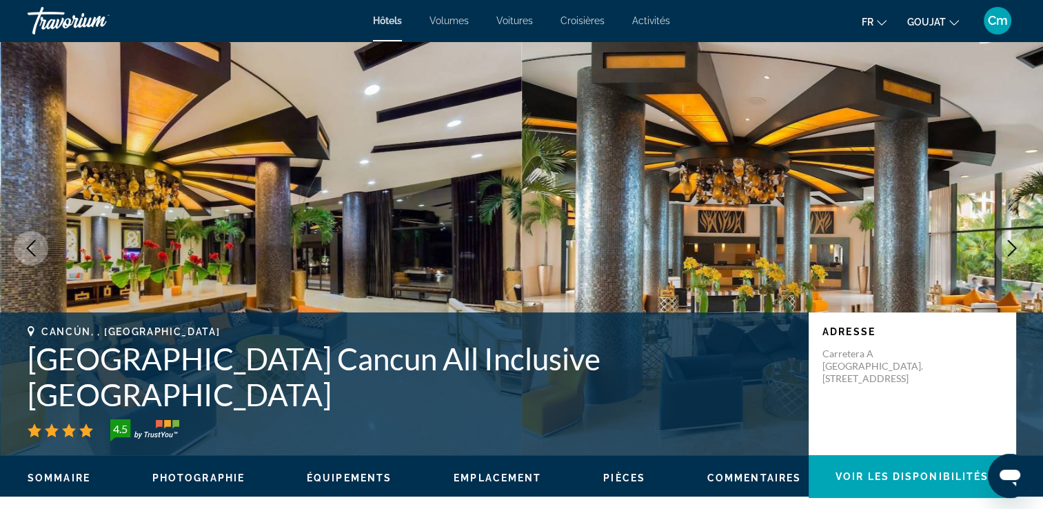
click at [1002, 247] on button "Image suivante" at bounding box center [1012, 248] width 34 height 34
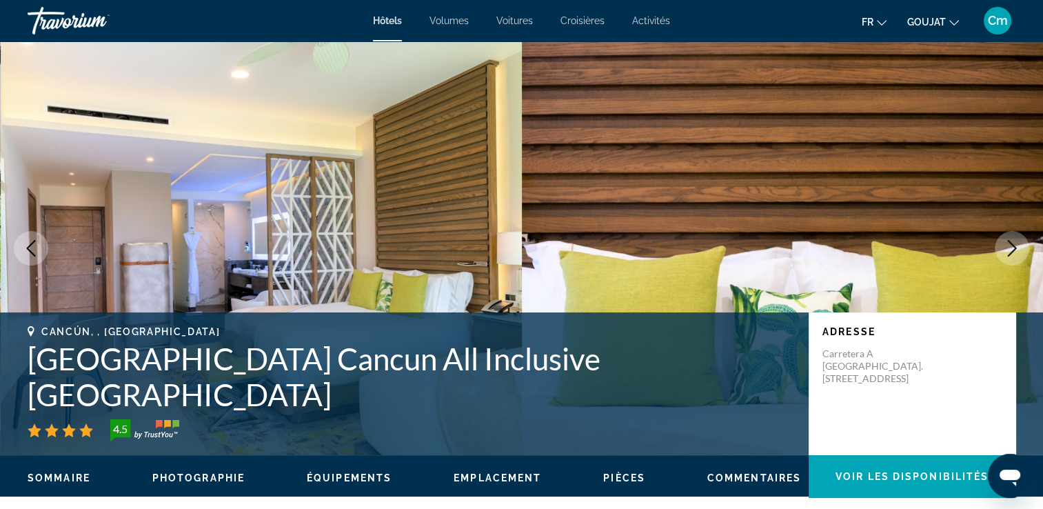
click at [1002, 247] on button "Image suivante" at bounding box center [1012, 248] width 34 height 34
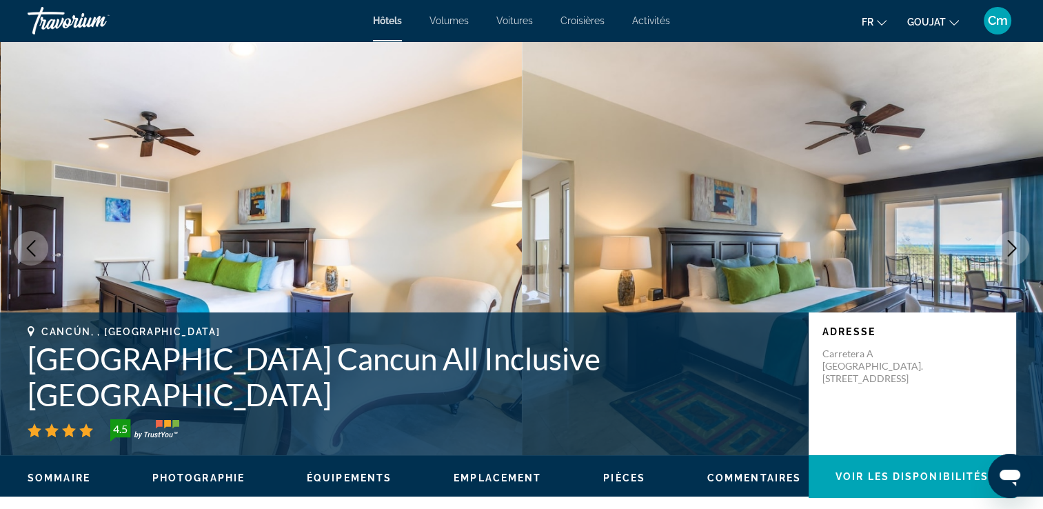
click at [1002, 247] on button "Image suivante" at bounding box center [1012, 248] width 34 height 34
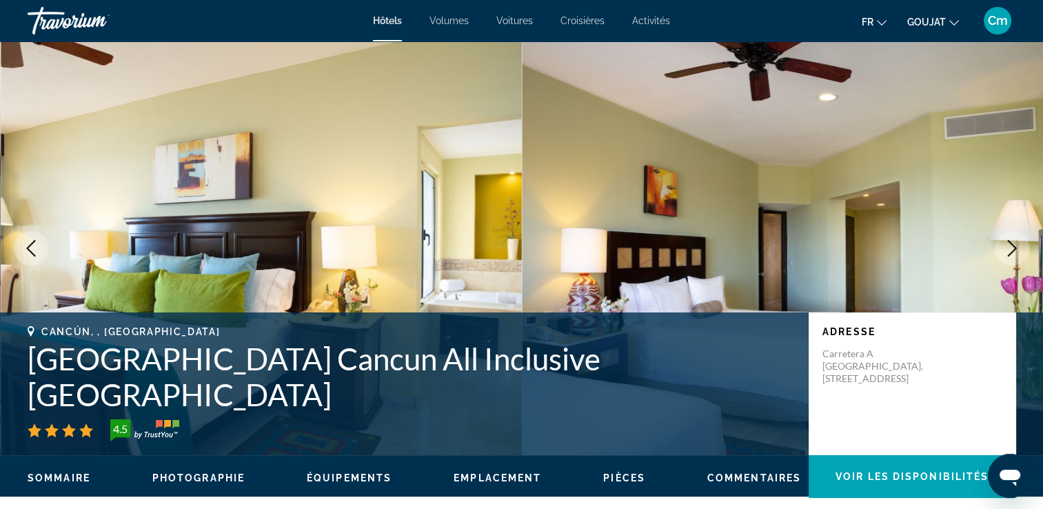
click at [1002, 247] on button "Image suivante" at bounding box center [1012, 248] width 34 height 34
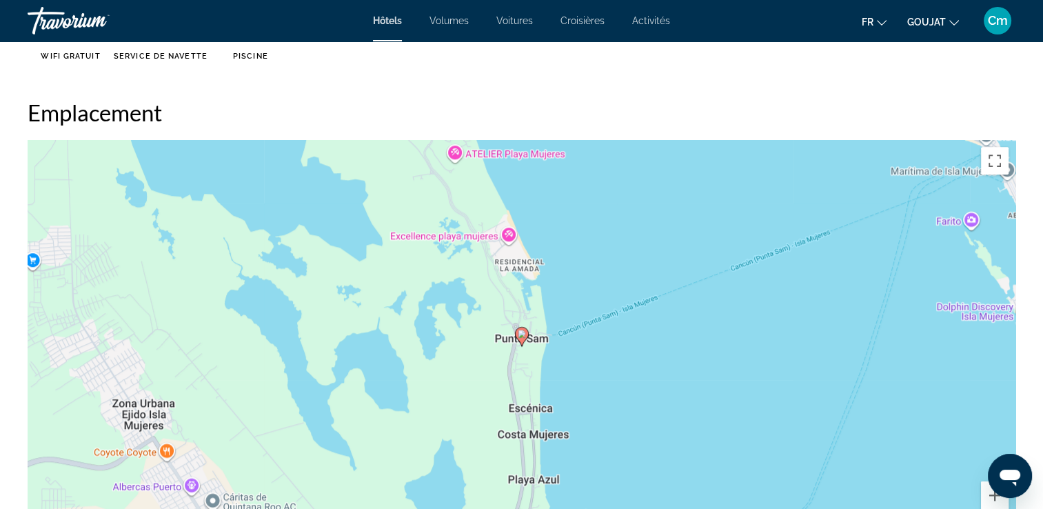
scroll to position [1241, 0]
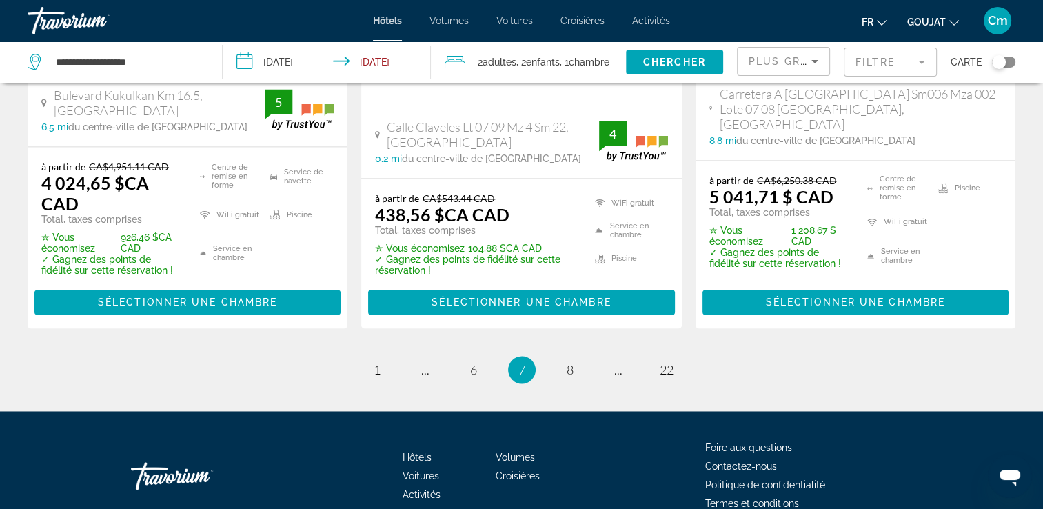
scroll to position [2115, 0]
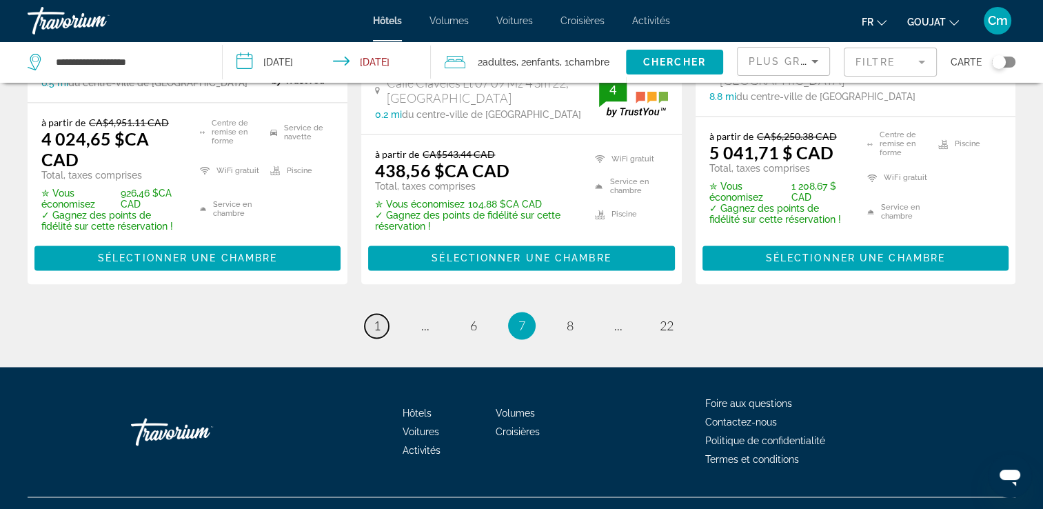
click at [381, 314] on link "page 1" at bounding box center [377, 326] width 24 height 24
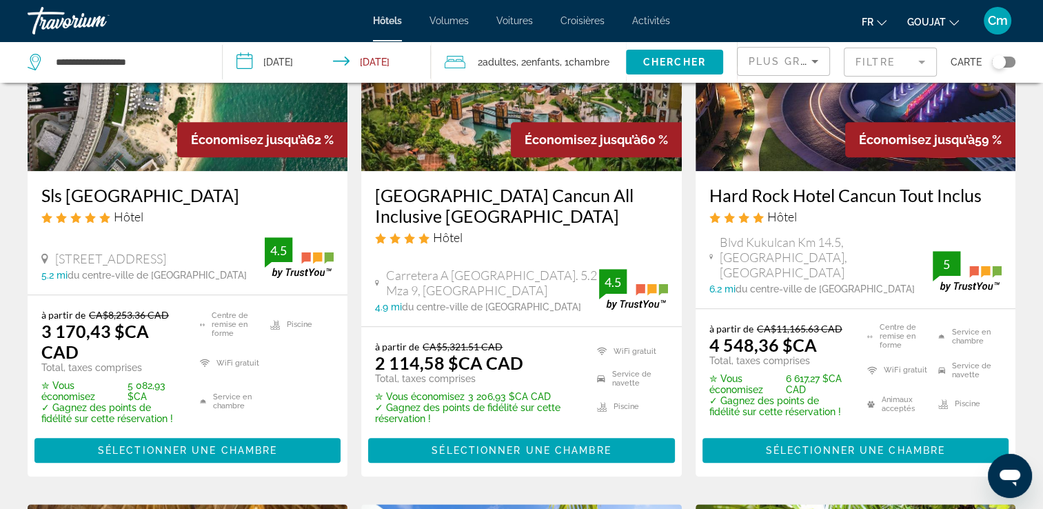
scroll to position [1324, 0]
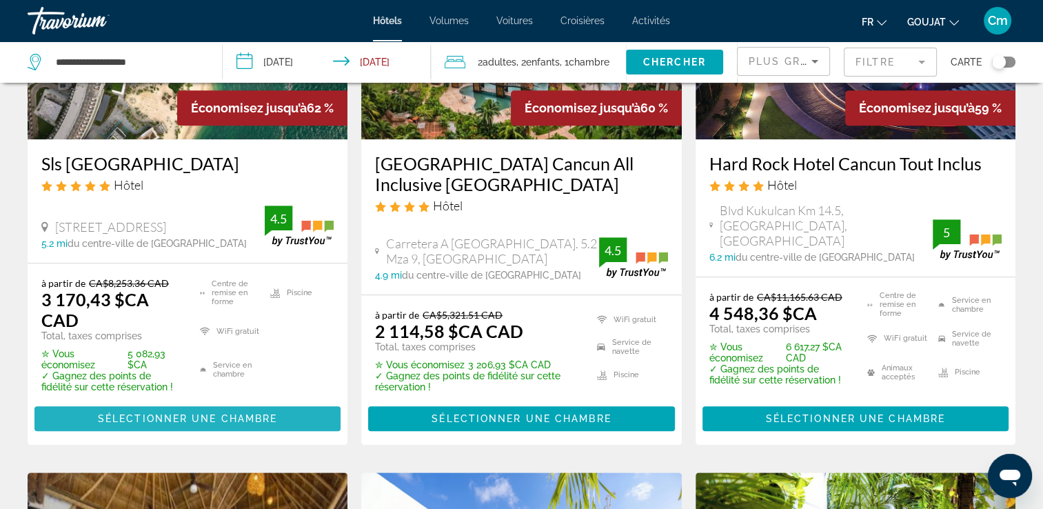
click at [176, 413] on span "Sélectionner une chambre" at bounding box center [187, 418] width 179 height 11
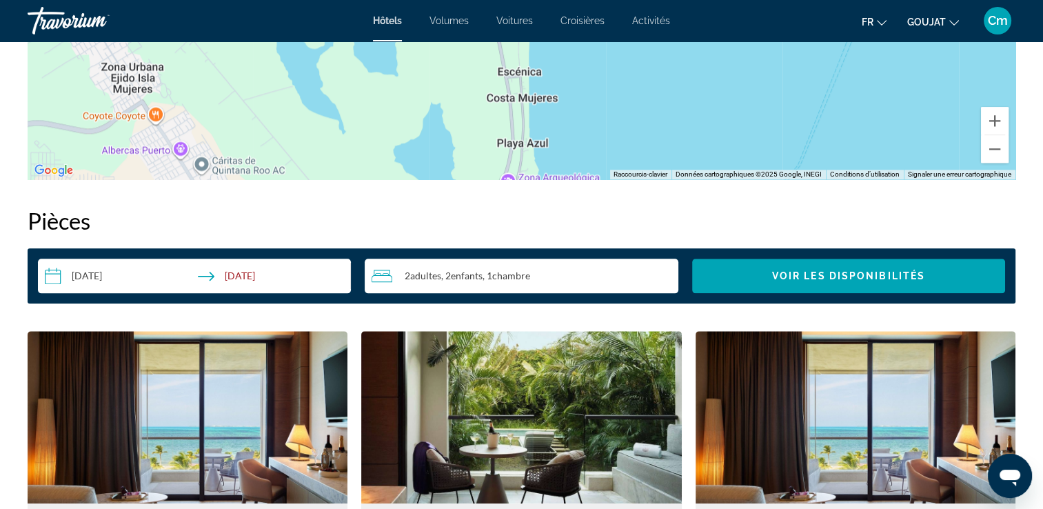
scroll to position [1710, 0]
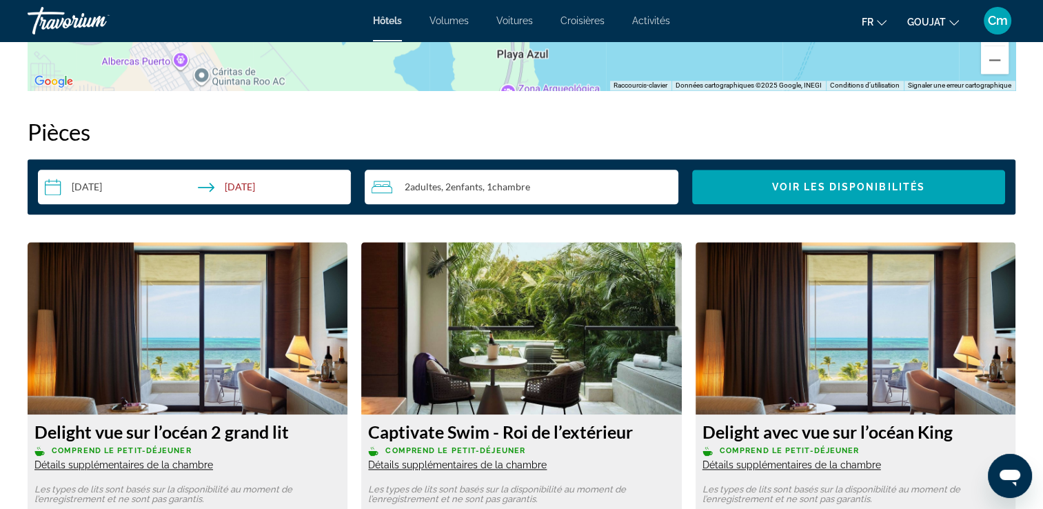
click at [90, 187] on input "**********" at bounding box center [197, 189] width 318 height 39
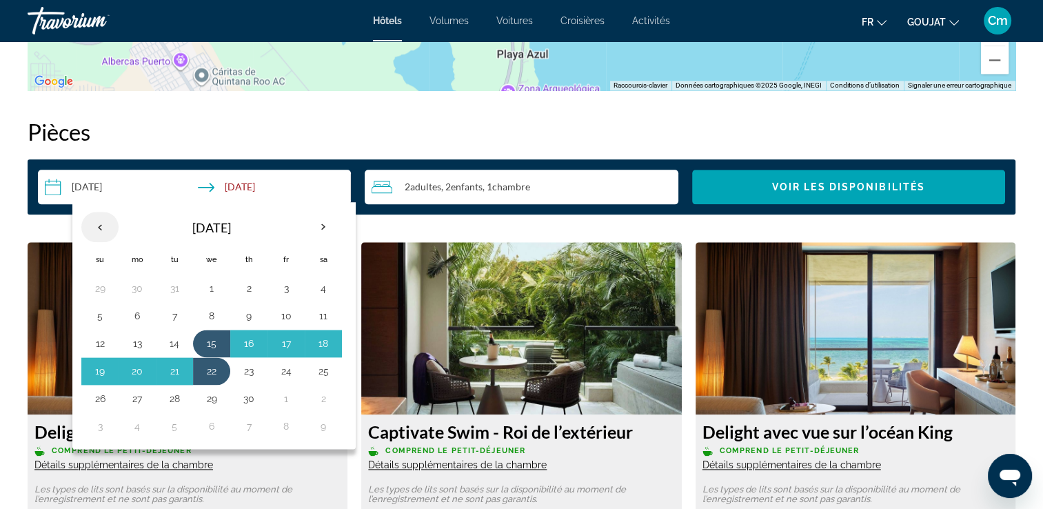
click at [97, 237] on th "Previous month" at bounding box center [99, 227] width 37 height 30
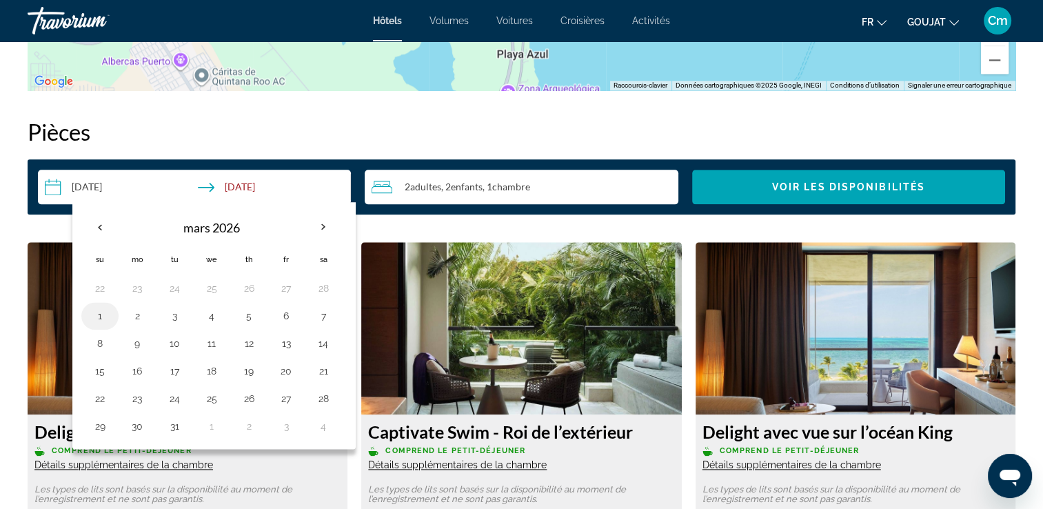
click at [103, 314] on button "1" at bounding box center [100, 315] width 22 height 19
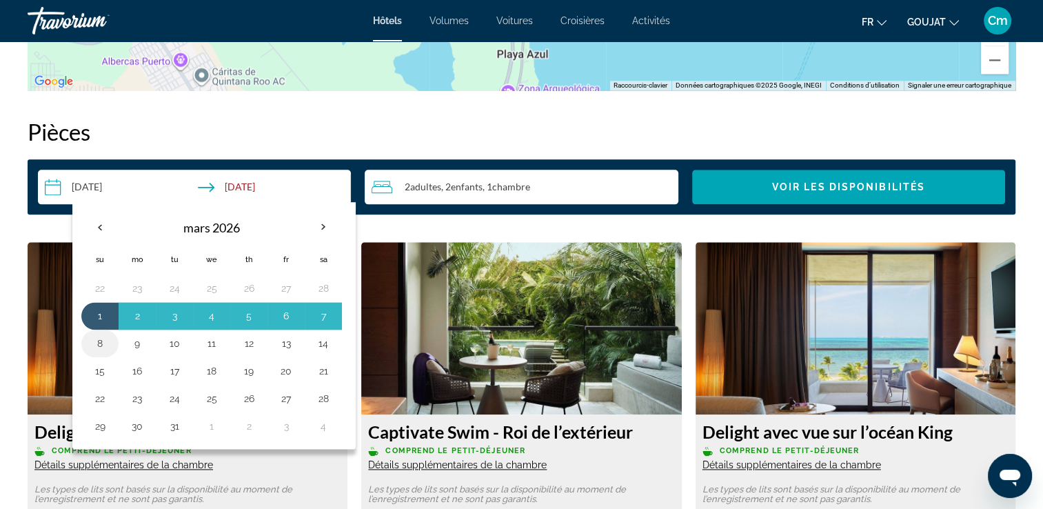
click at [102, 334] on button "8" at bounding box center [100, 343] width 22 height 19
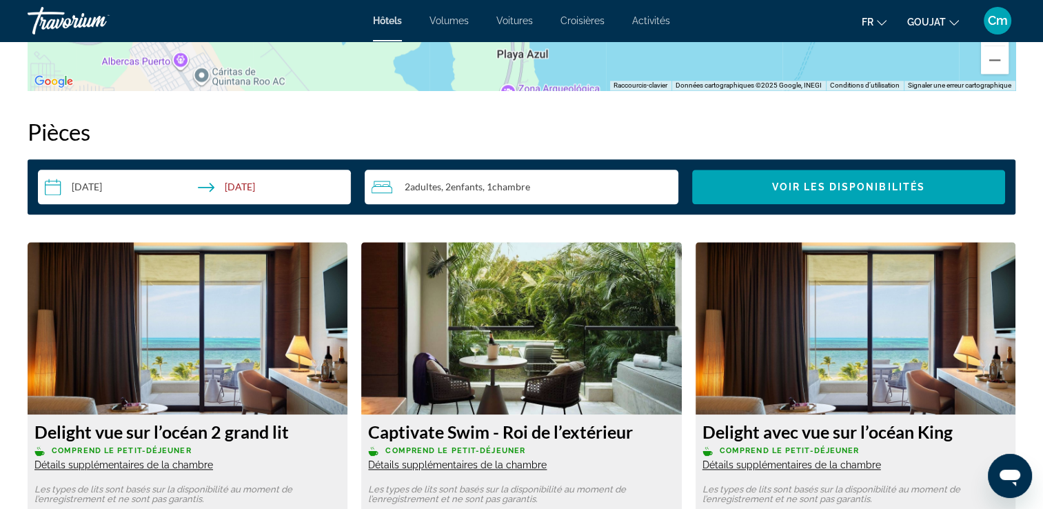
type input "**********"
click at [761, 190] on span "Widget de recherche" at bounding box center [848, 186] width 313 height 33
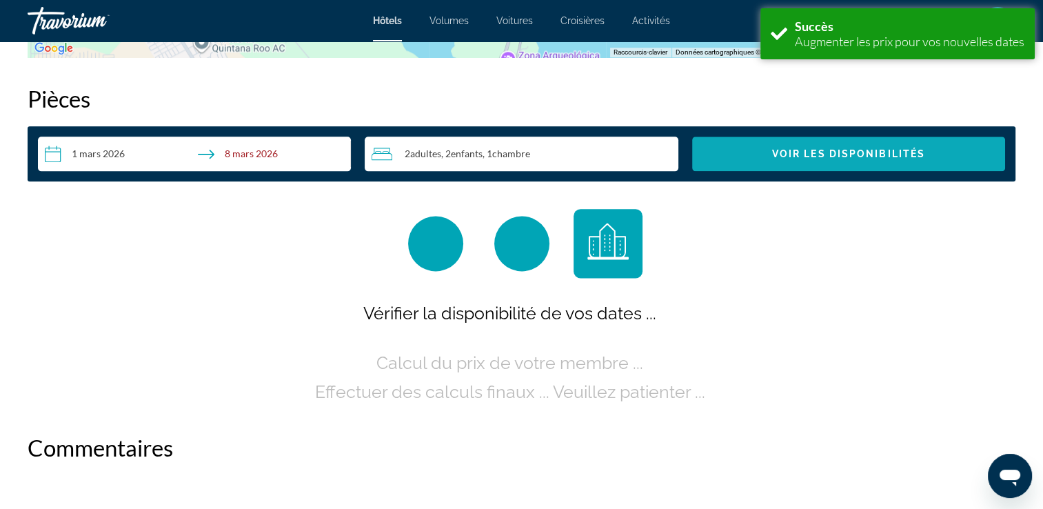
scroll to position [1745, 0]
